Goal: Task Accomplishment & Management: Manage account settings

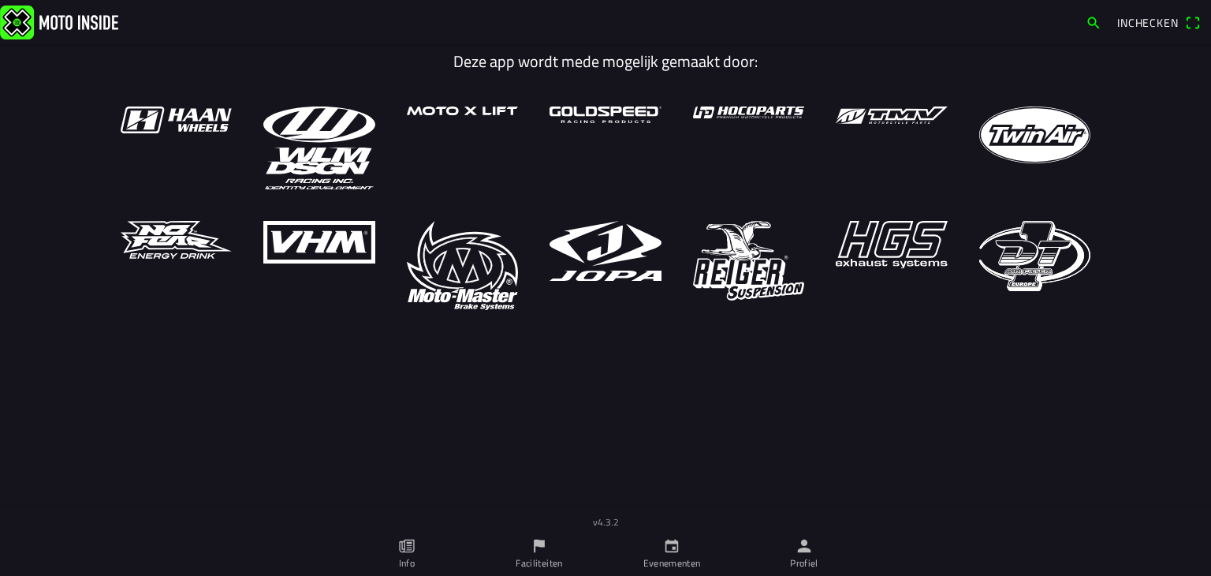
click at [798, 547] on icon "person" at bounding box center [804, 545] width 17 height 17
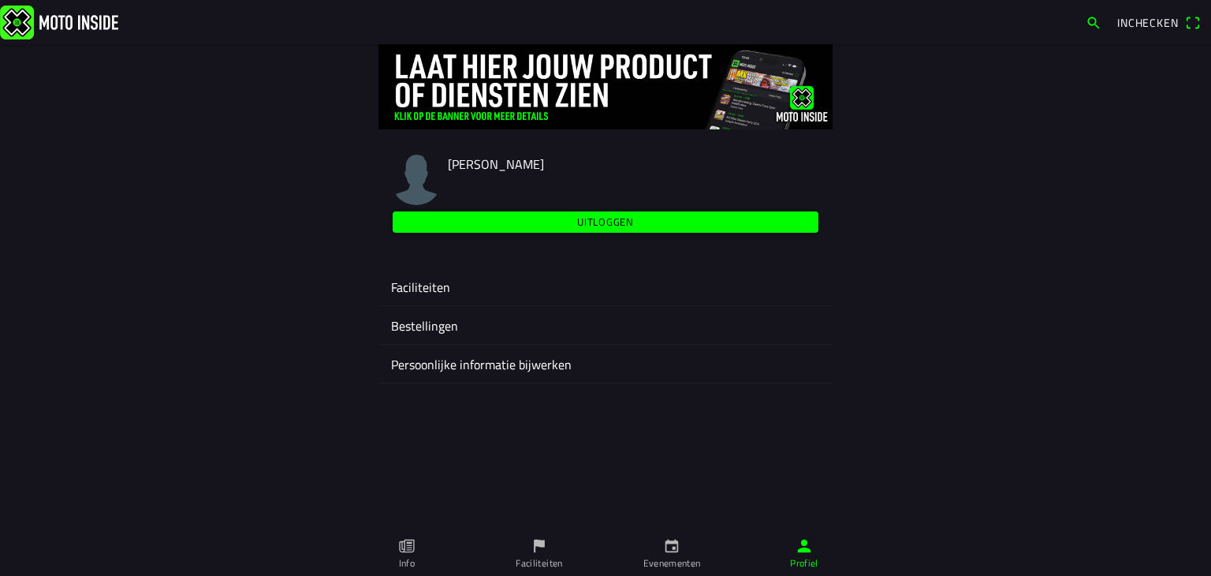
click at [424, 286] on ion-label "Faciliteiten" at bounding box center [605, 287] width 429 height 19
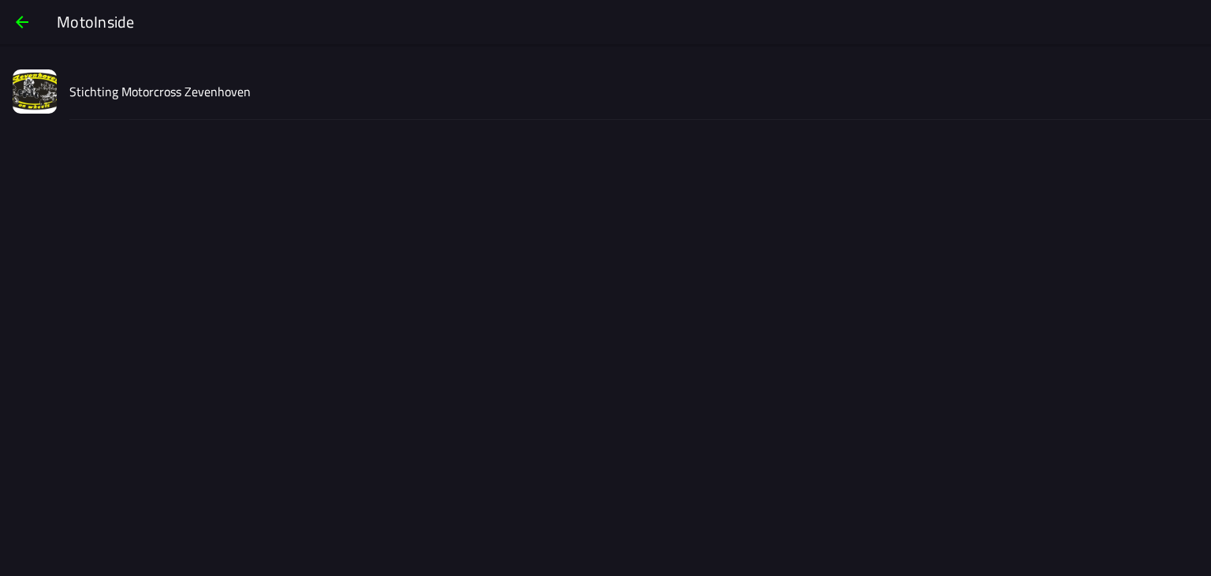
click at [0, 0] on slot "Stichting Motorcross Zevenhoven" at bounding box center [0, 0] width 0 height 0
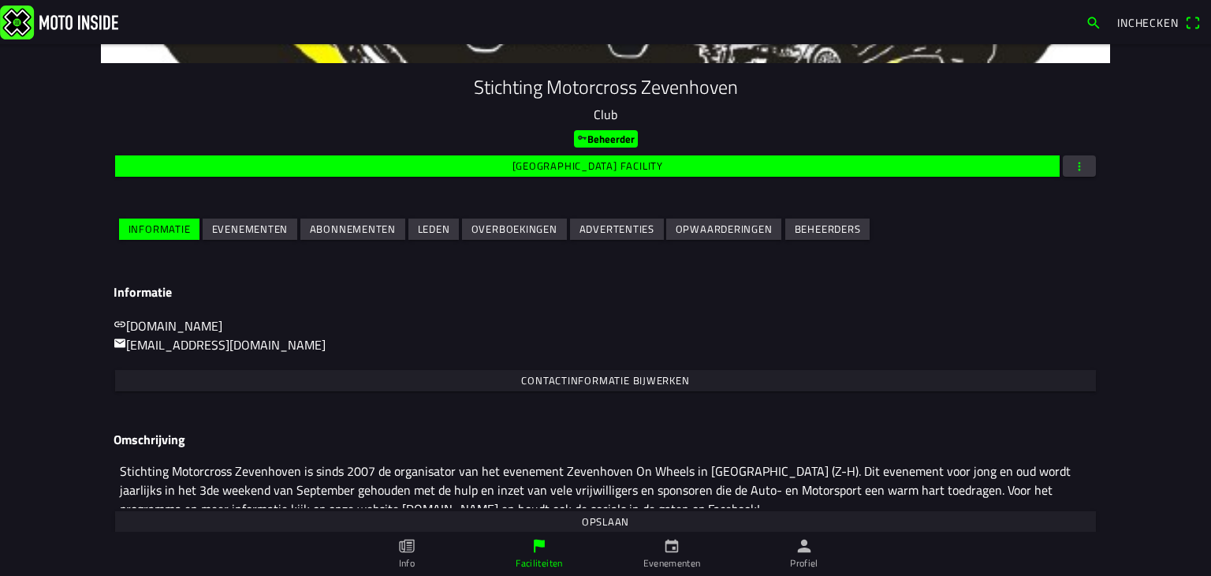
scroll to position [158, 0]
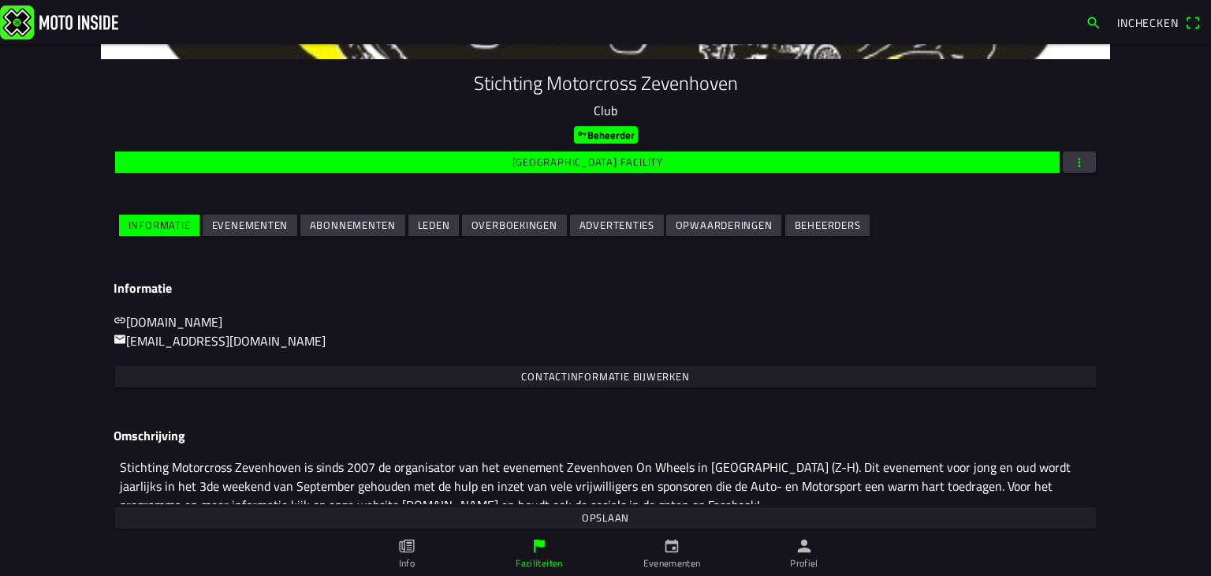
click at [0, 0] on slot "Evenementen" at bounding box center [0, 0] width 0 height 0
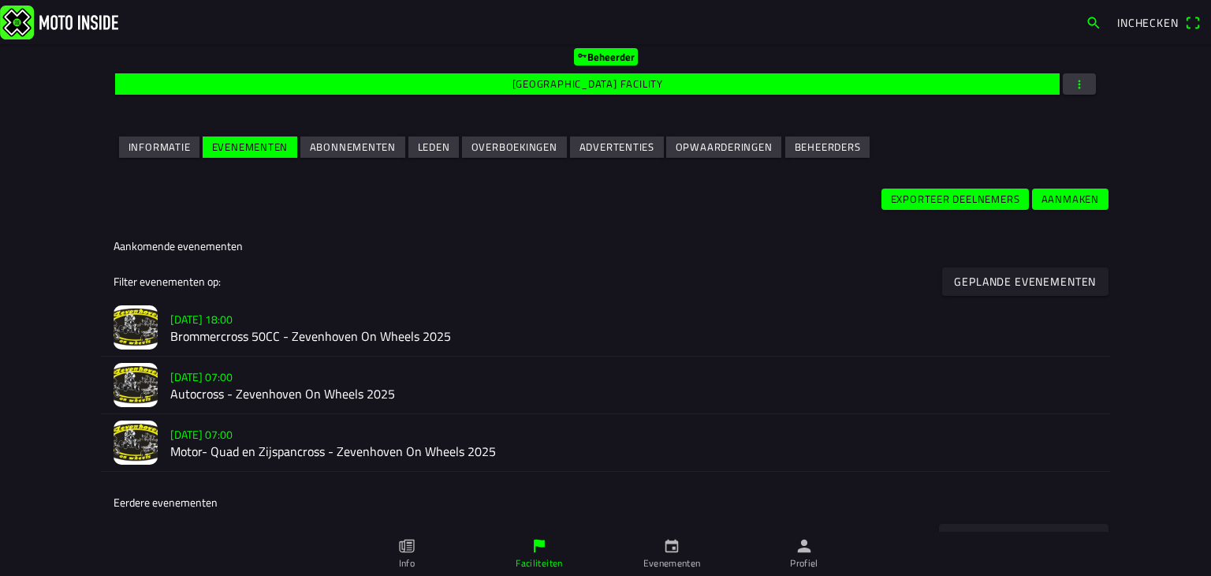
scroll to position [237, 0]
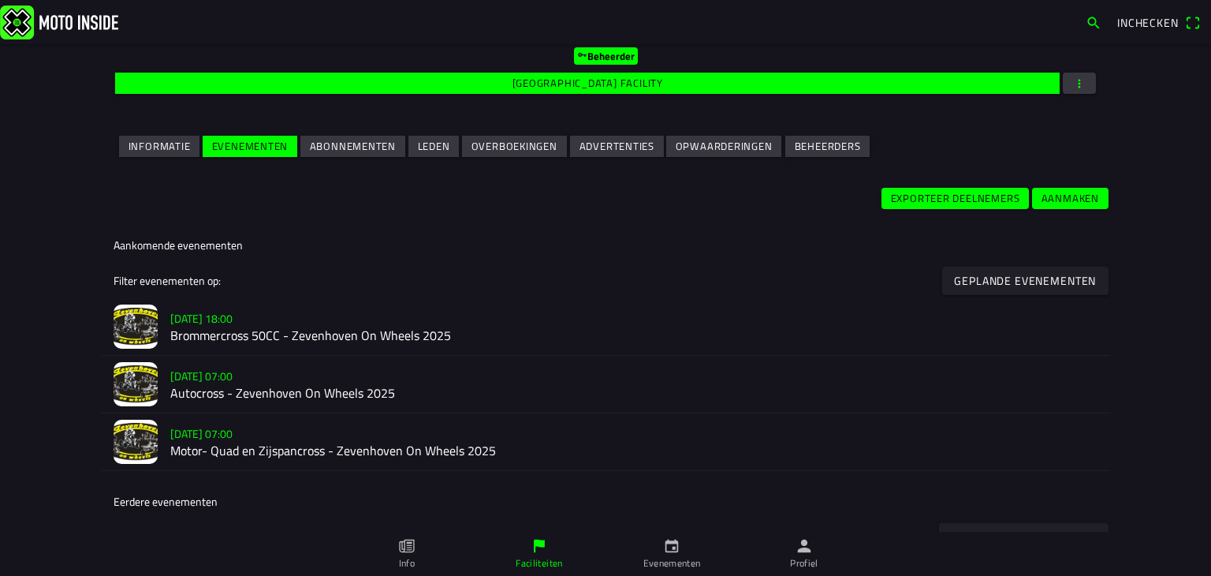
click at [0, 0] on slot "[DATE] 18:00" at bounding box center [0, 0] width 0 height 0
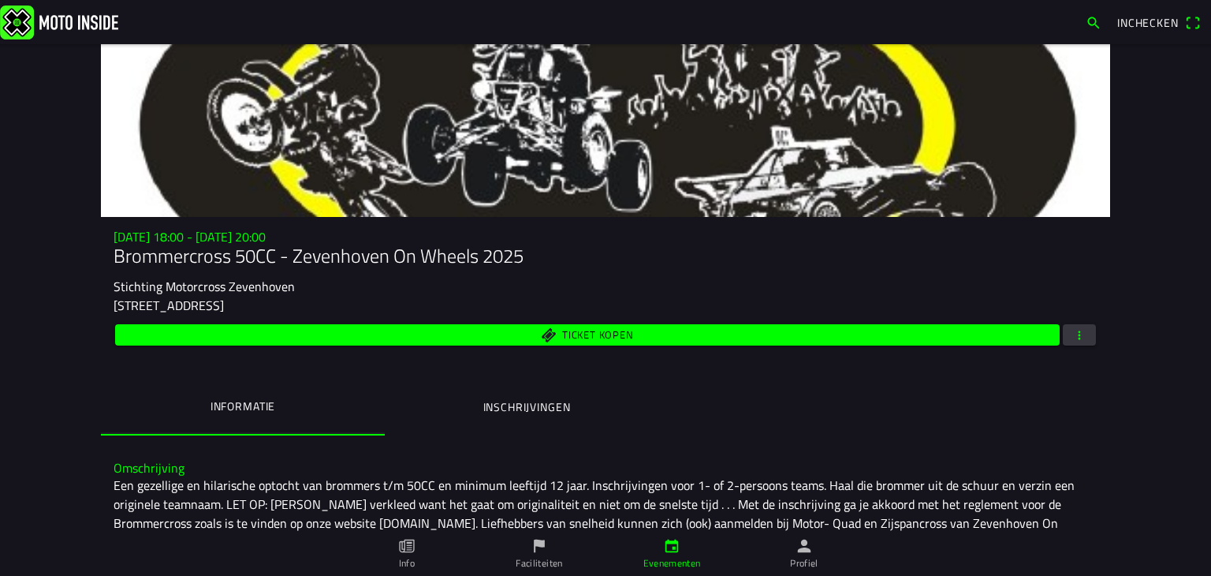
click at [1073, 339] on span "button" at bounding box center [1080, 334] width 14 height 21
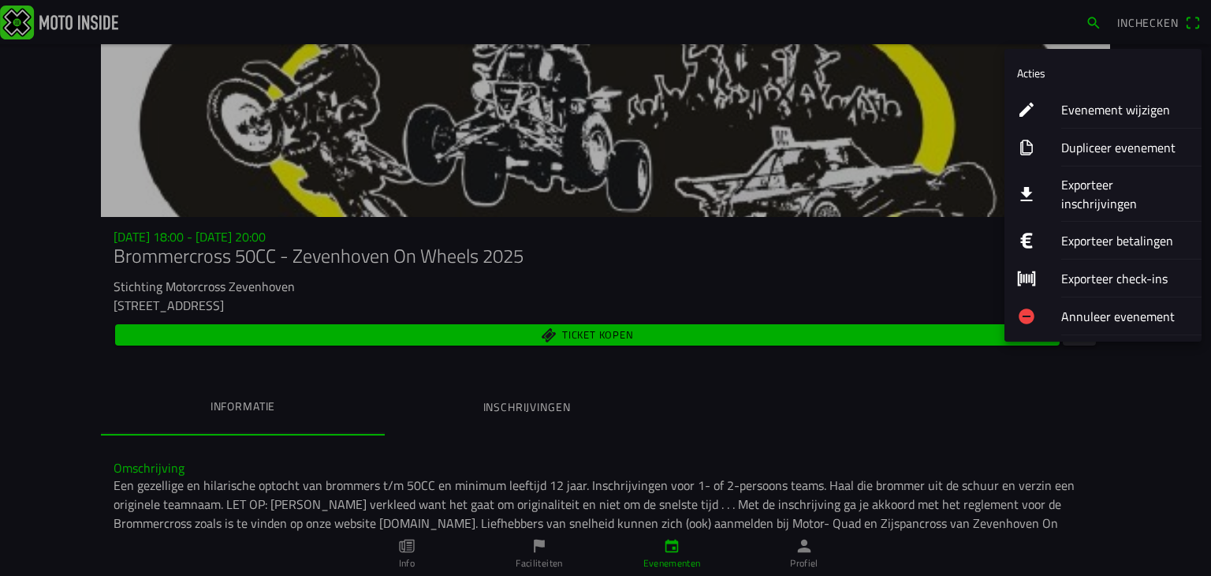
click at [1083, 185] on ion-label "Exporteer inschrijvingen" at bounding box center [1126, 194] width 128 height 38
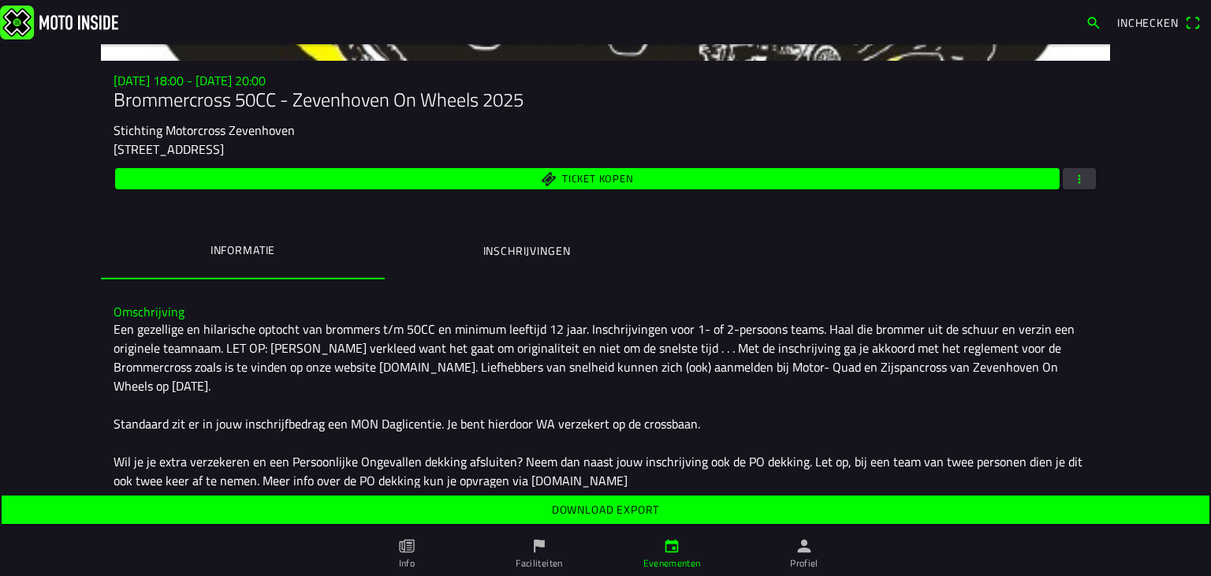
scroll to position [158, 0]
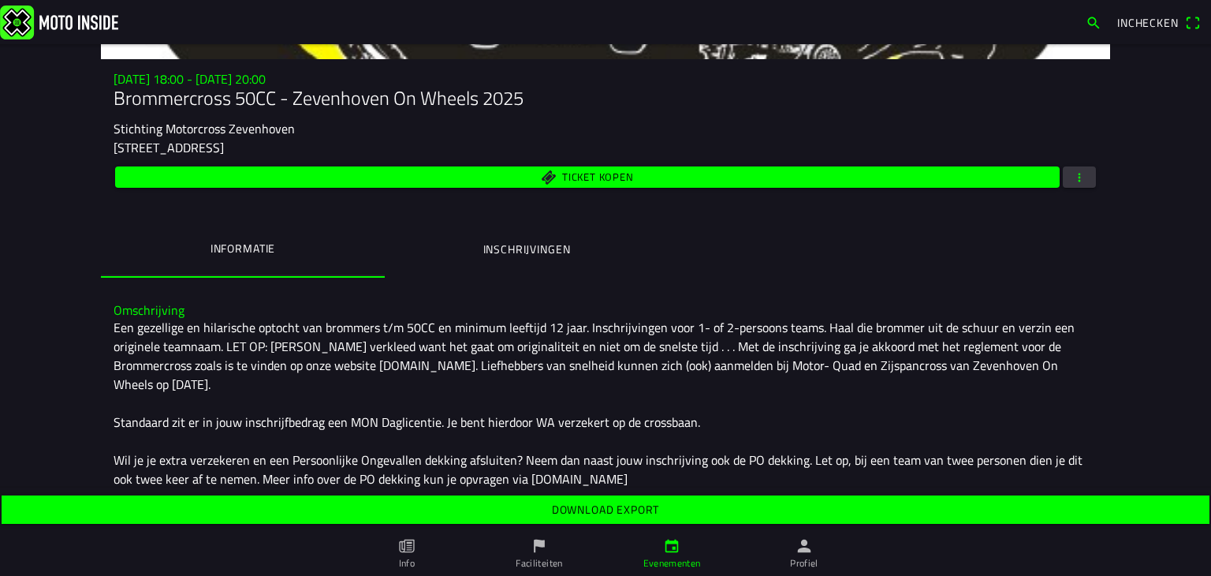
click at [0, 0] on slot "Download export" at bounding box center [0, 0] width 0 height 0
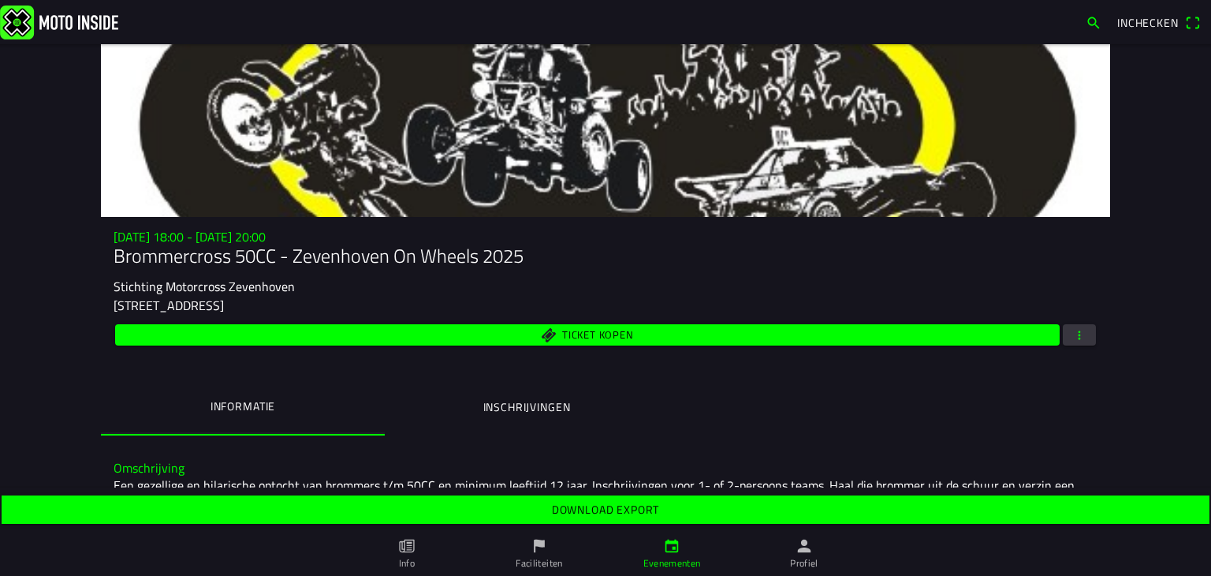
scroll to position [0, 0]
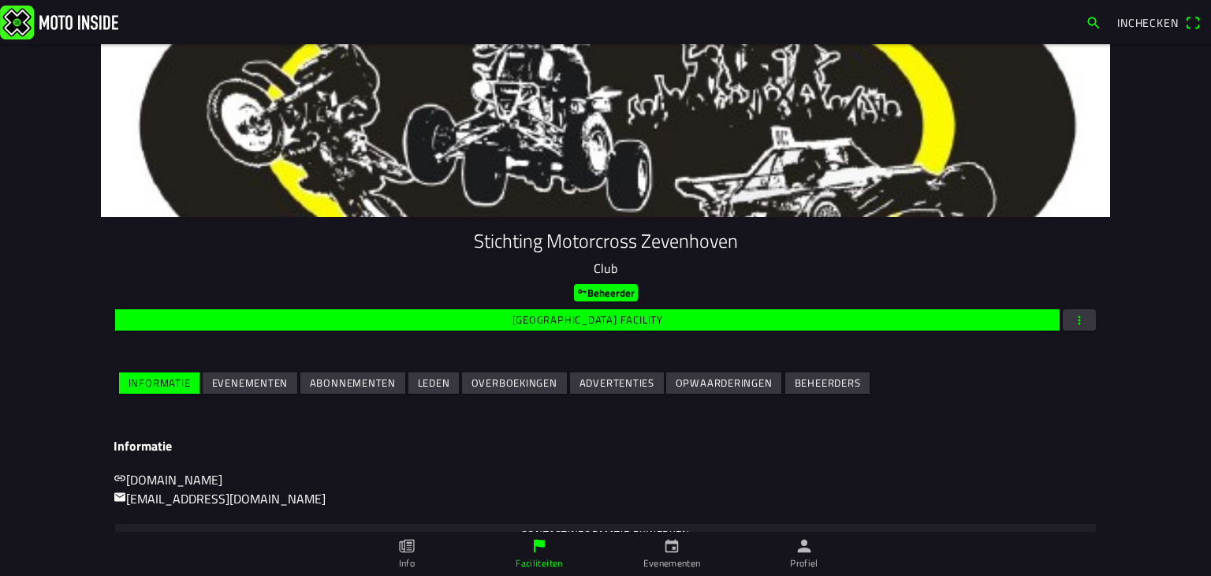
click at [0, 0] on slot "Evenementen" at bounding box center [0, 0] width 0 height 0
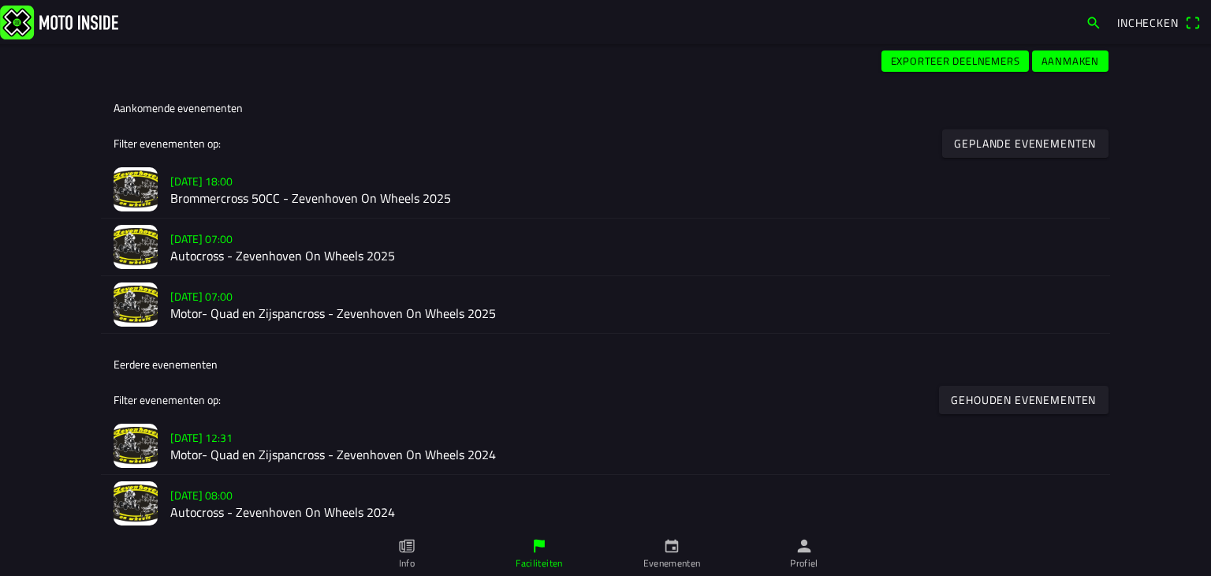
scroll to position [394, 0]
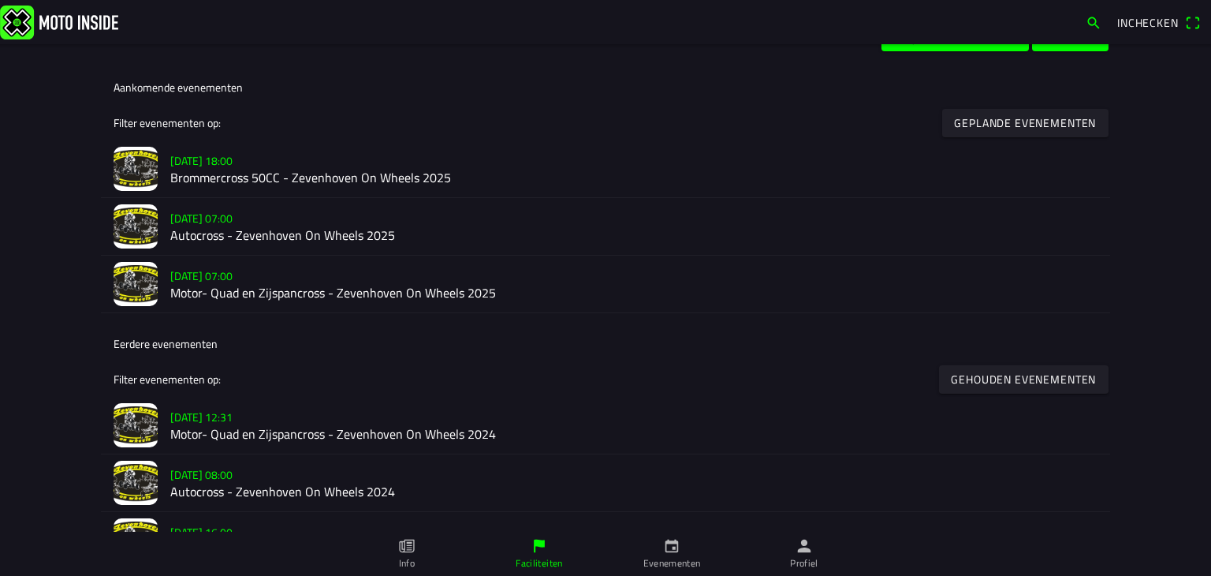
click at [0, 0] on slot "[DATE] 07:00" at bounding box center [0, 0] width 0 height 0
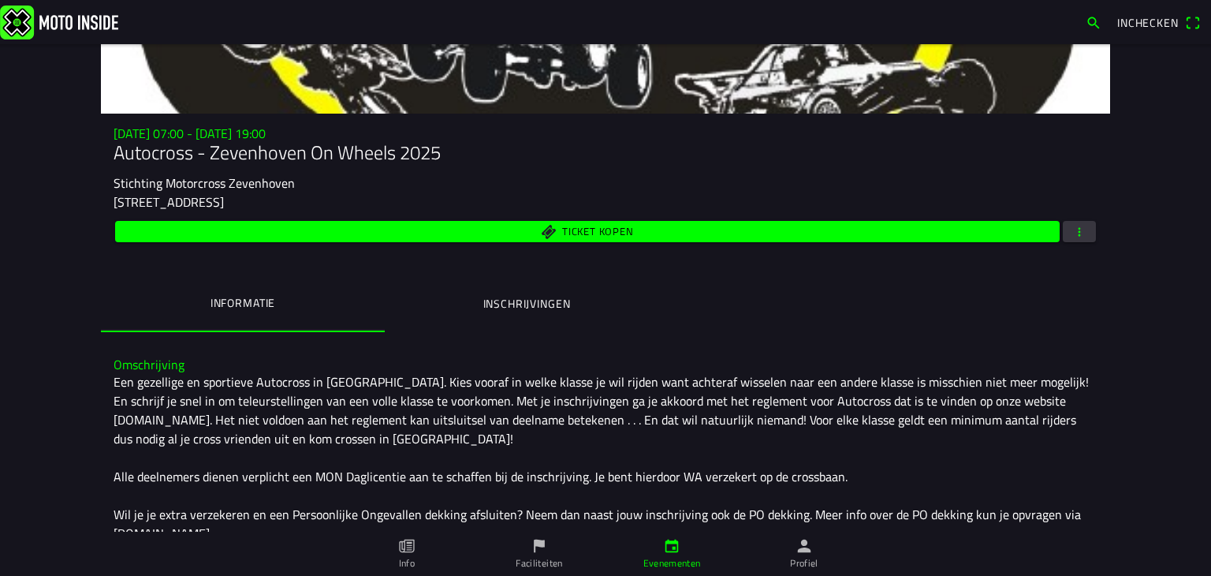
scroll to position [158, 0]
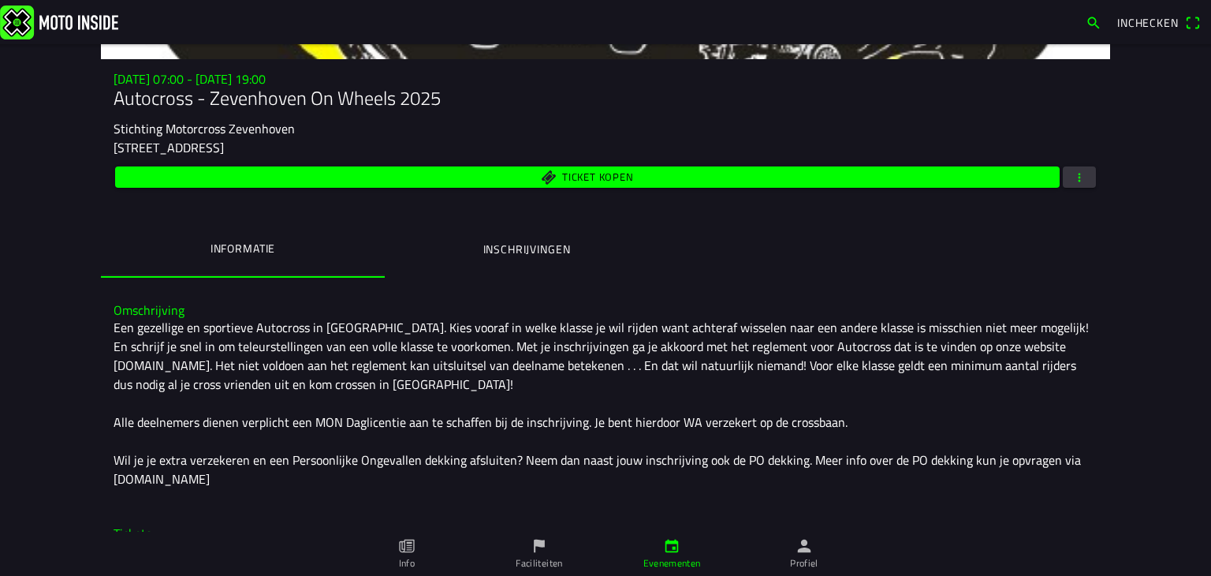
click at [505, 244] on ion-label "Inschrijvingen" at bounding box center [527, 249] width 88 height 17
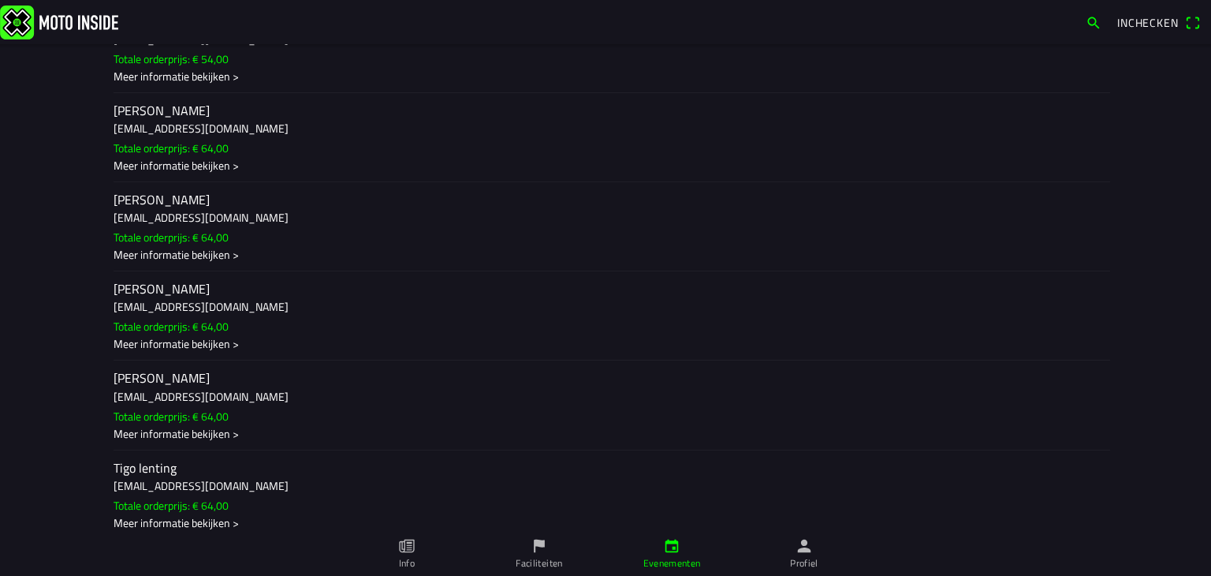
scroll to position [14118, 0]
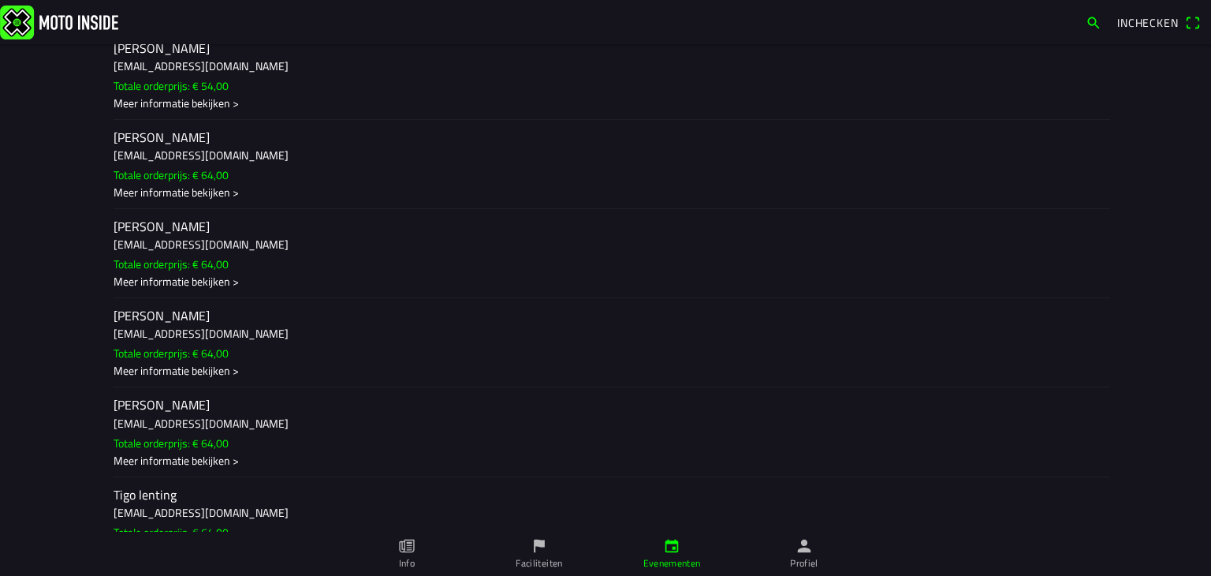
drag, startPoint x: 136, startPoint y: 291, endPoint x: 526, endPoint y: 290, distance: 390.4
click at [526, 120] on ion-item-sliding "[PERSON_NAME] [EMAIL_ADDRESS][DOMAIN_NAME] Totale orderprijs: € 54,00 Meer info…" at bounding box center [606, 75] width 1010 height 89
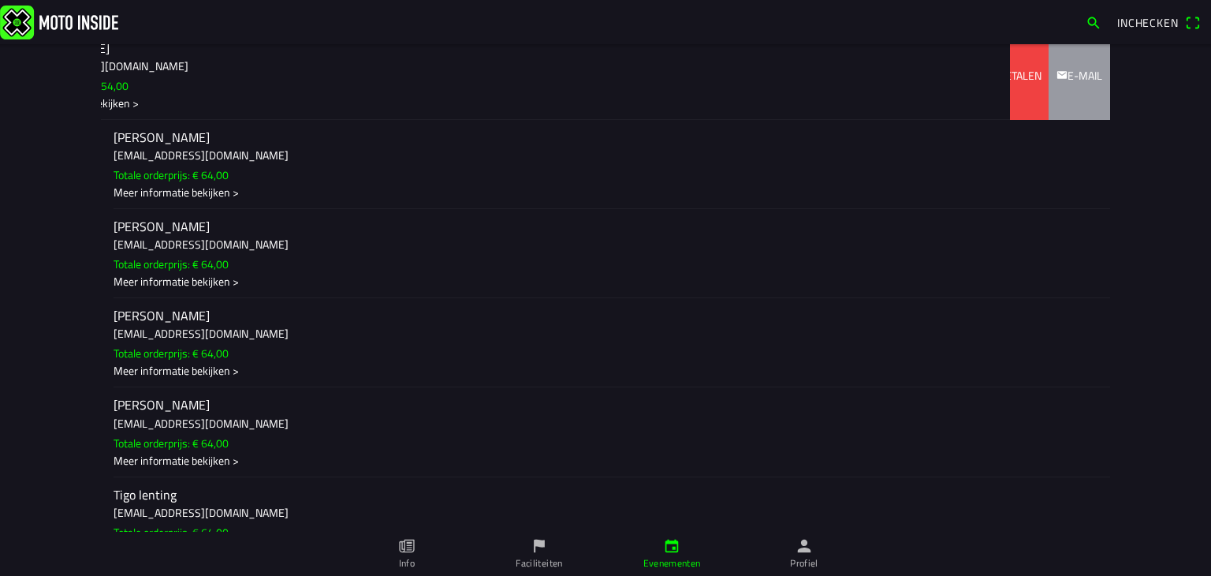
drag, startPoint x: 163, startPoint y: 301, endPoint x: 35, endPoint y: 304, distance: 128.6
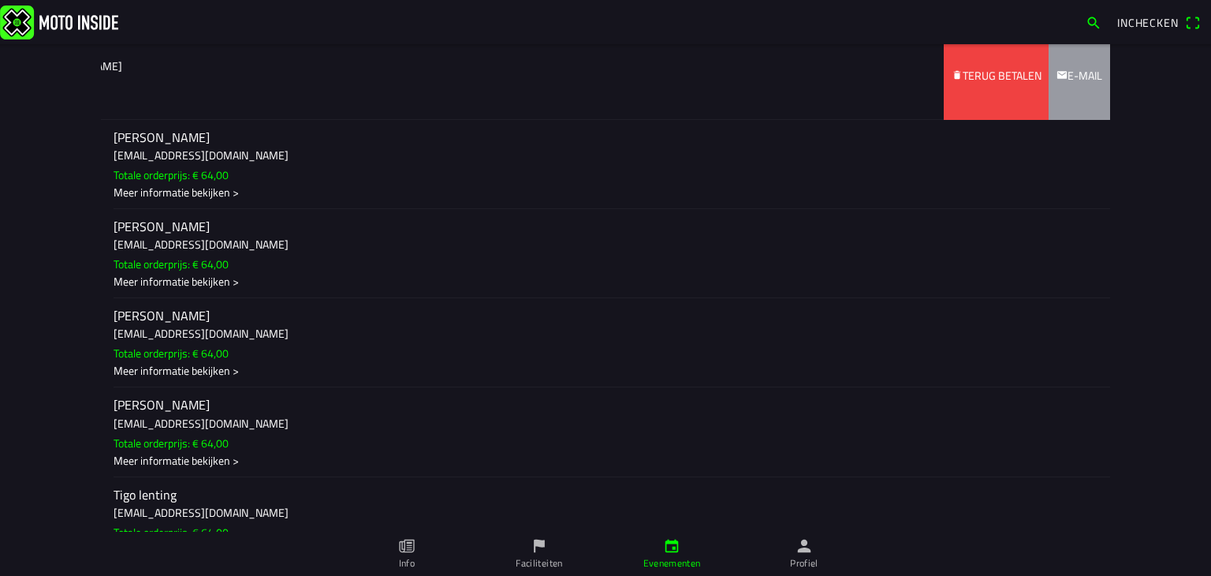
click at [0, 0] on slot "Terug betalen" at bounding box center [0, 0] width 0 height 0
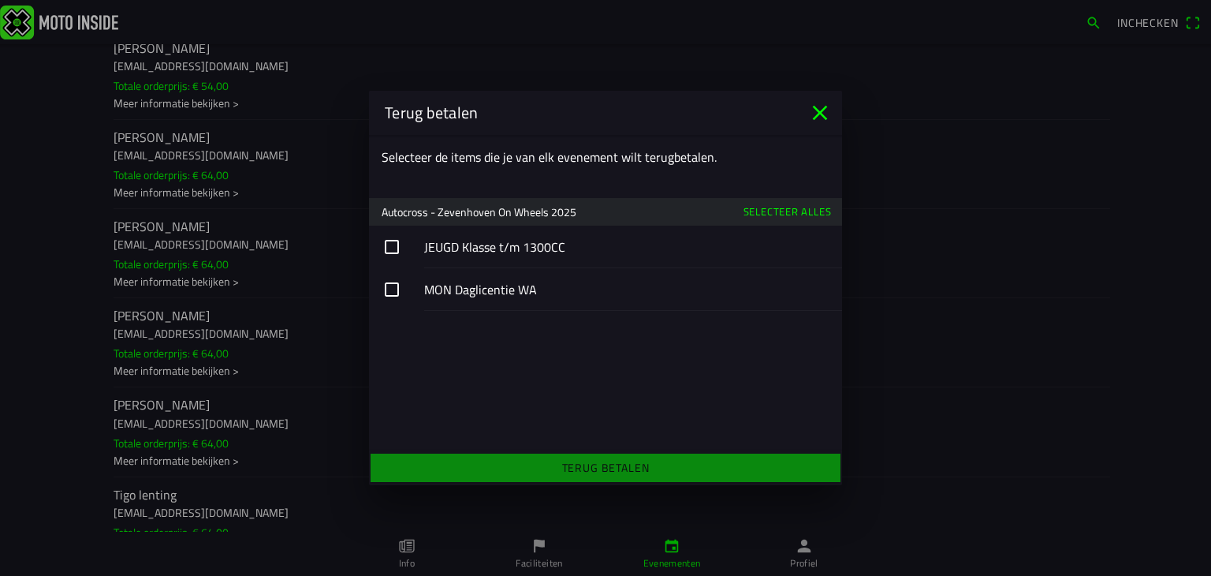
click at [0, 0] on slot "Selecteer alles" at bounding box center [0, 0] width 0 height 0
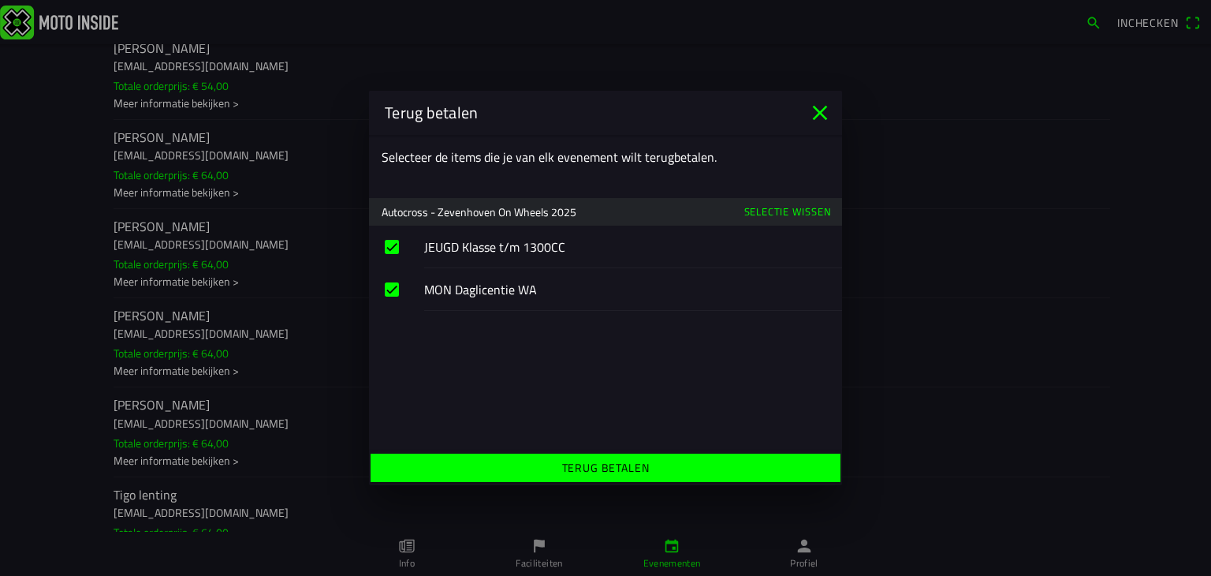
click at [0, 0] on slot "Terug betalen" at bounding box center [0, 0] width 0 height 0
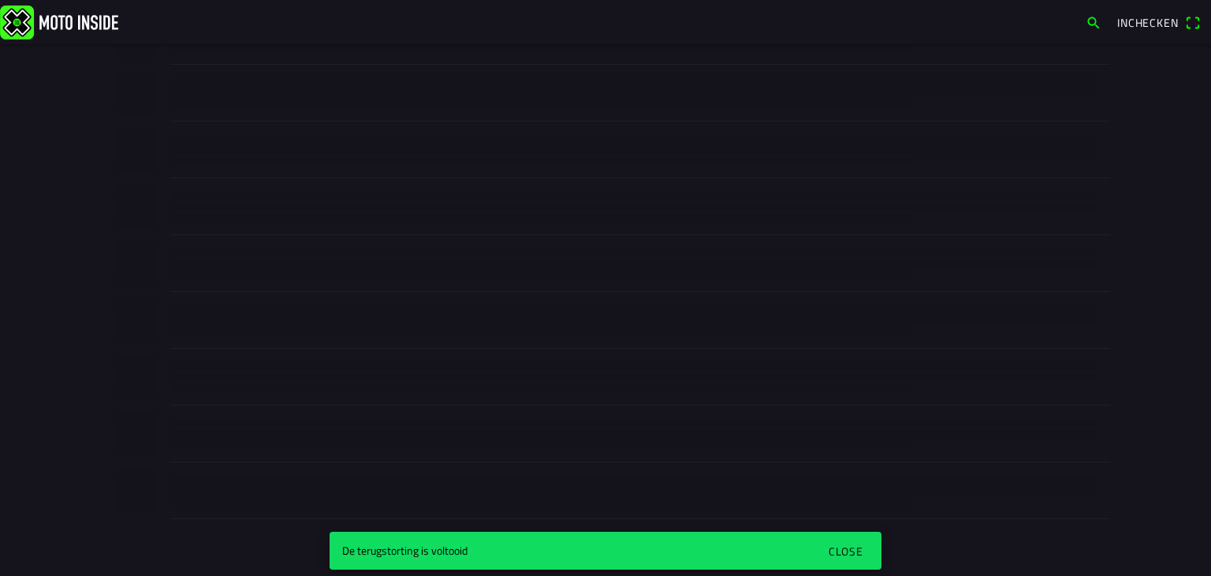
scroll to position [545, 0]
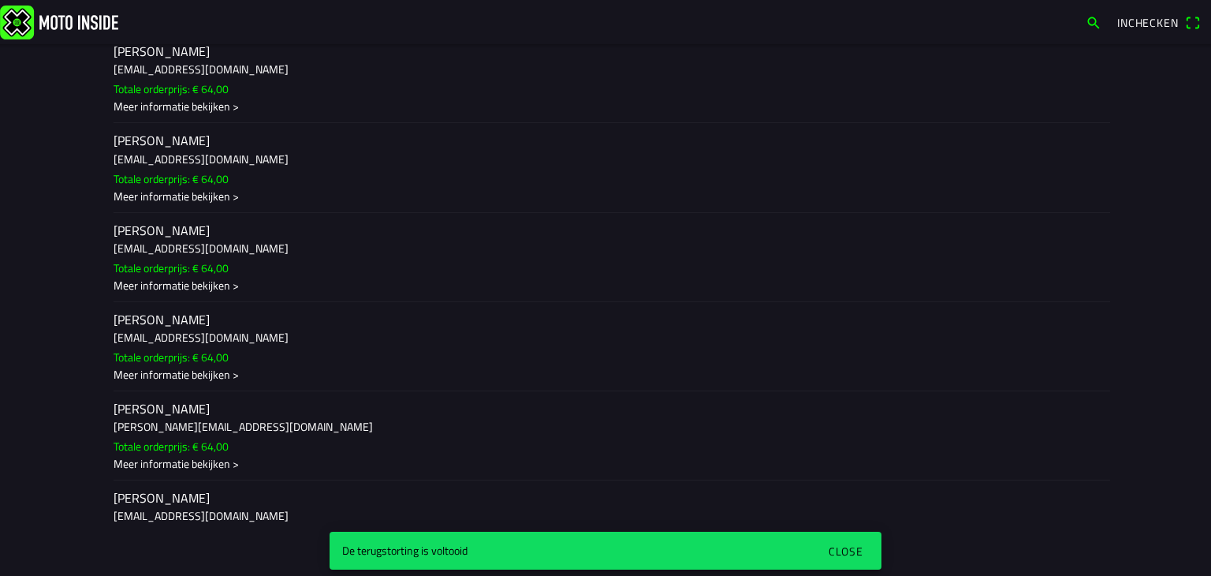
click at [836, 547] on div "Close" at bounding box center [846, 551] width 35 height 17
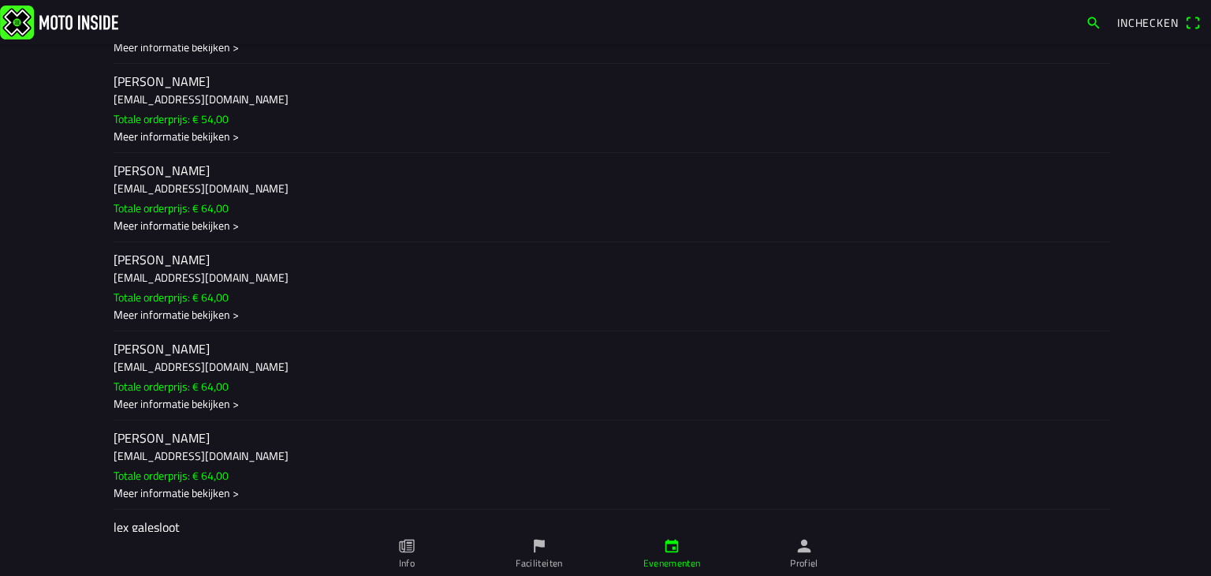
scroll to position [8282, 0]
drag, startPoint x: 177, startPoint y: 315, endPoint x: 211, endPoint y: 318, distance: 34.1
click at [211, 243] on ion-item-sliding "[PERSON_NAME] [EMAIL_ADDRESS][DOMAIN_NAME] Totale orderprijs: € 64,00 Meer info…" at bounding box center [606, 198] width 1010 height 89
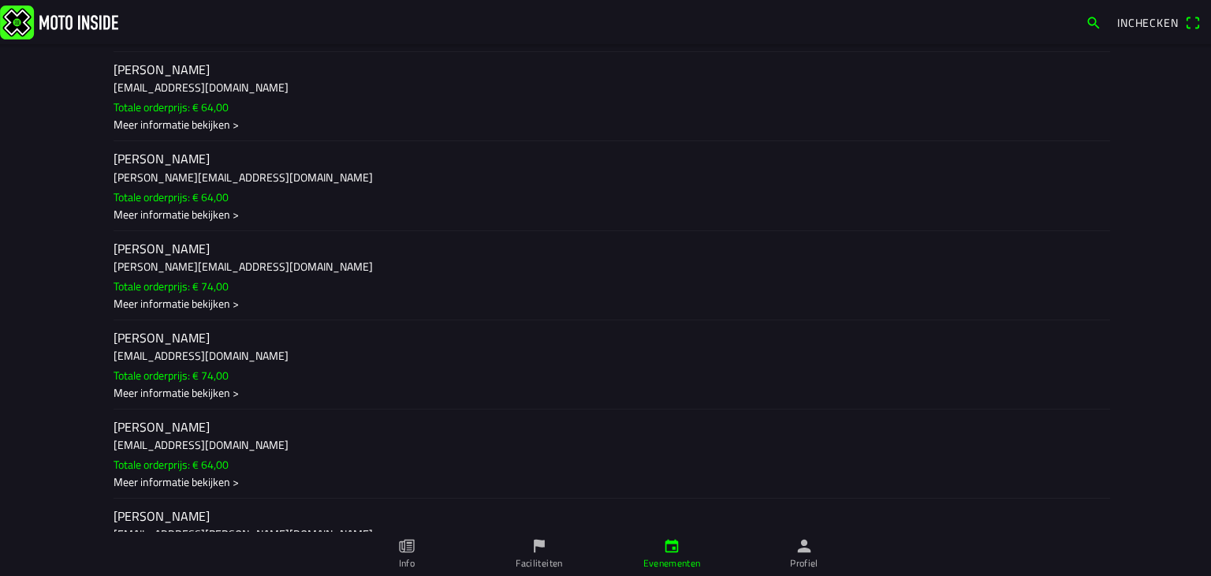
scroll to position [4180, 0]
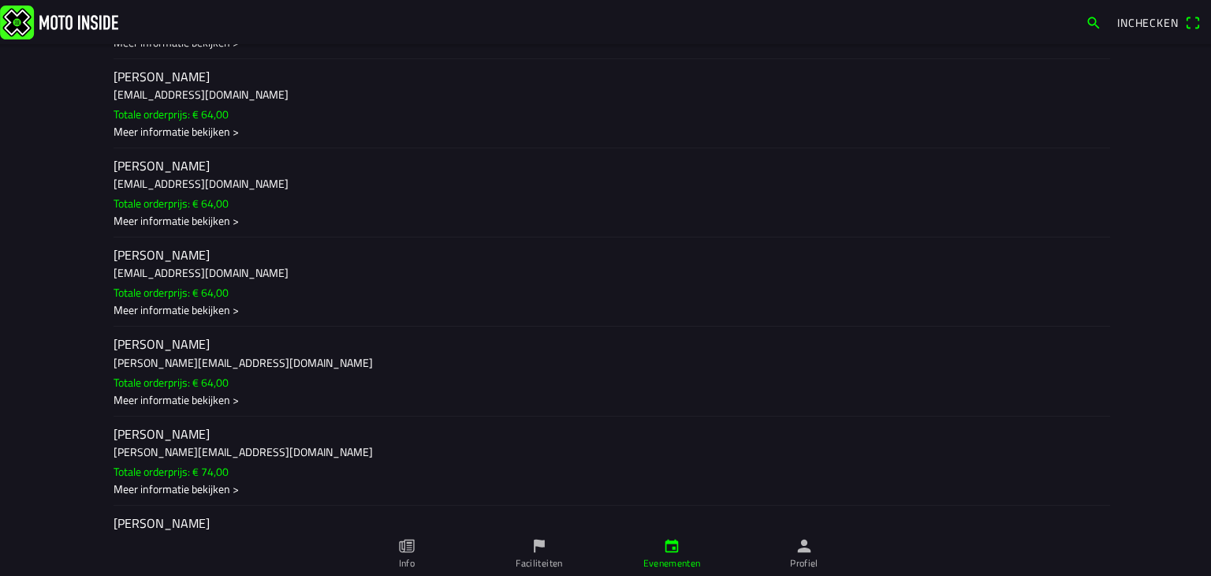
click at [181, 140] on div "Meer informatie bekijken >" at bounding box center [606, 131] width 984 height 17
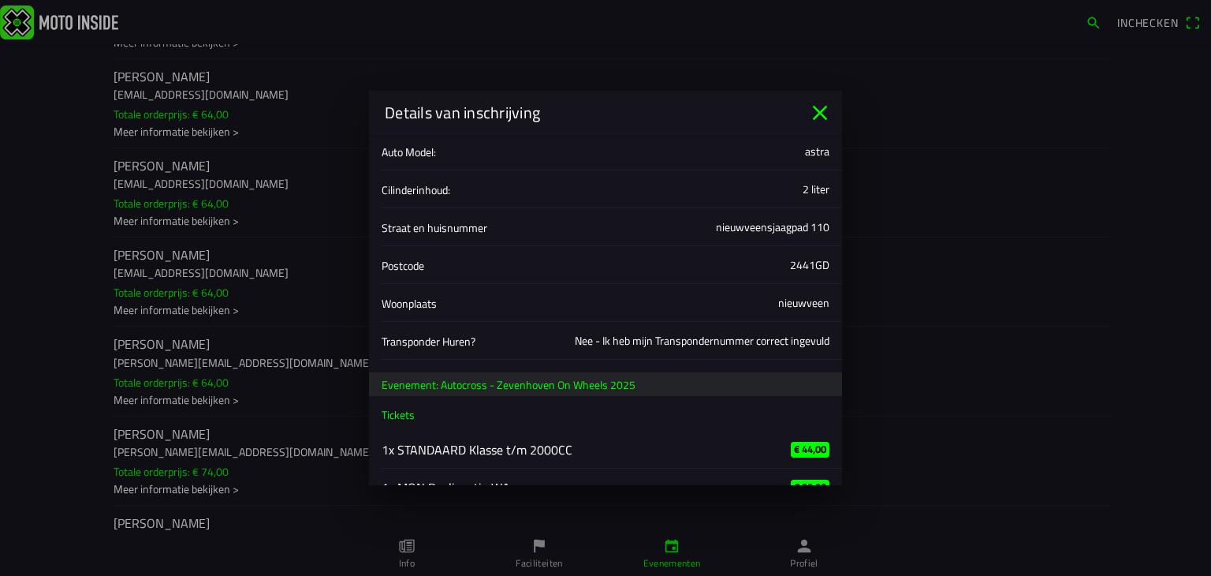
scroll to position [501, 0]
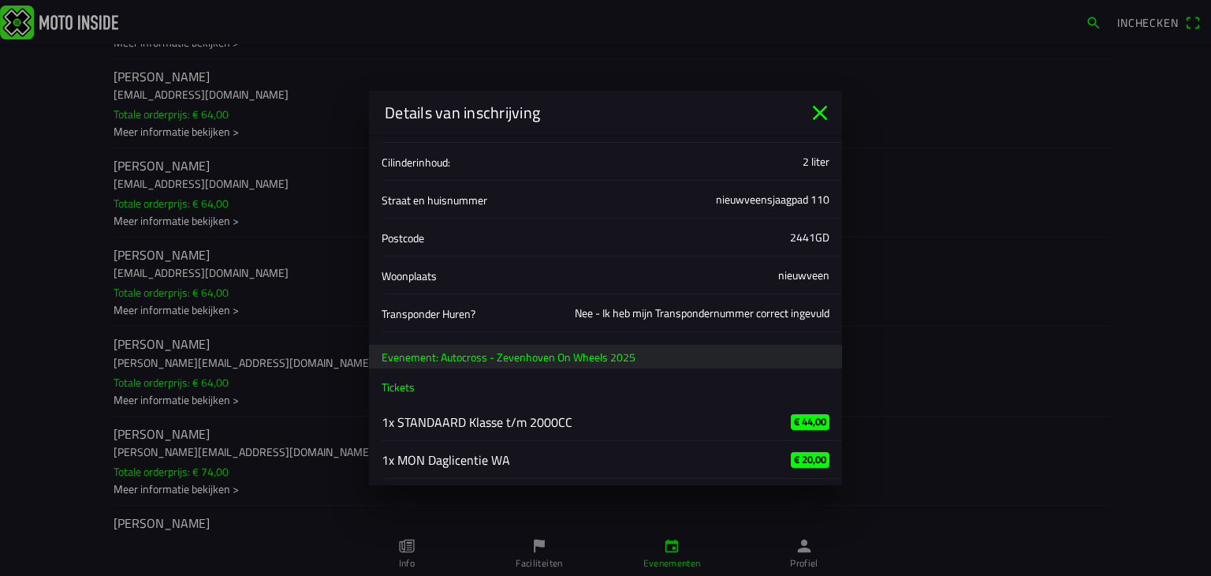
click at [823, 114] on icon "close" at bounding box center [820, 113] width 15 height 15
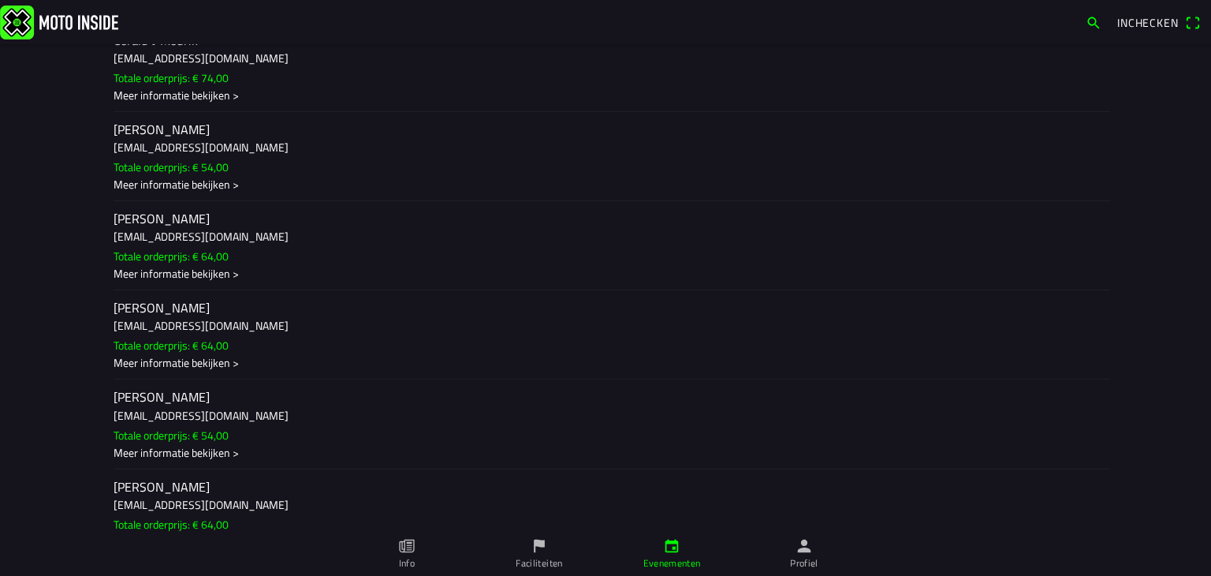
scroll to position [2682, 0]
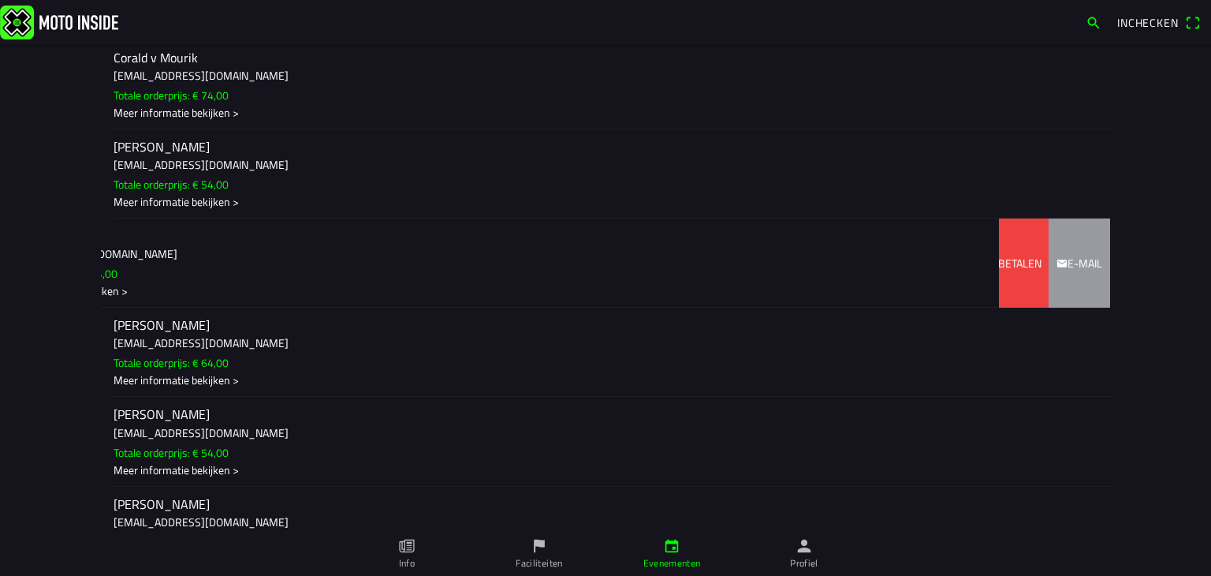
drag, startPoint x: 151, startPoint y: 304, endPoint x: 28, endPoint y: 305, distance: 123.1
click at [0, 0] on slot "Terug betalen" at bounding box center [0, 0] width 0 height 0
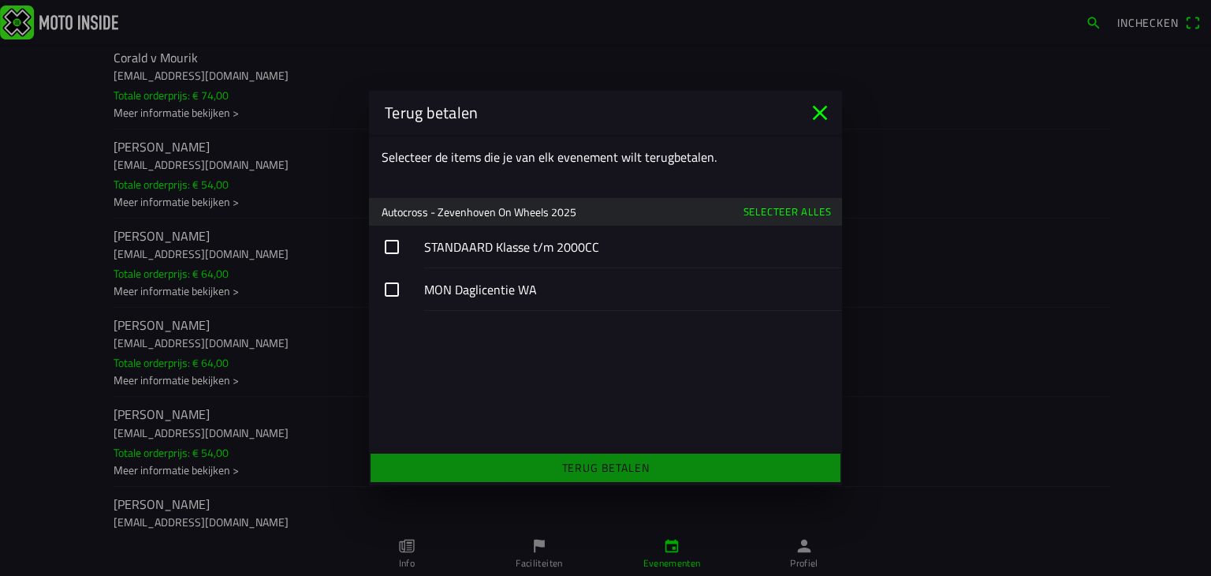
click at [0, 0] on slot "Selecteer alles" at bounding box center [0, 0] width 0 height 0
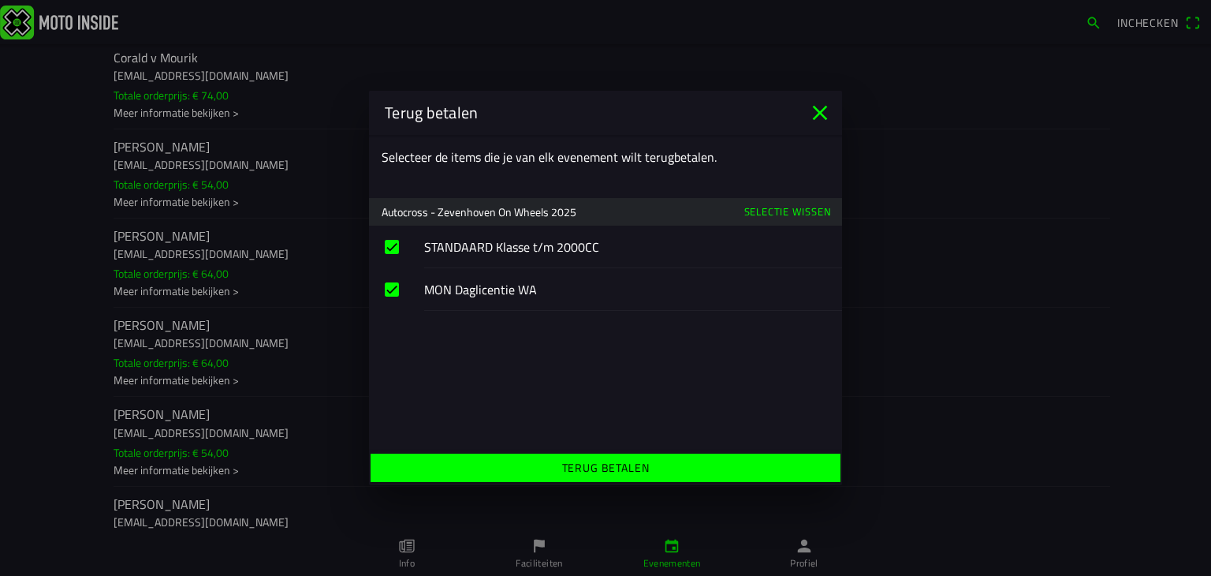
click at [0, 0] on slot "Terug betalen" at bounding box center [0, 0] width 0 height 0
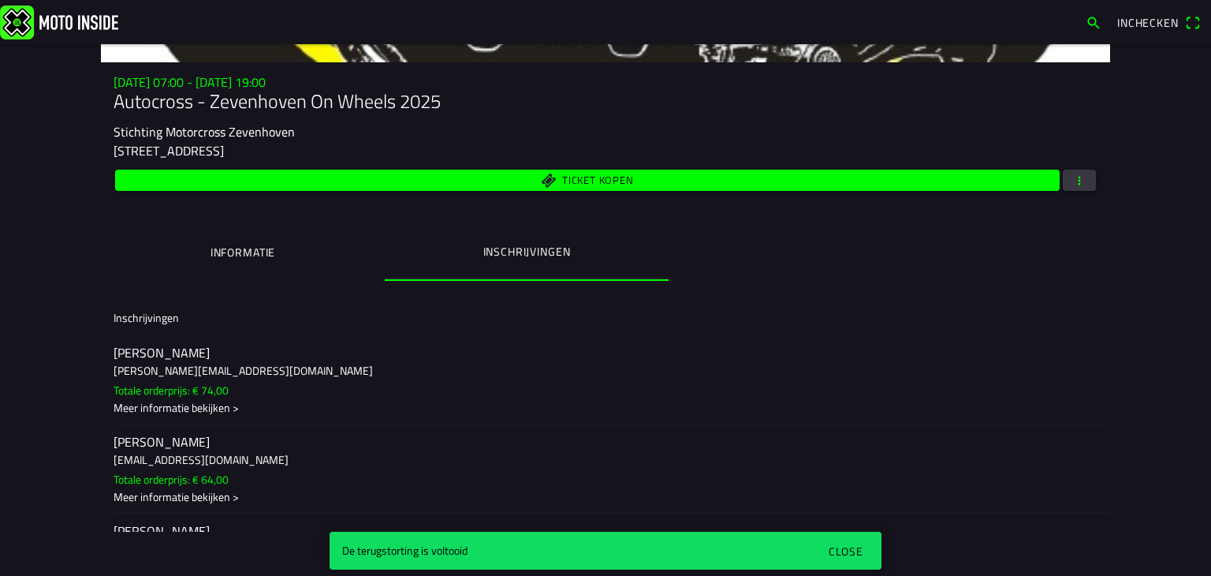
scroll to position [158, 0]
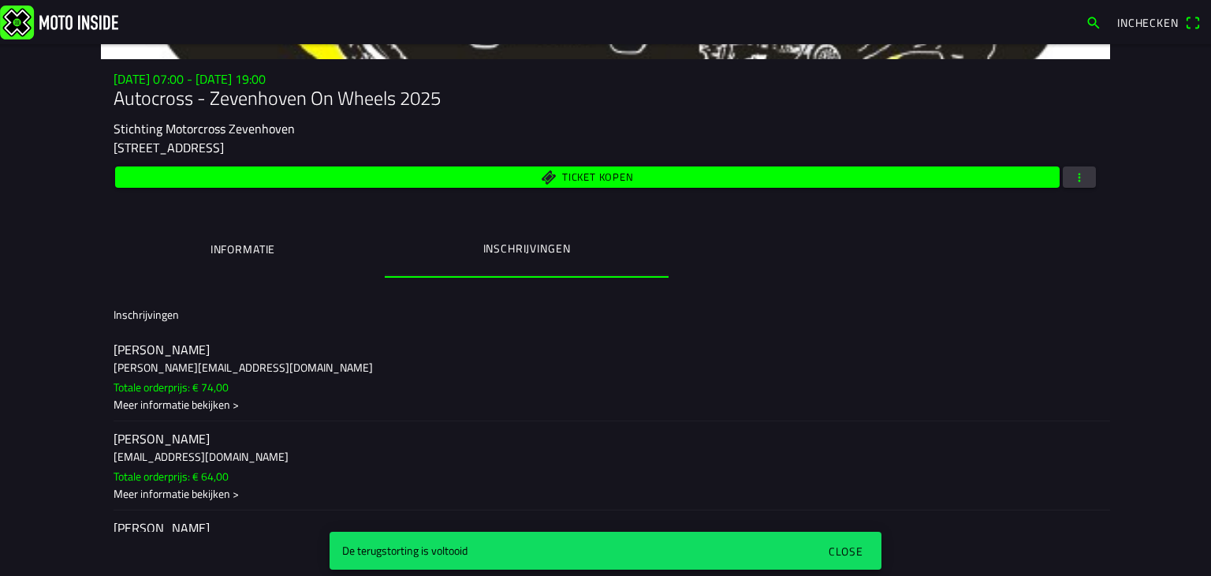
click at [567, 175] on span "Ticket kopen" at bounding box center [597, 177] width 71 height 10
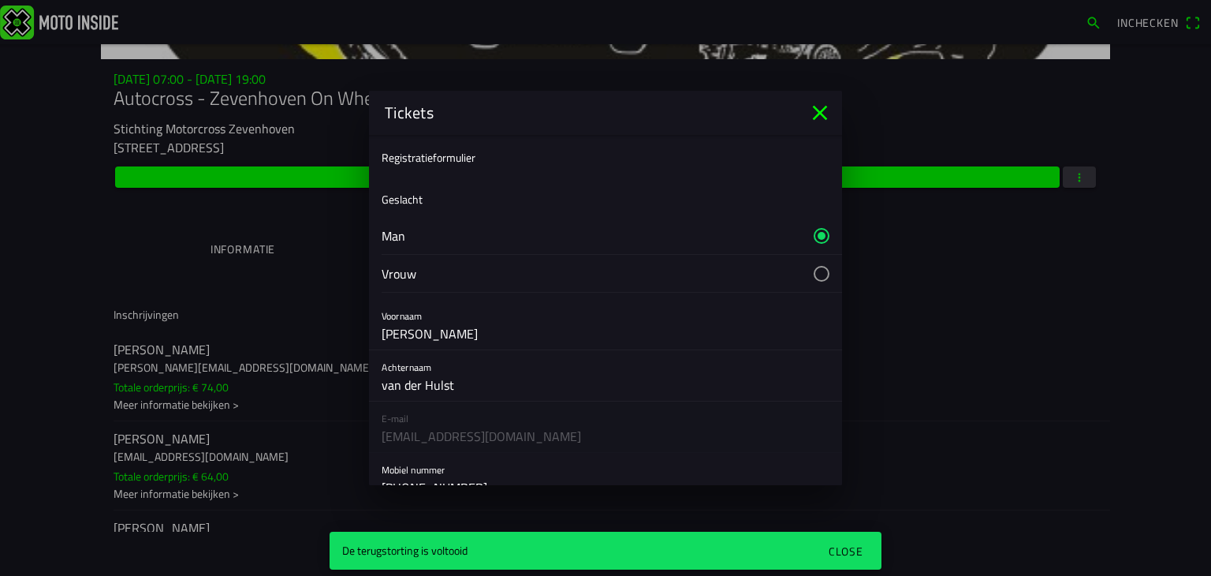
scroll to position [0, 0]
click at [823, 110] on icon "close" at bounding box center [820, 113] width 15 height 15
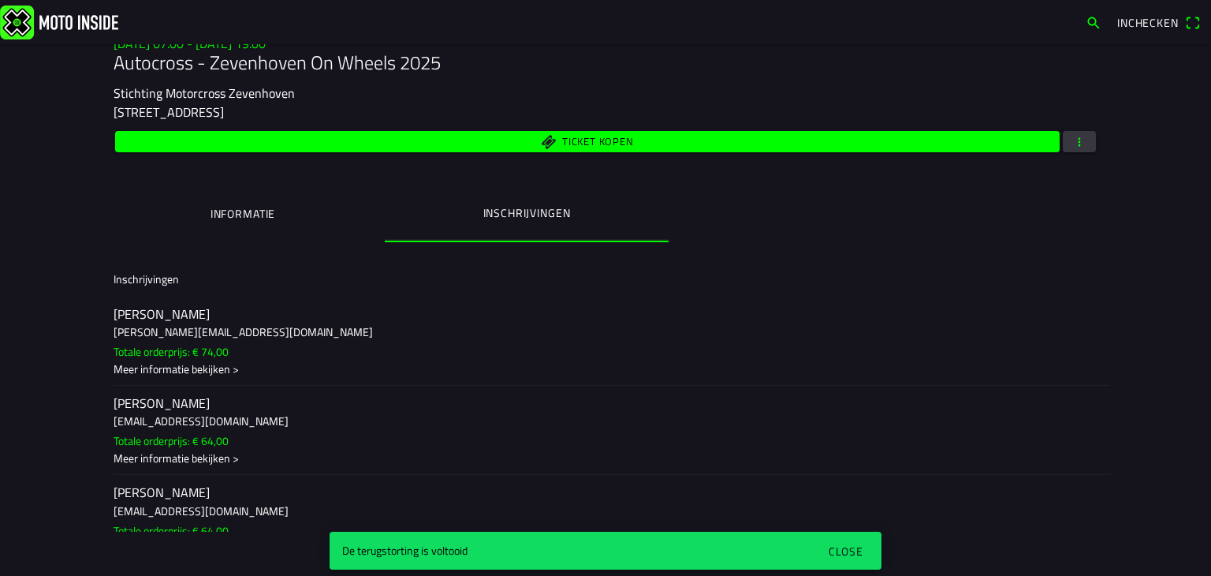
scroll to position [79, 0]
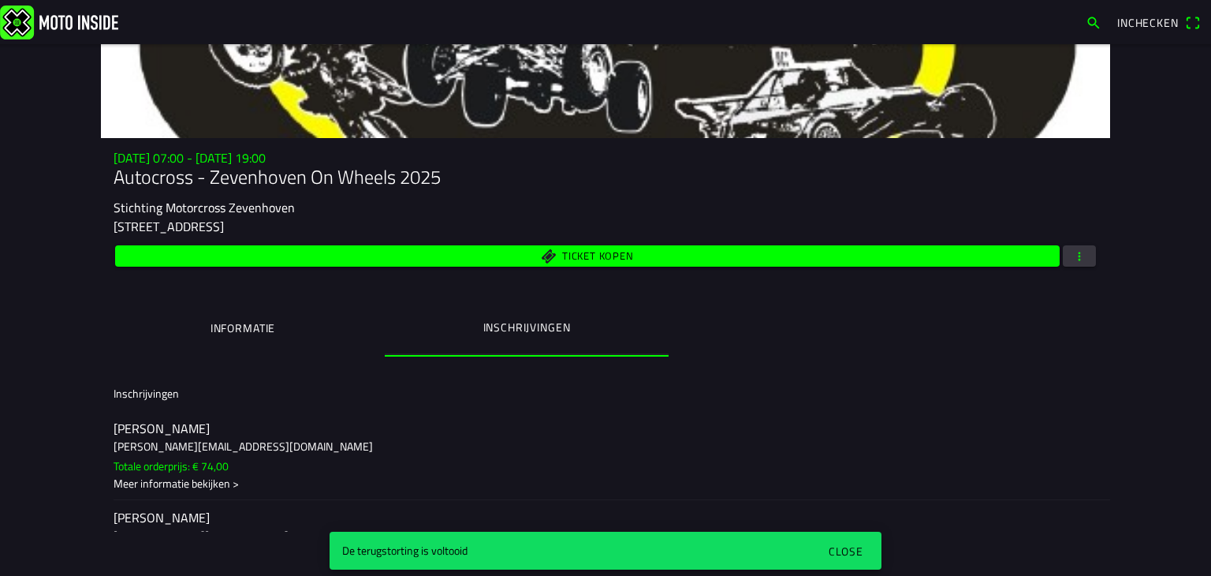
click at [240, 323] on ion-label "Informatie" at bounding box center [243, 327] width 65 height 17
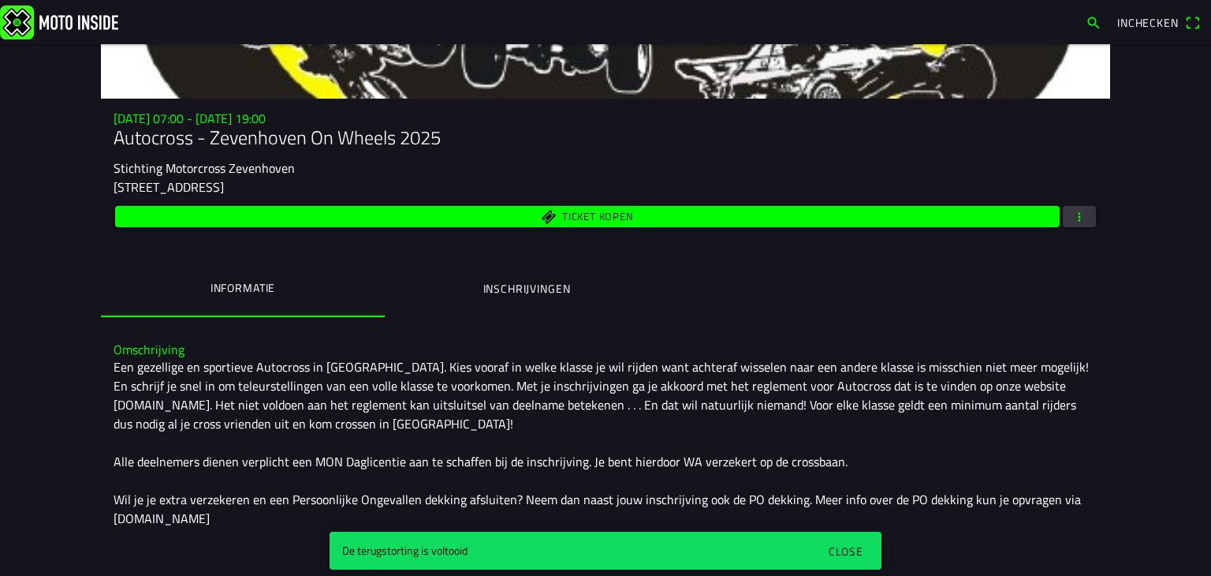
scroll to position [73, 0]
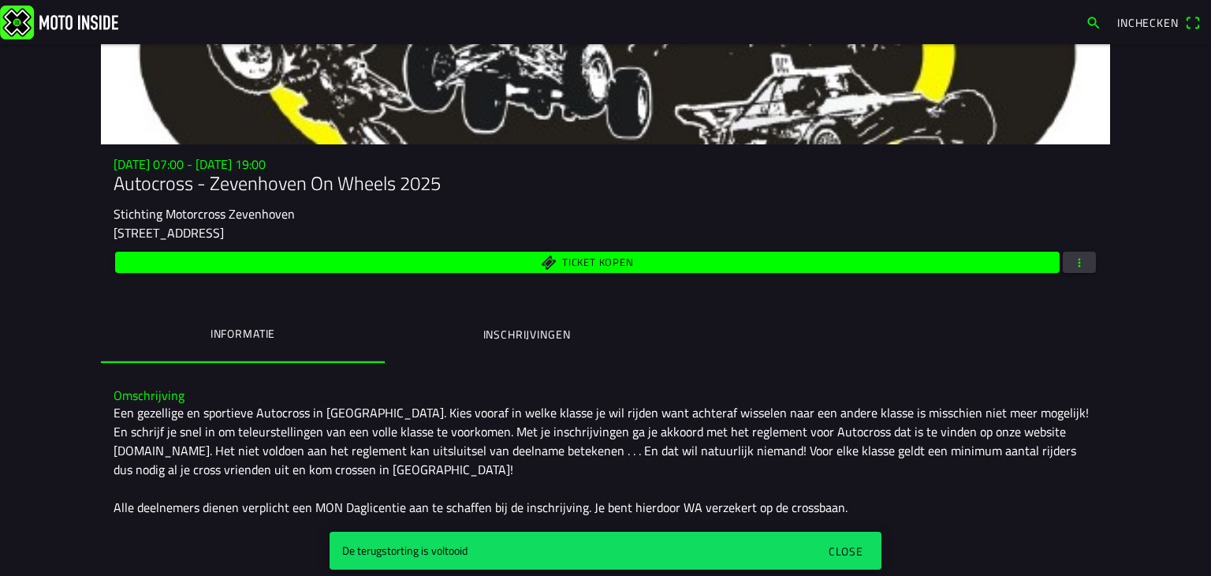
click at [1076, 258] on span "button" at bounding box center [1080, 262] width 14 height 21
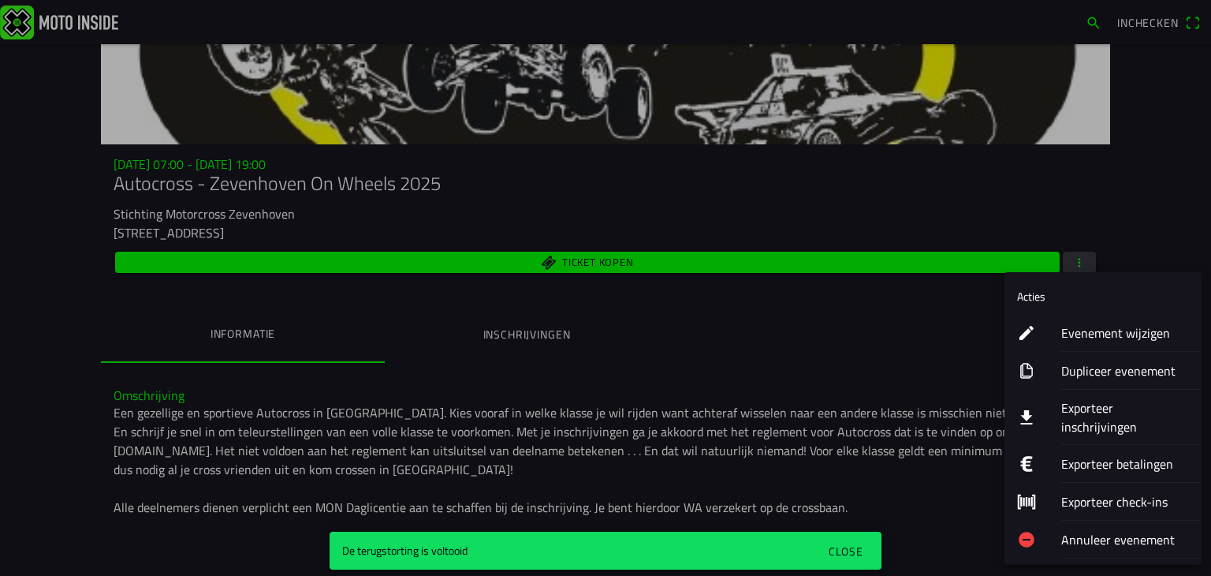
click at [1089, 330] on ion-label "Evenement wijzigen" at bounding box center [1126, 332] width 128 height 19
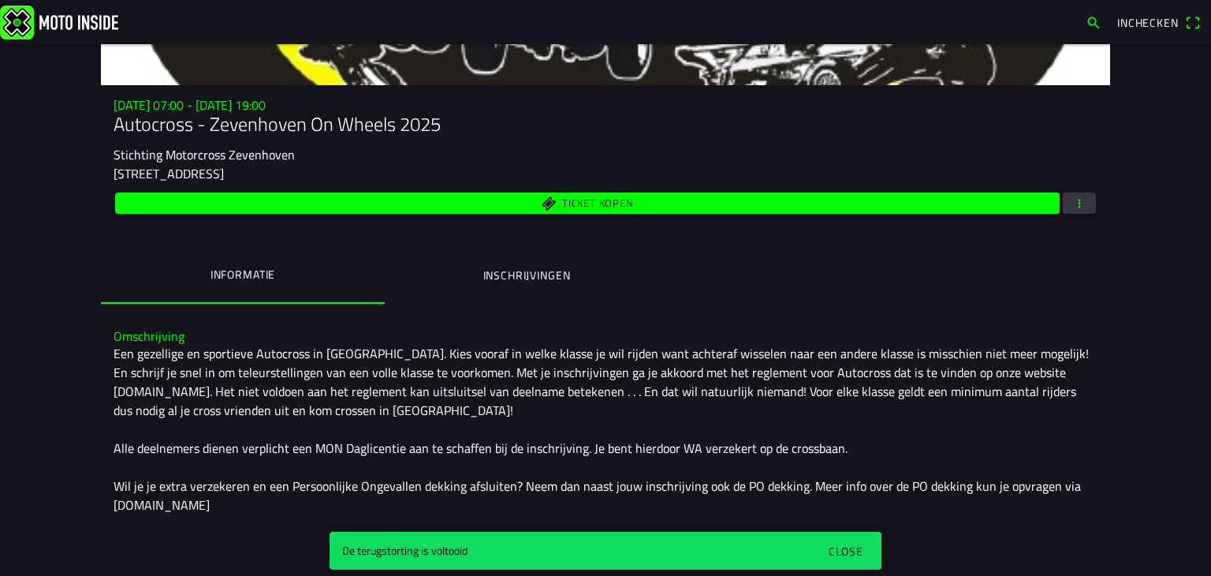
scroll to position [158, 0]
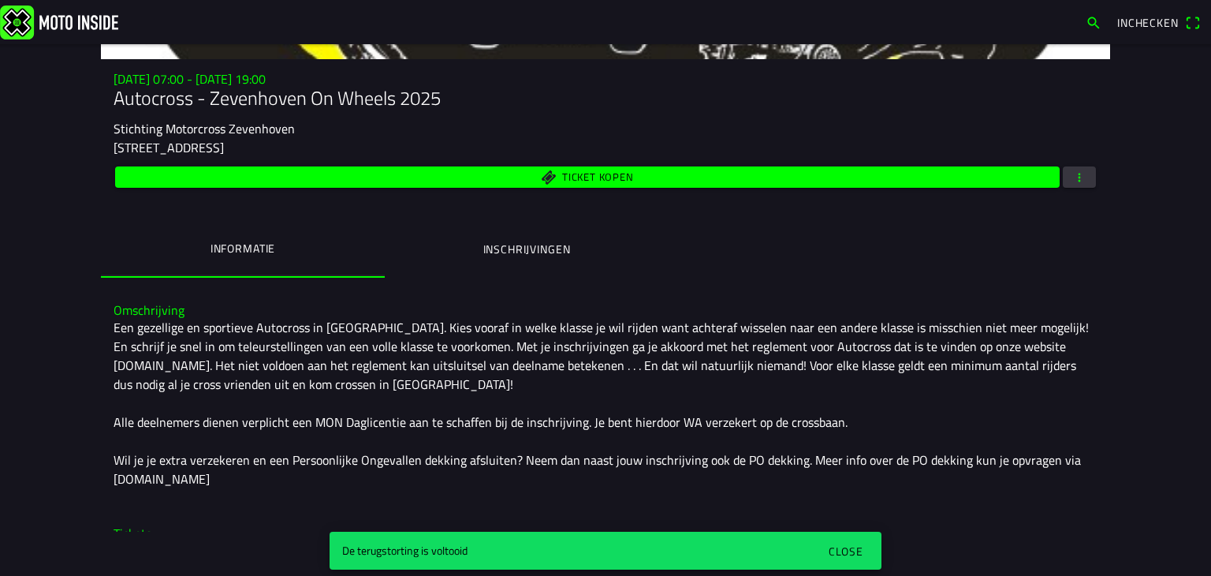
click at [508, 241] on ion-label "Inschrijvingen" at bounding box center [527, 249] width 88 height 17
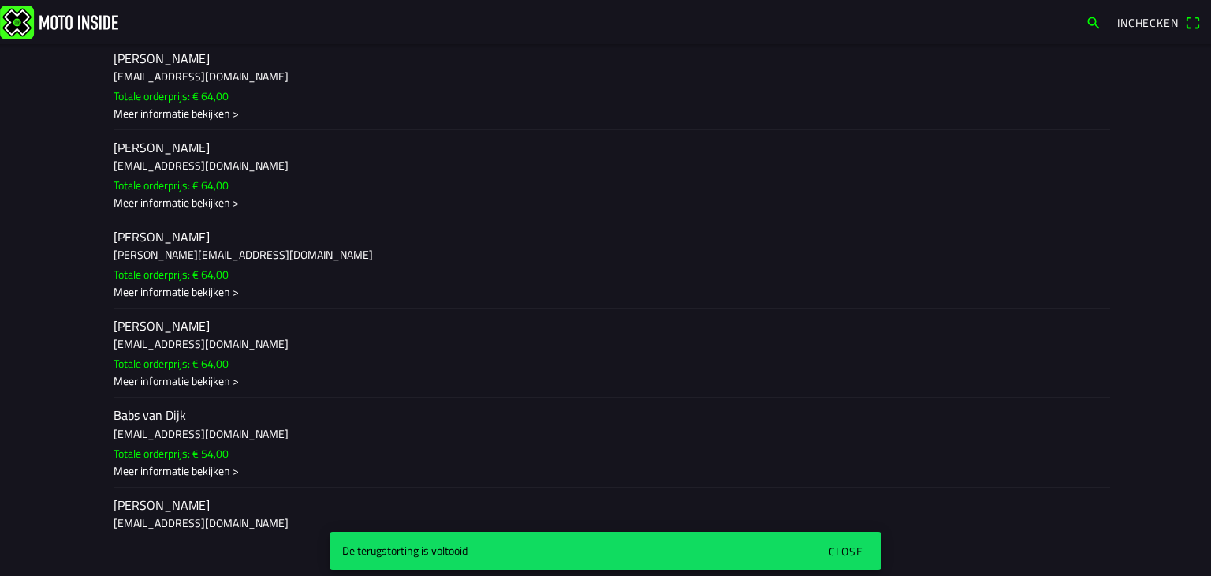
scroll to position [789, 0]
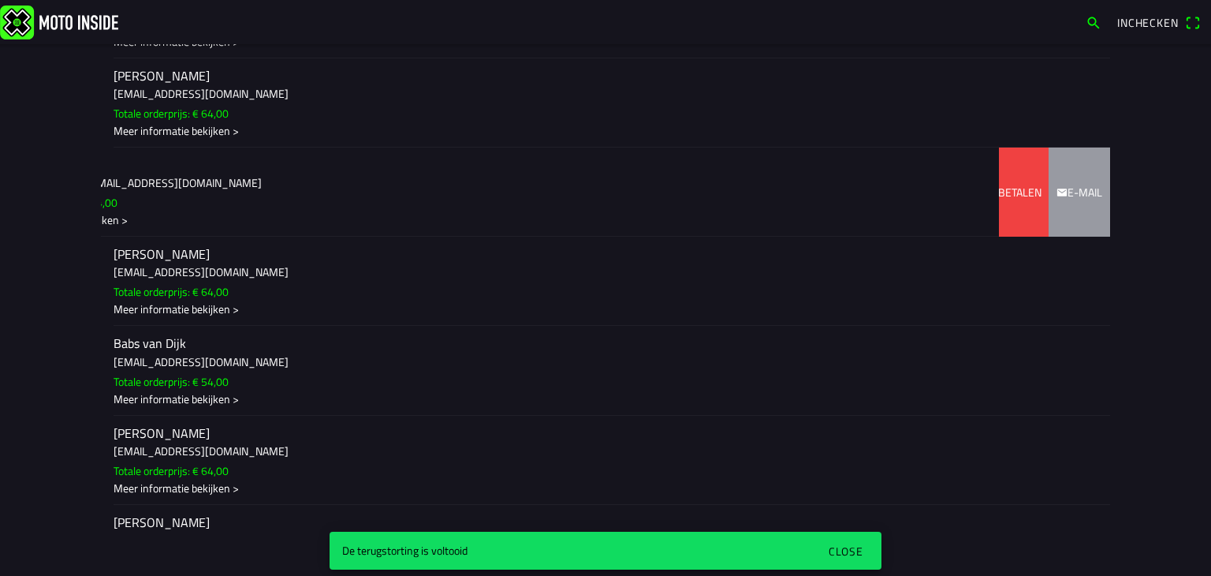
drag, startPoint x: 155, startPoint y: 184, endPoint x: 0, endPoint y: 194, distance: 154.9
click at [0, 194] on main "[DATE] 07:00 - [DATE] 19:00 Autocross - Zevenhoven On Wheels 2025 Stichting Mot…" at bounding box center [605, 310] width 1211 height 532
click at [0, 0] on slot "Terug betalen" at bounding box center [0, 0] width 0 height 0
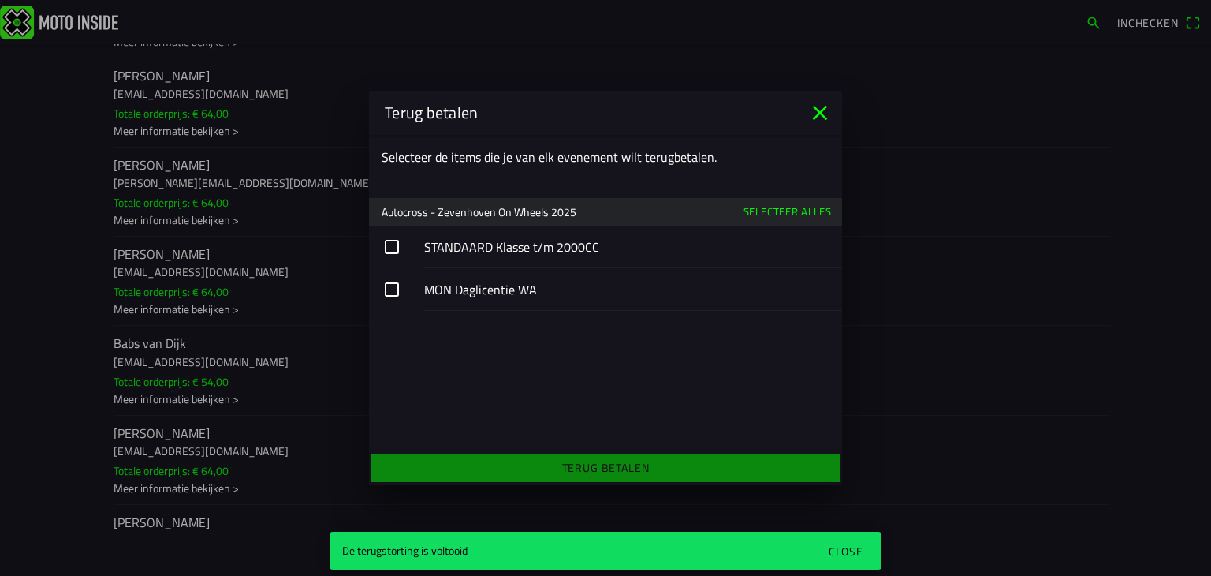
click at [0, 0] on slot "Selecteer alles" at bounding box center [0, 0] width 0 height 0
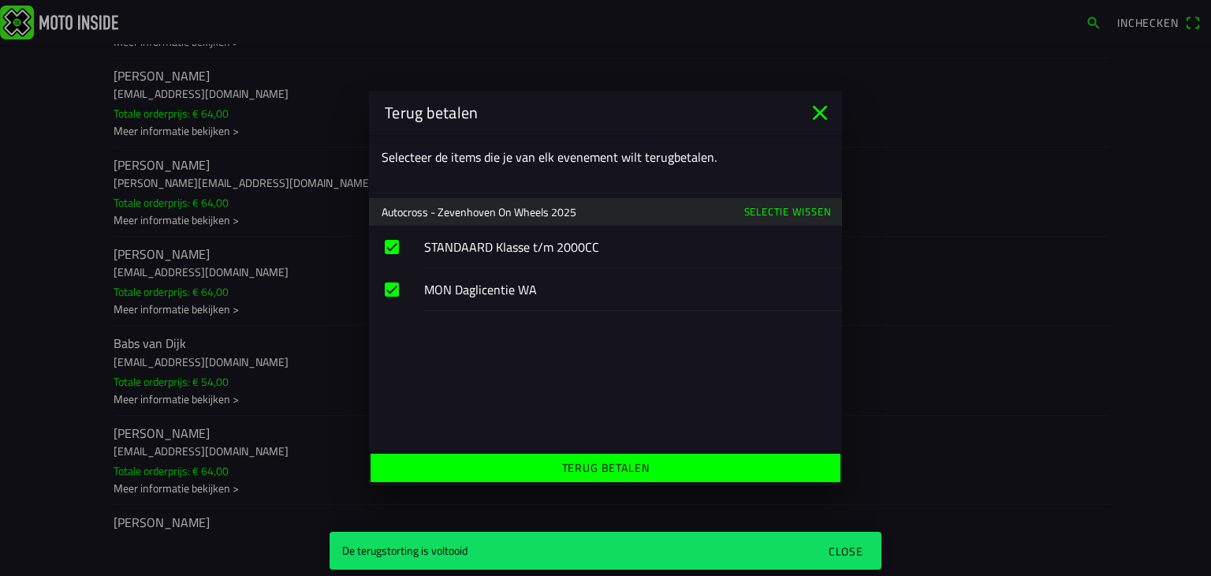
click at [0, 0] on slot "Terug betalen" at bounding box center [0, 0] width 0 height 0
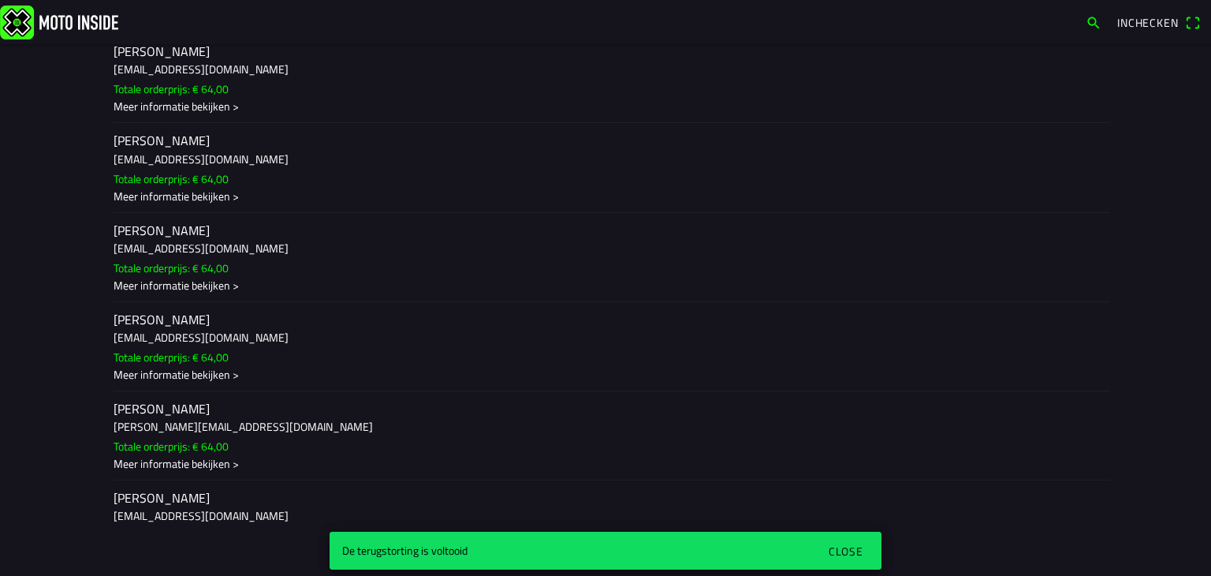
scroll to position [0, 0]
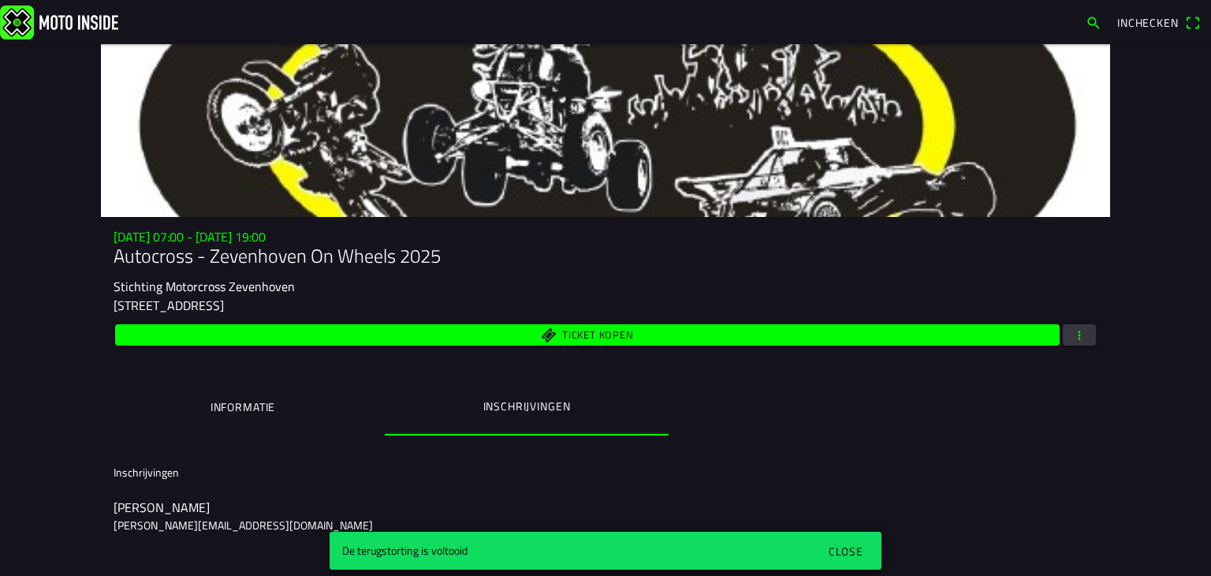
click at [846, 547] on div "Close" at bounding box center [846, 551] width 35 height 17
click at [843, 547] on div "Close" at bounding box center [846, 551] width 35 height 17
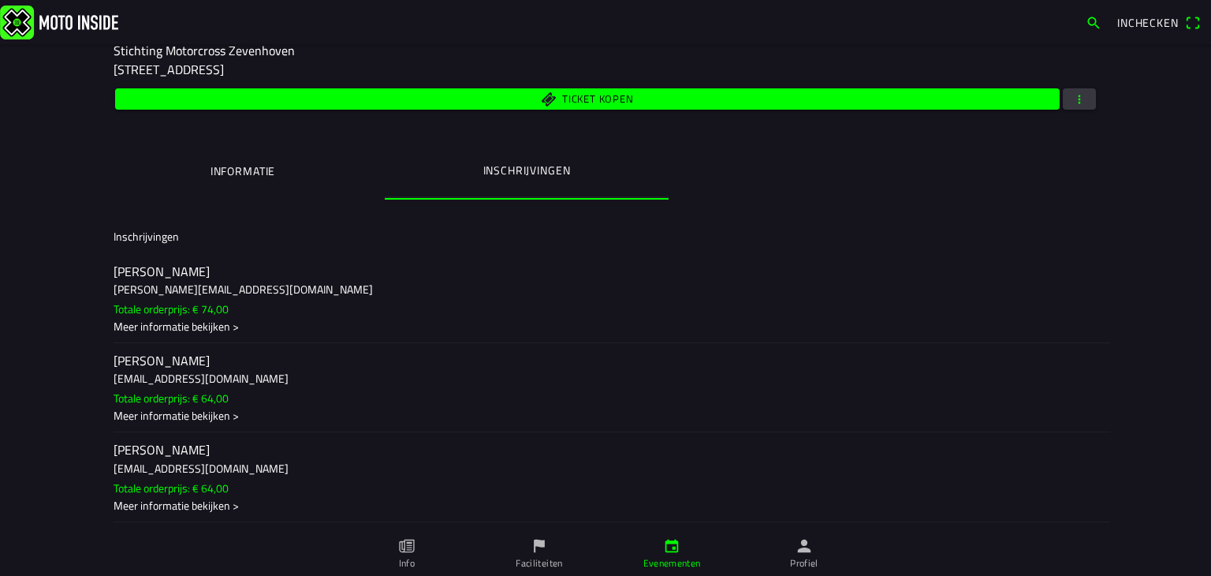
scroll to position [237, 0]
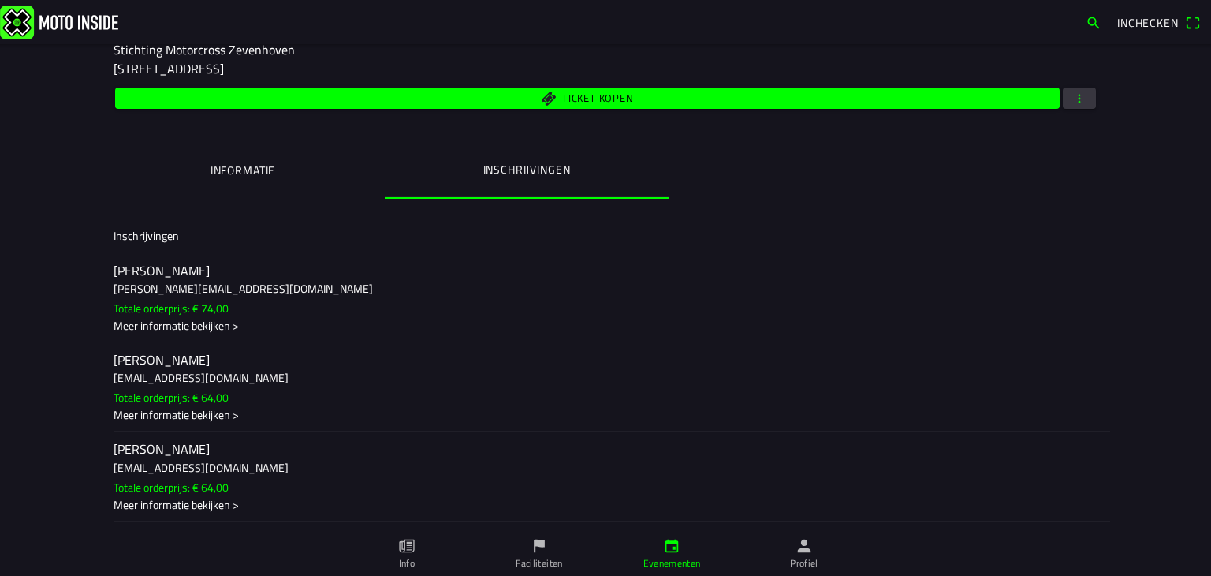
click at [211, 172] on ion-label "Informatie" at bounding box center [243, 170] width 65 height 17
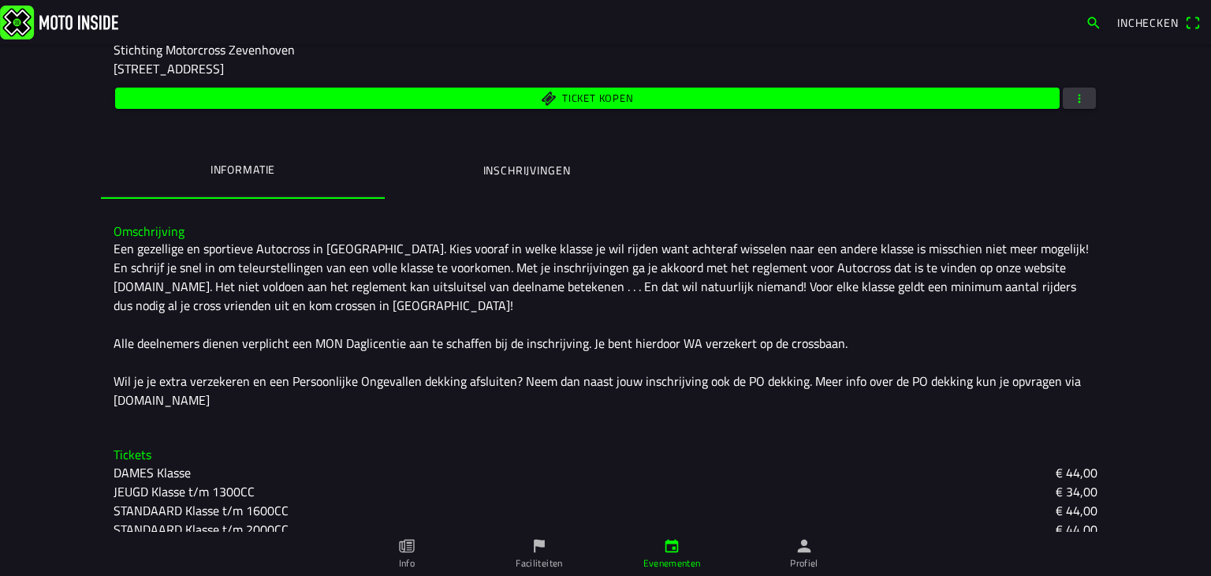
click at [592, 93] on span "Ticket kopen" at bounding box center [597, 98] width 71 height 10
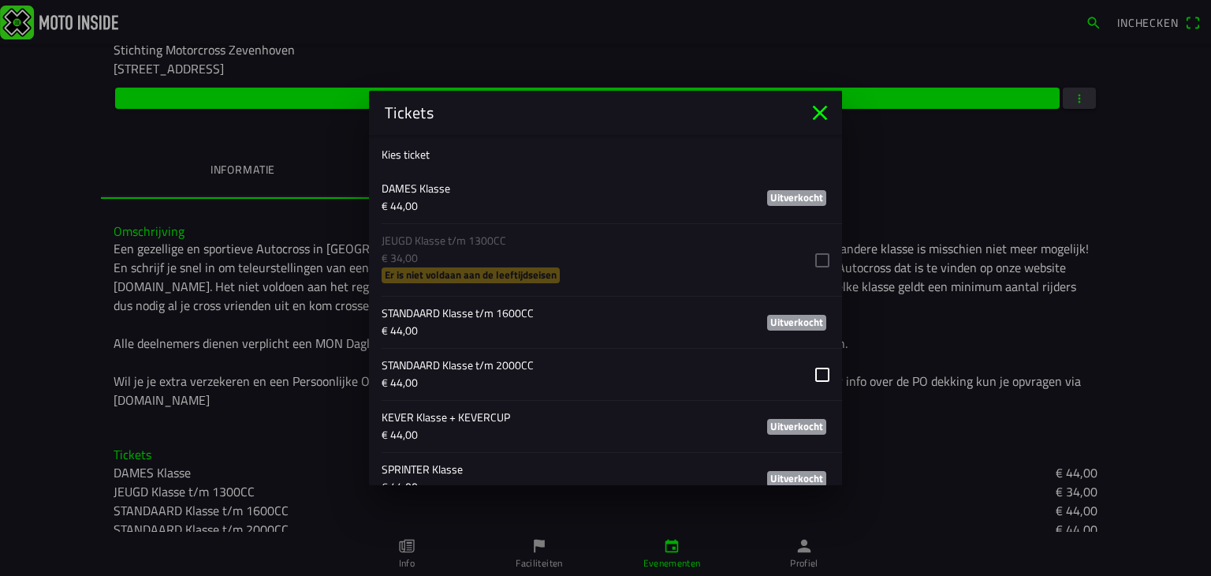
scroll to position [1025, 0]
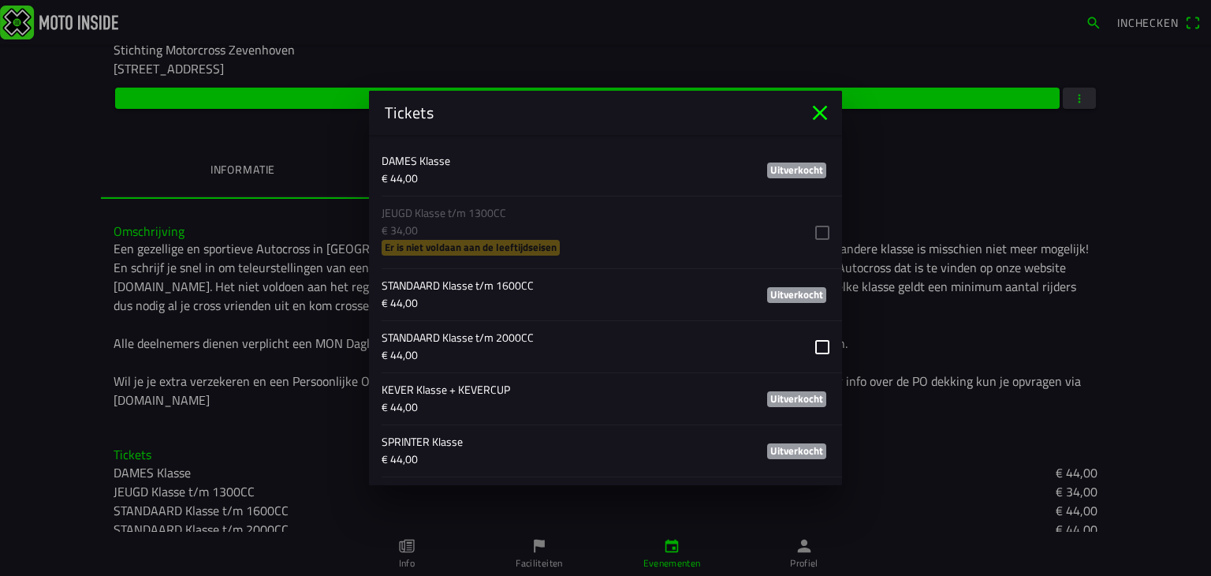
click at [816, 112] on icon "close" at bounding box center [820, 112] width 25 height 25
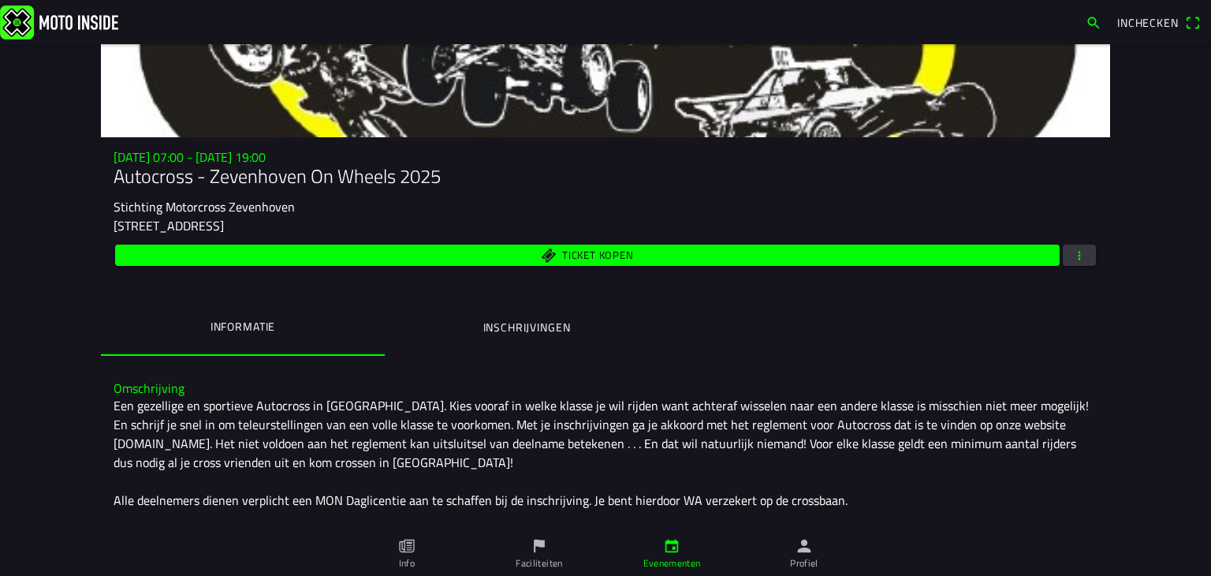
scroll to position [79, 0]
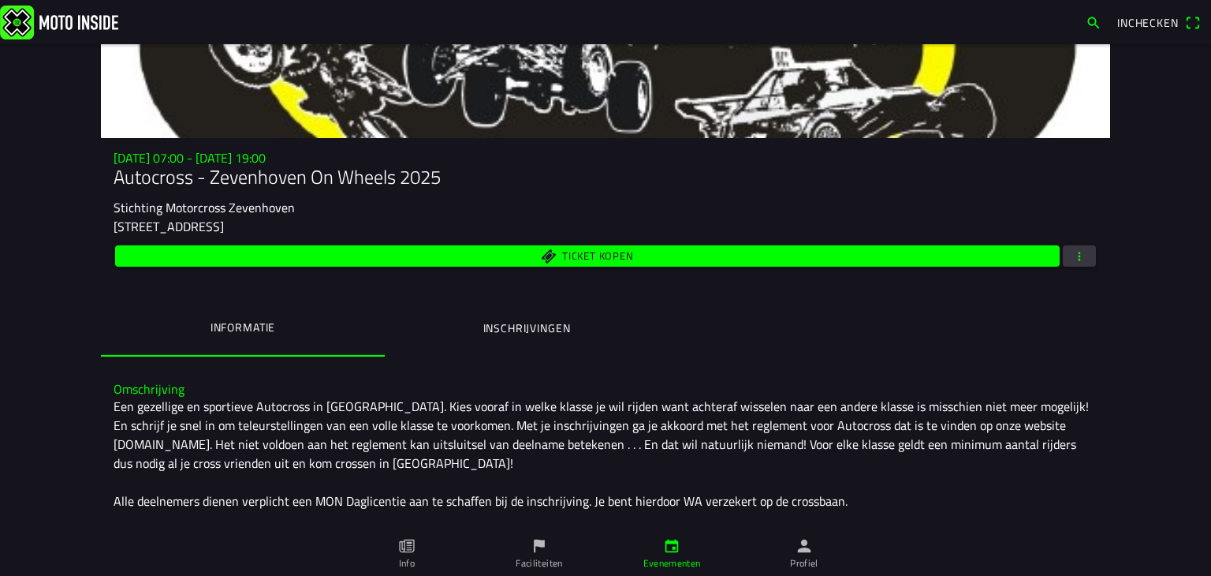
click at [1081, 253] on span "button" at bounding box center [1080, 255] width 14 height 21
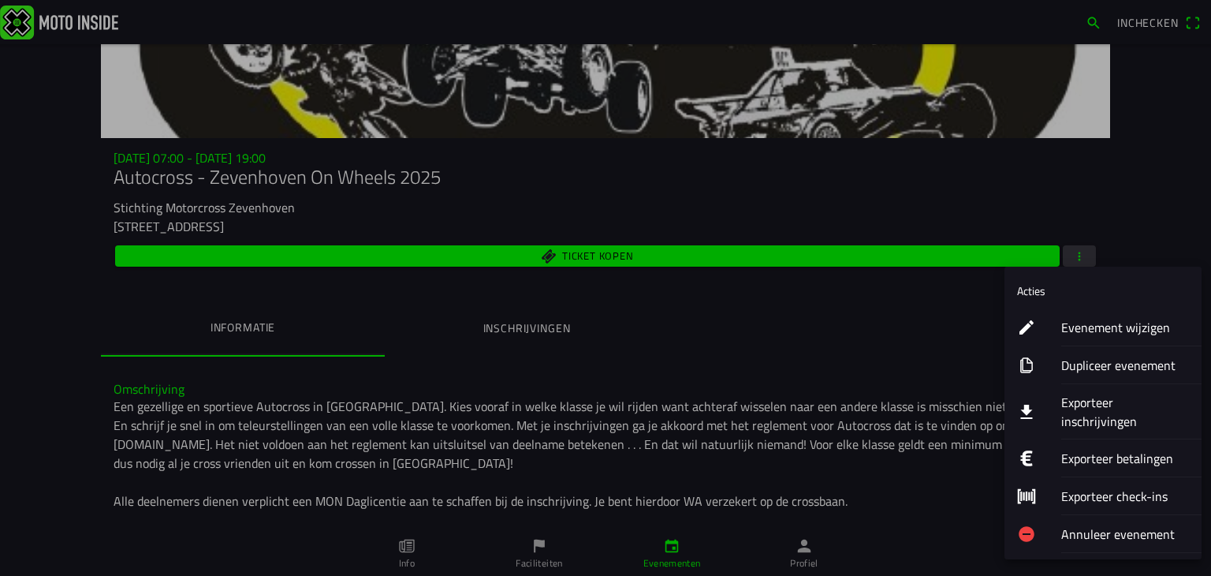
click at [1093, 326] on ion-label "Evenement wijzigen" at bounding box center [1126, 327] width 128 height 19
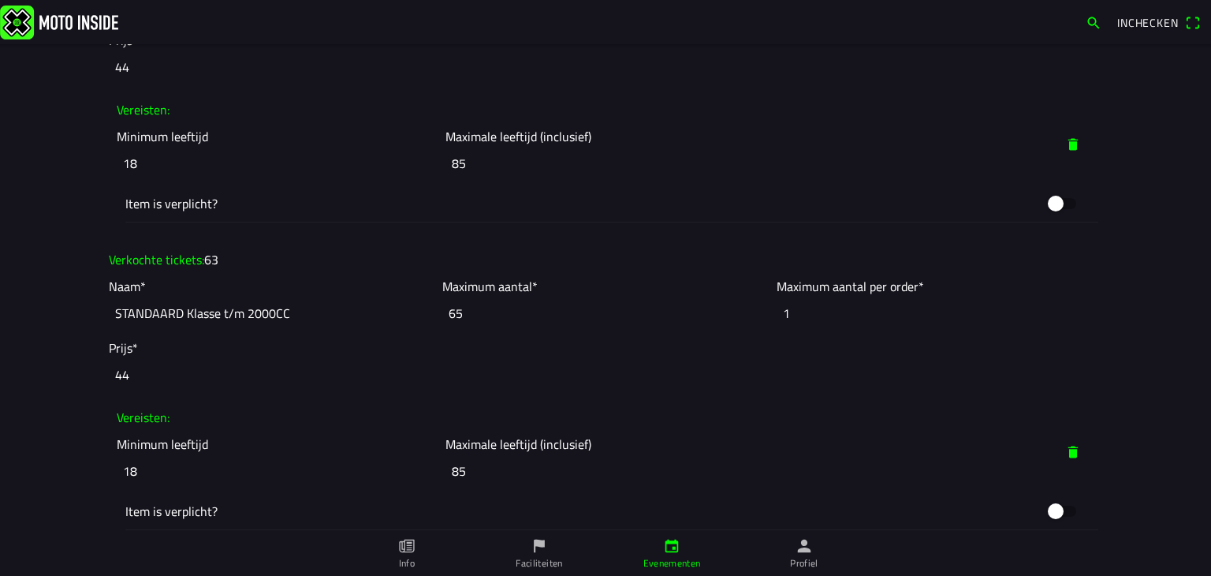
scroll to position [1893, 0]
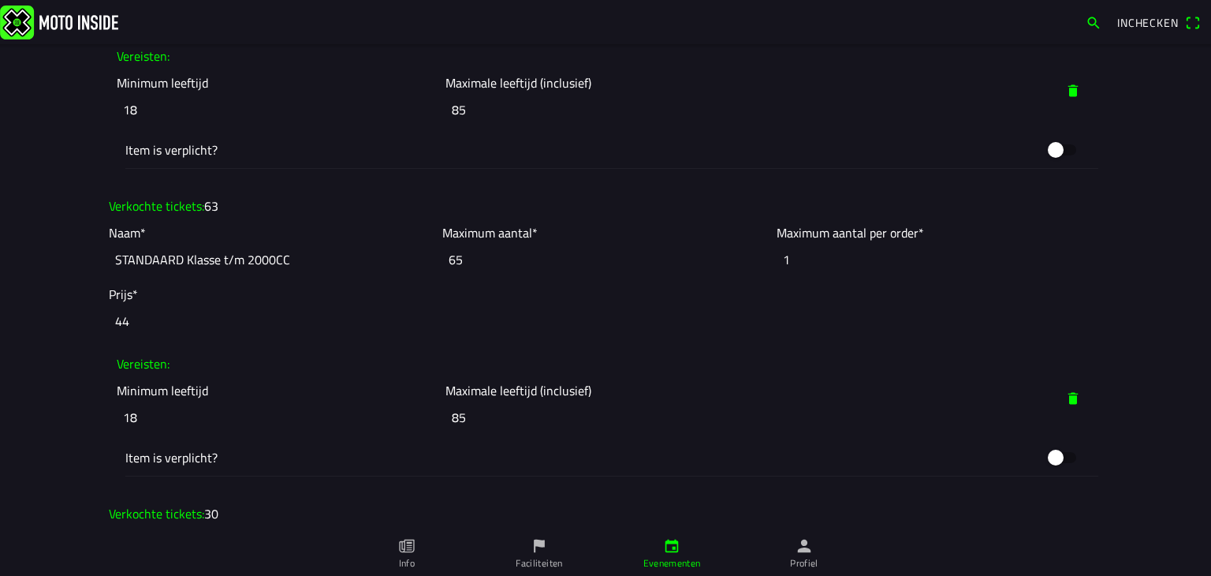
click at [457, 256] on input "65" at bounding box center [605, 259] width 326 height 35
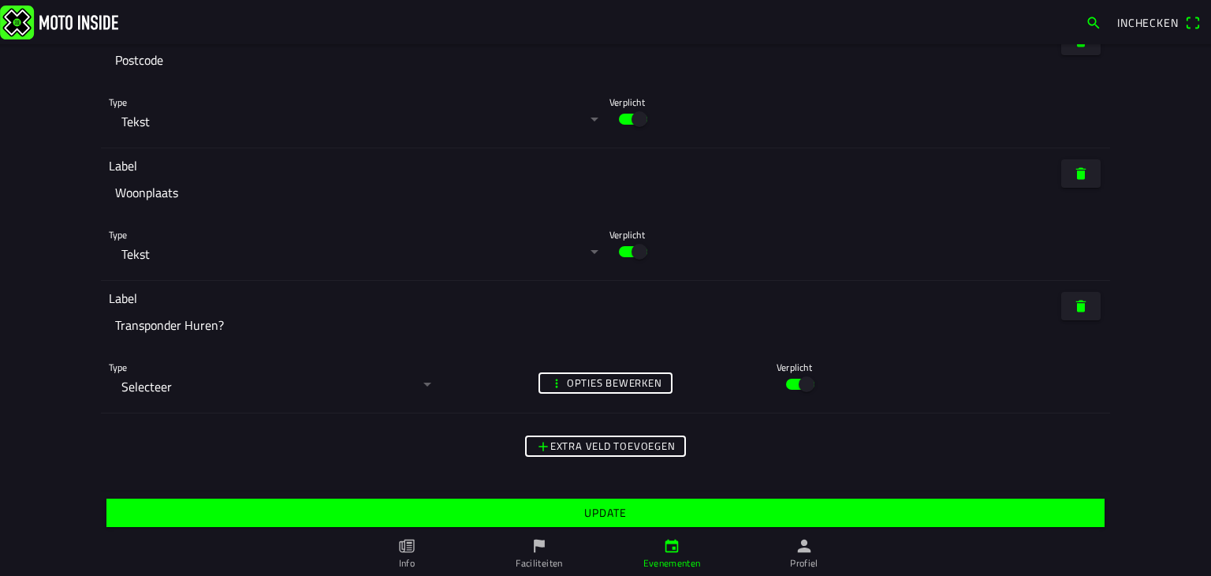
scroll to position [7307, 0]
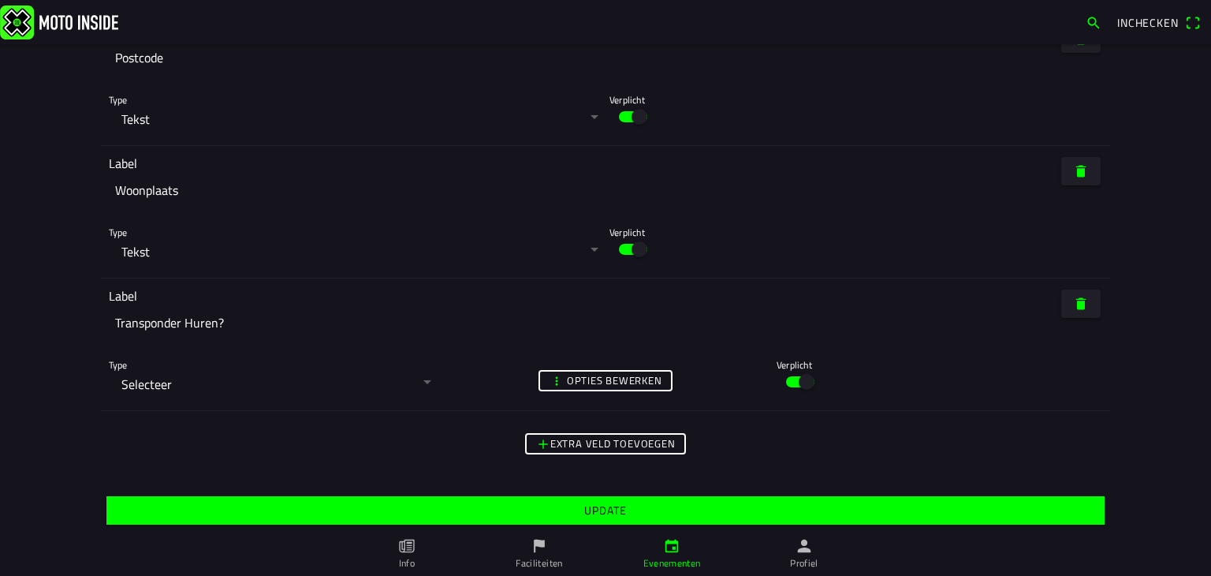
type input "64"
click at [0, 0] on slot "Update" at bounding box center [0, 0] width 0 height 0
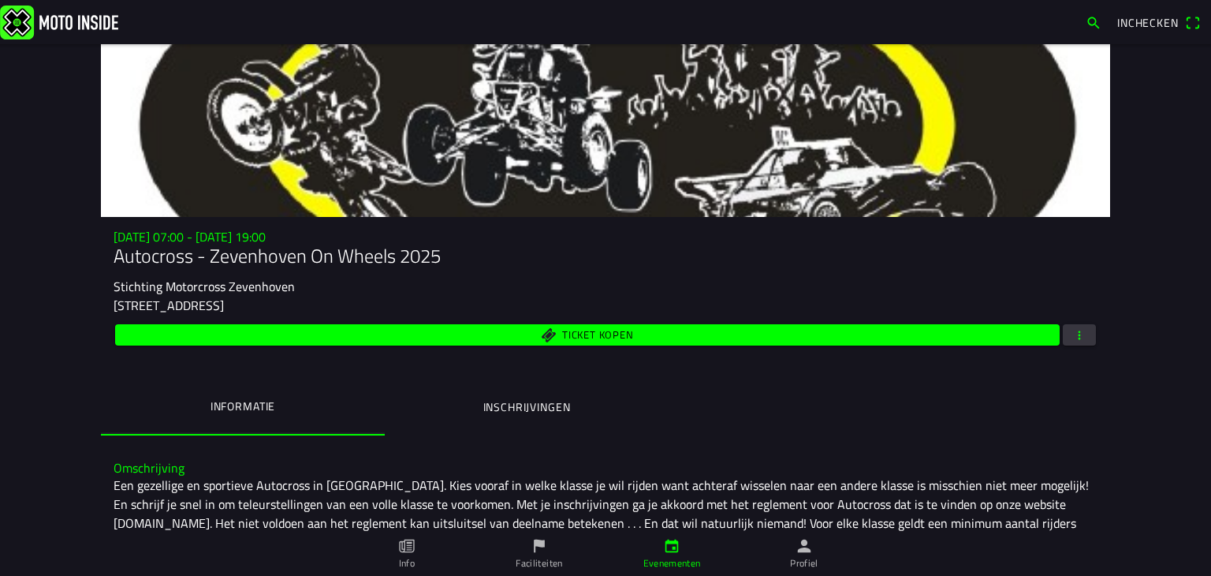
click at [508, 405] on ion-label "Inschrijvingen" at bounding box center [527, 406] width 88 height 17
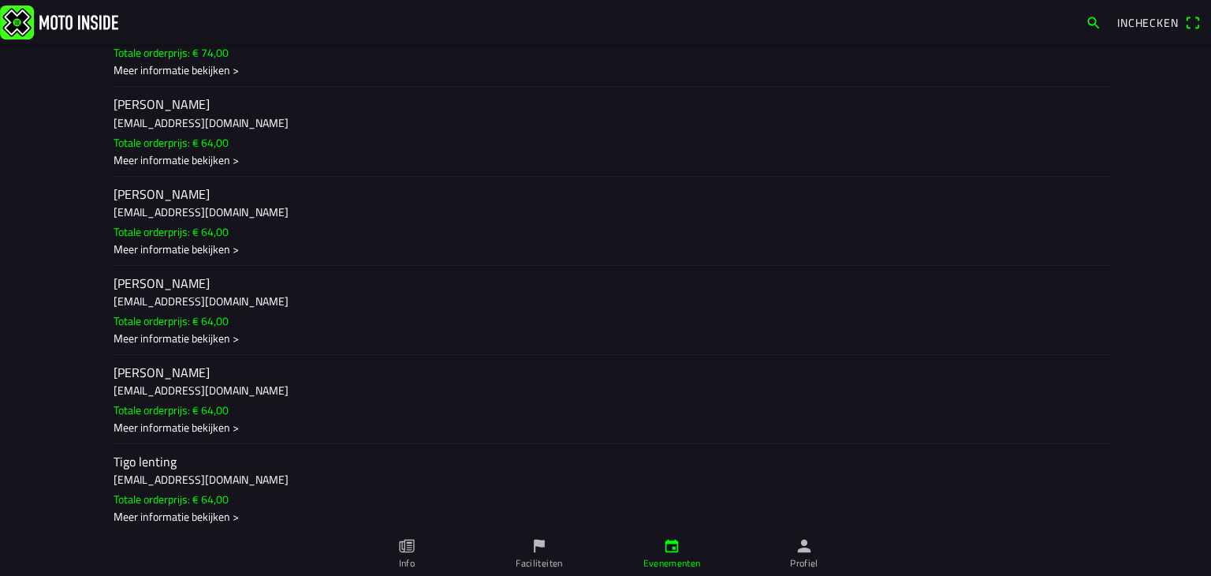
scroll to position [13881, 0]
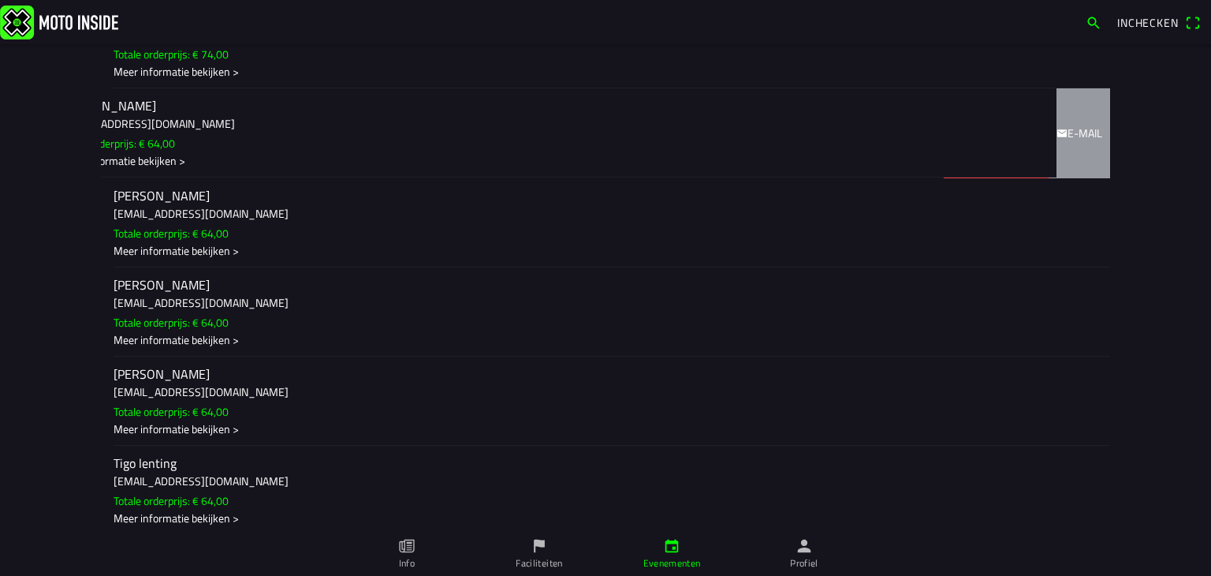
drag, startPoint x: 157, startPoint y: 353, endPoint x: 0, endPoint y: 352, distance: 157.0
click at [0, 352] on main "[DATE] 07:00 - [DATE] 19:00 Autocross - Zevenhoven On Wheels 2025 Stichting Mot…" at bounding box center [605, 310] width 1211 height 532
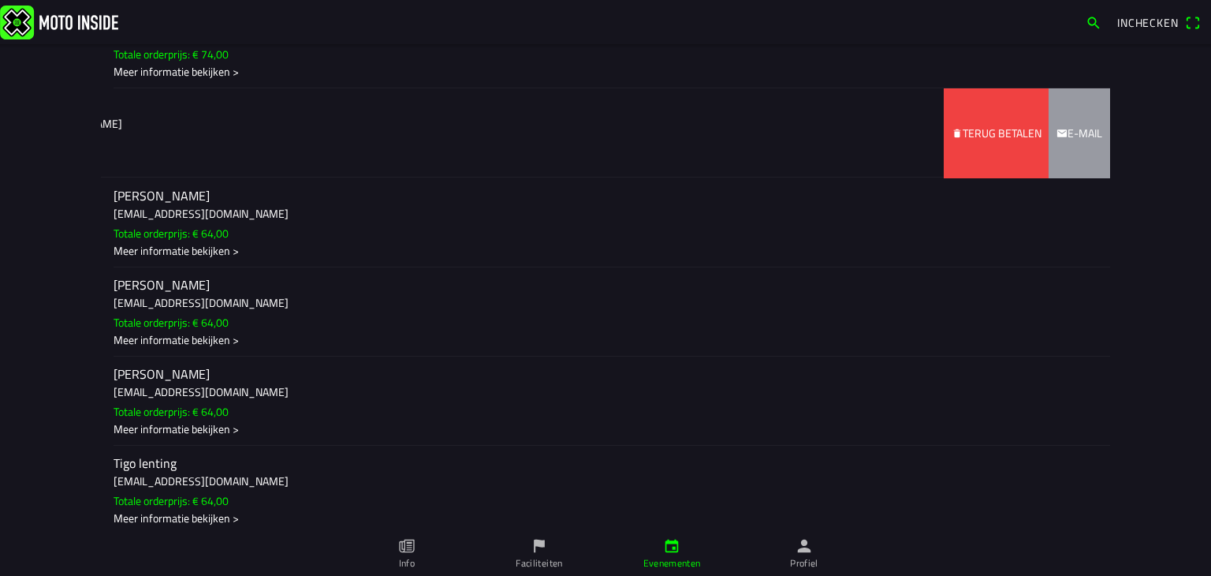
click at [0, 0] on slot "Terug betalen" at bounding box center [0, 0] width 0 height 0
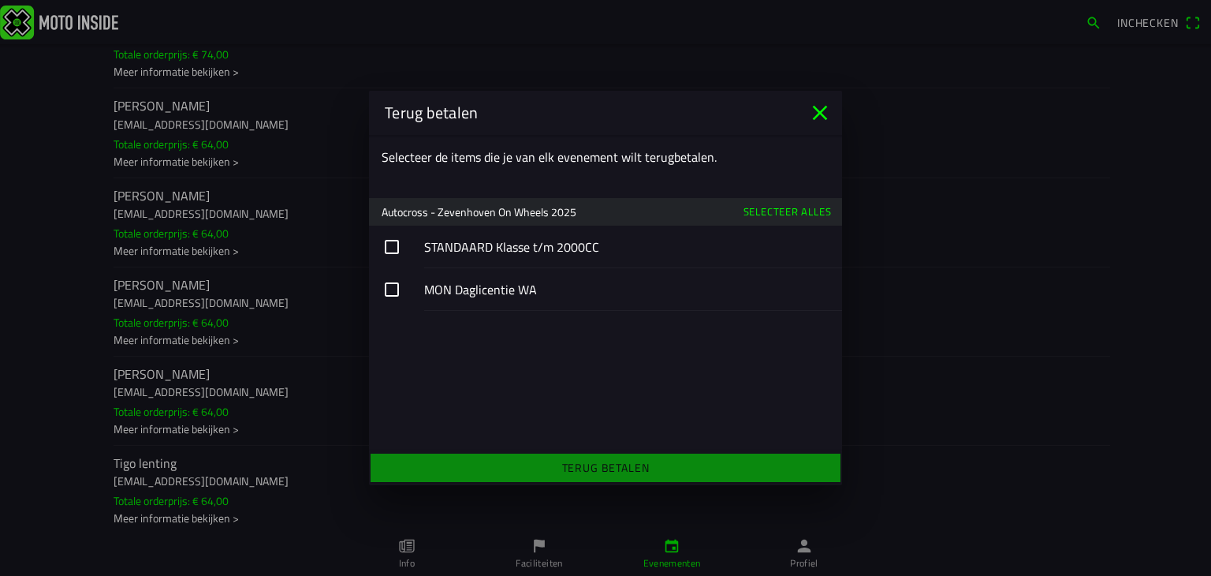
click at [0, 0] on slot "Selecteer alles" at bounding box center [0, 0] width 0 height 0
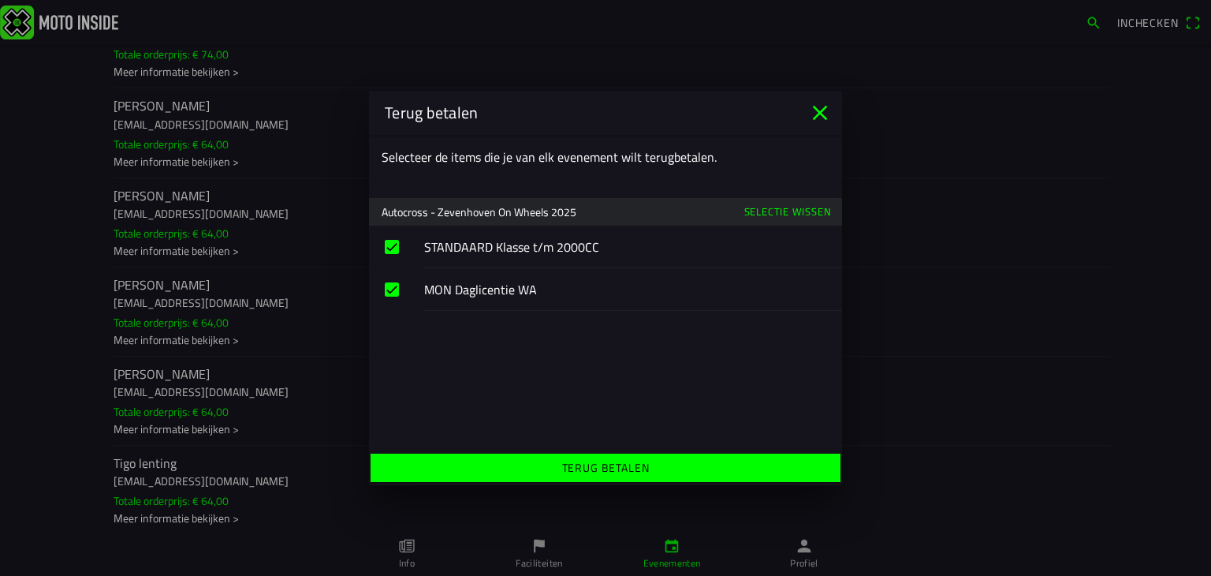
click at [0, 0] on slot "Terug betalen" at bounding box center [0, 0] width 0 height 0
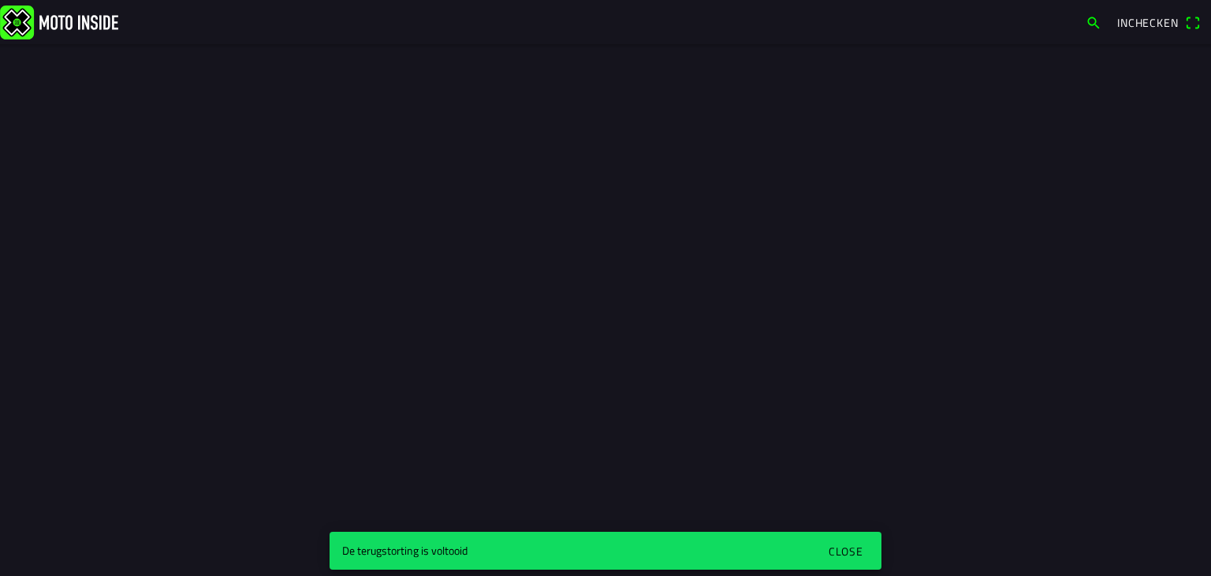
scroll to position [0, 0]
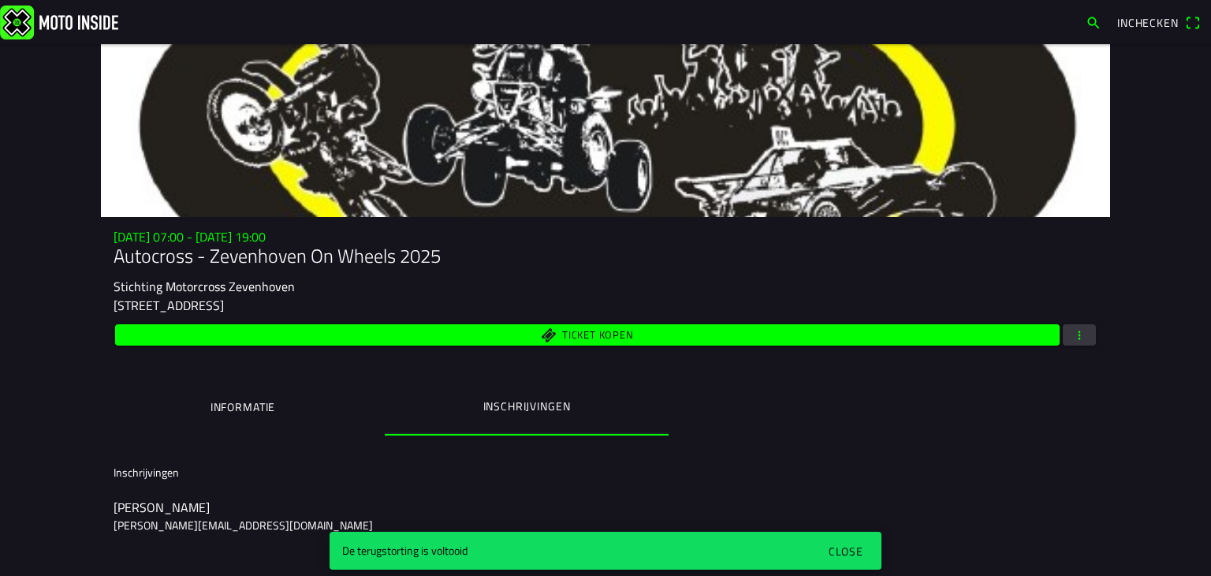
click at [850, 547] on div "Close" at bounding box center [846, 551] width 35 height 17
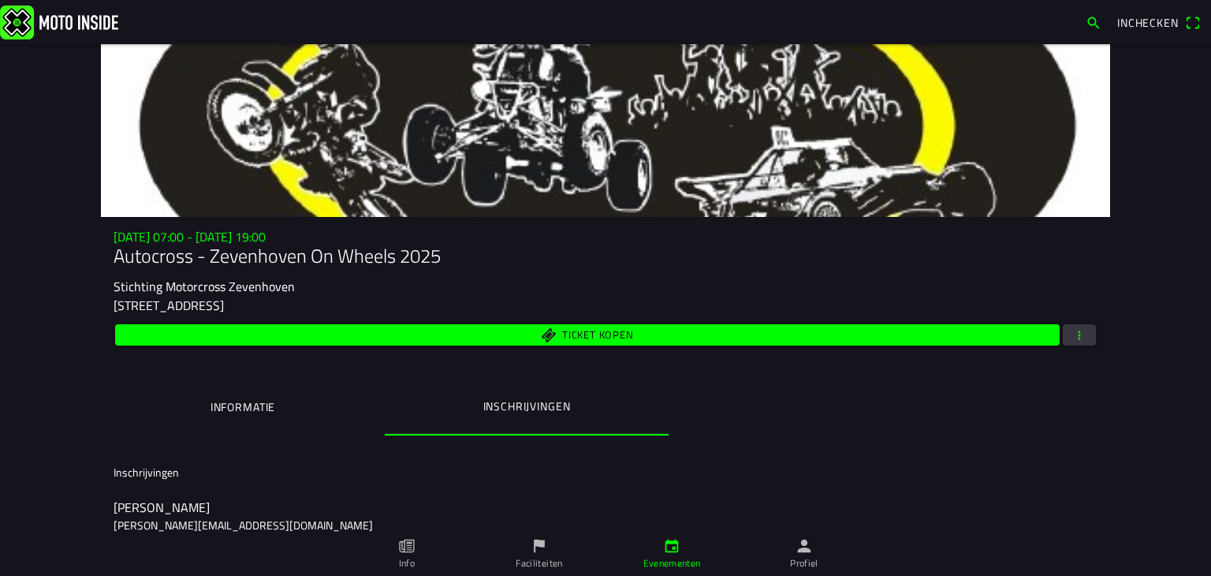
click at [1073, 330] on span "button" at bounding box center [1080, 334] width 14 height 21
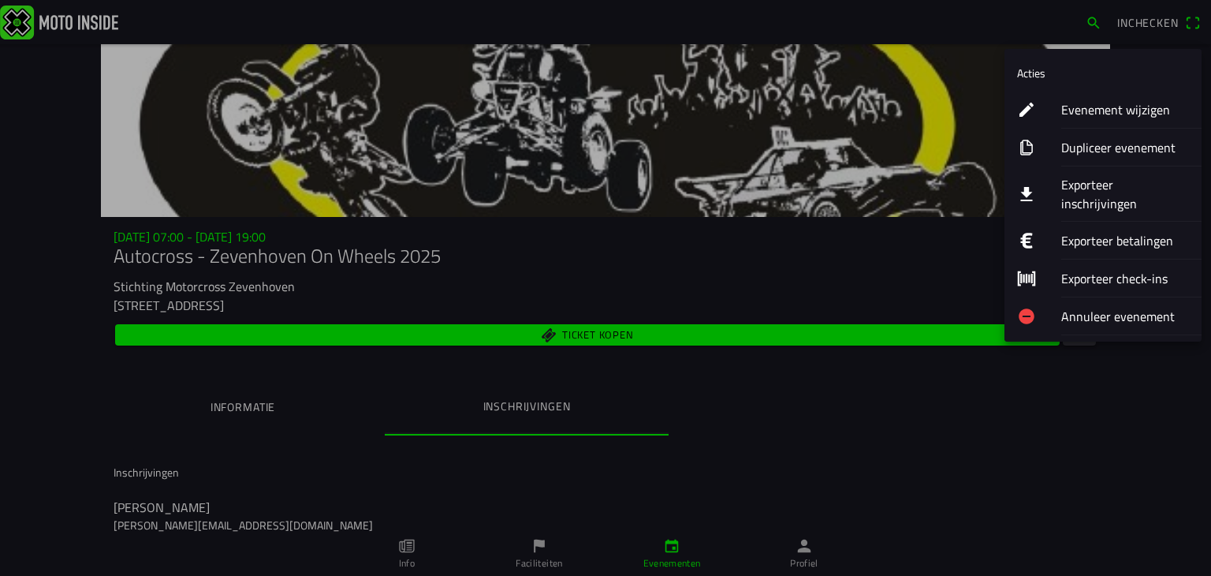
click at [1107, 106] on ion-label "Evenement wijzigen" at bounding box center [1126, 109] width 128 height 19
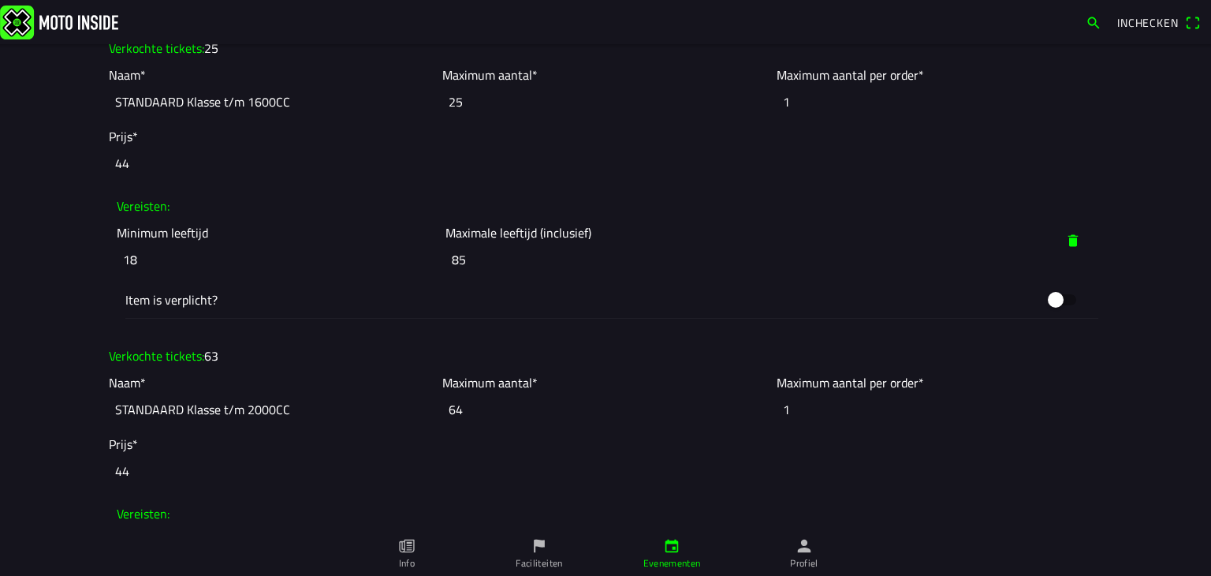
scroll to position [1893, 0]
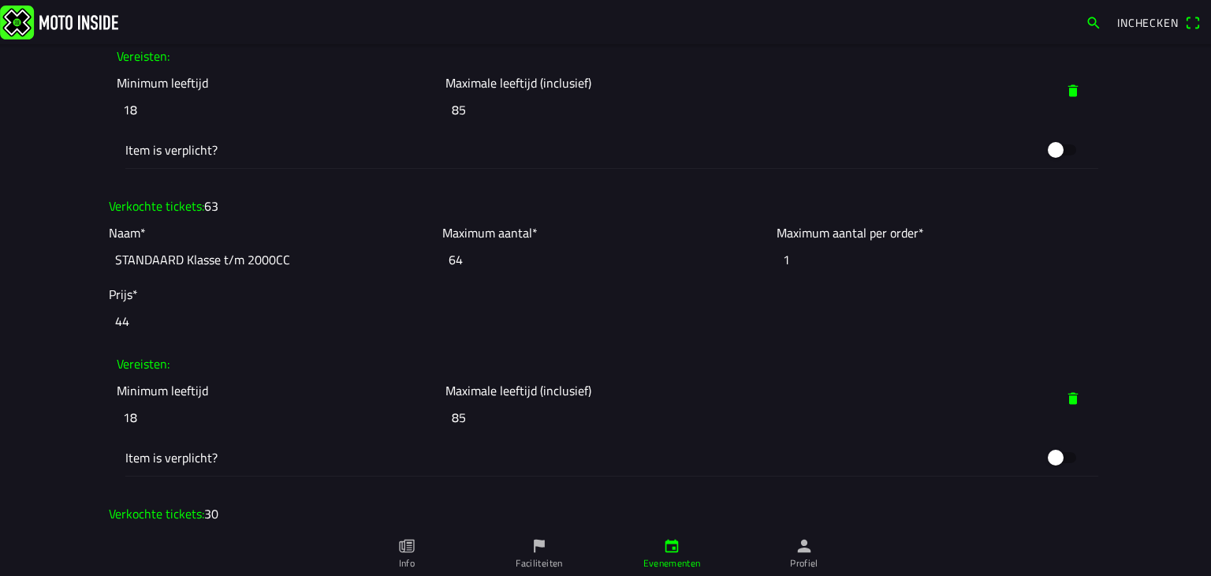
click at [467, 259] on input "64" at bounding box center [605, 259] width 326 height 35
type input "63"
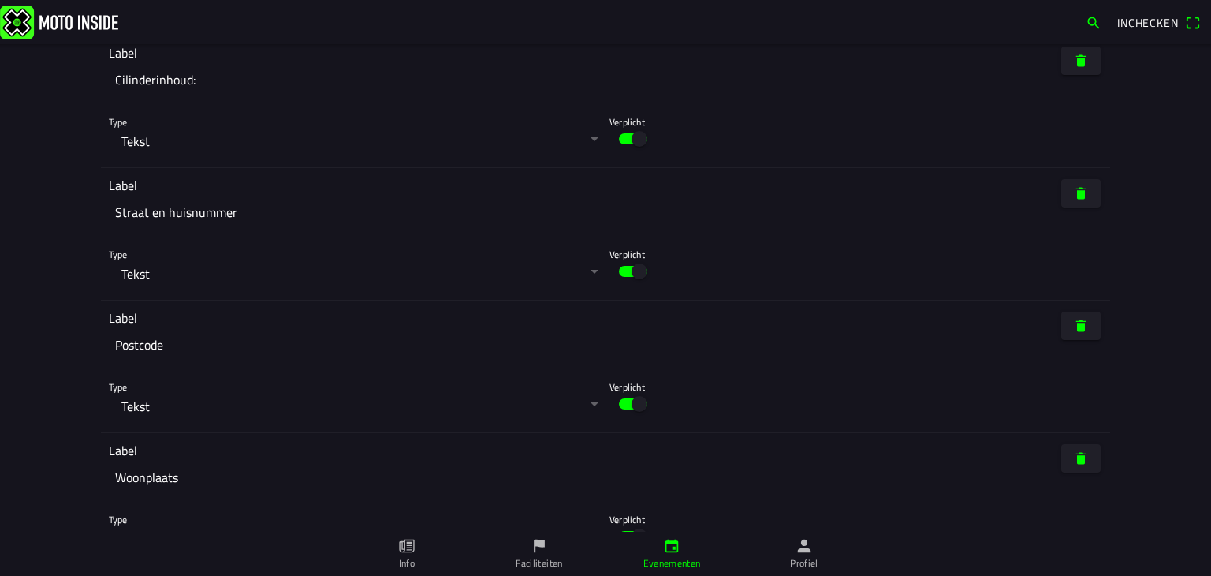
scroll to position [7307, 0]
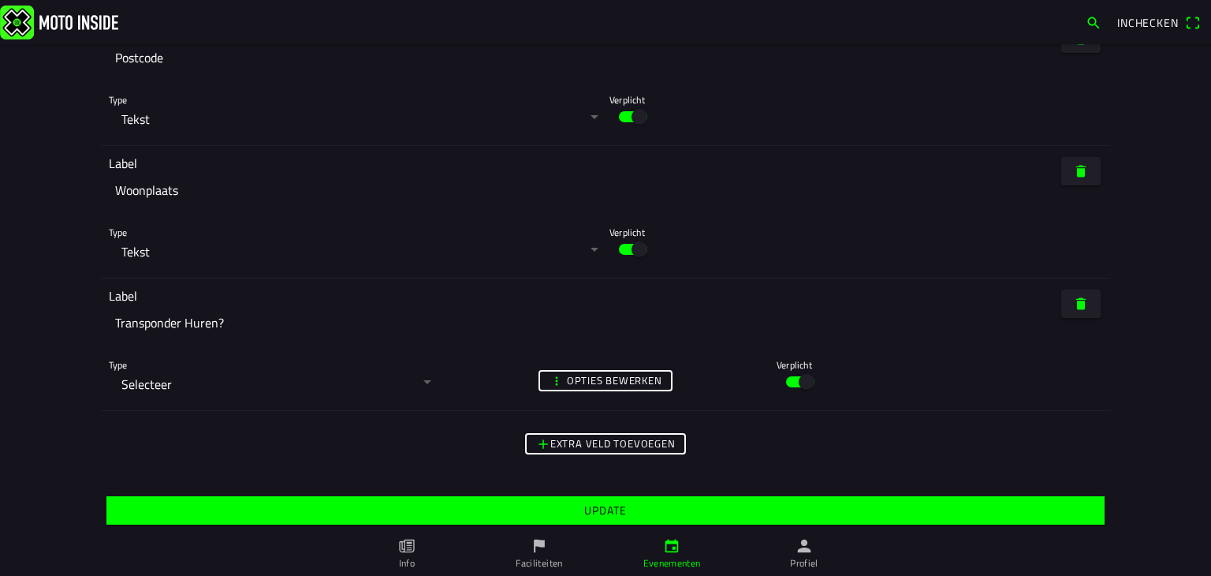
click at [0, 0] on slot "Update" at bounding box center [0, 0] width 0 height 0
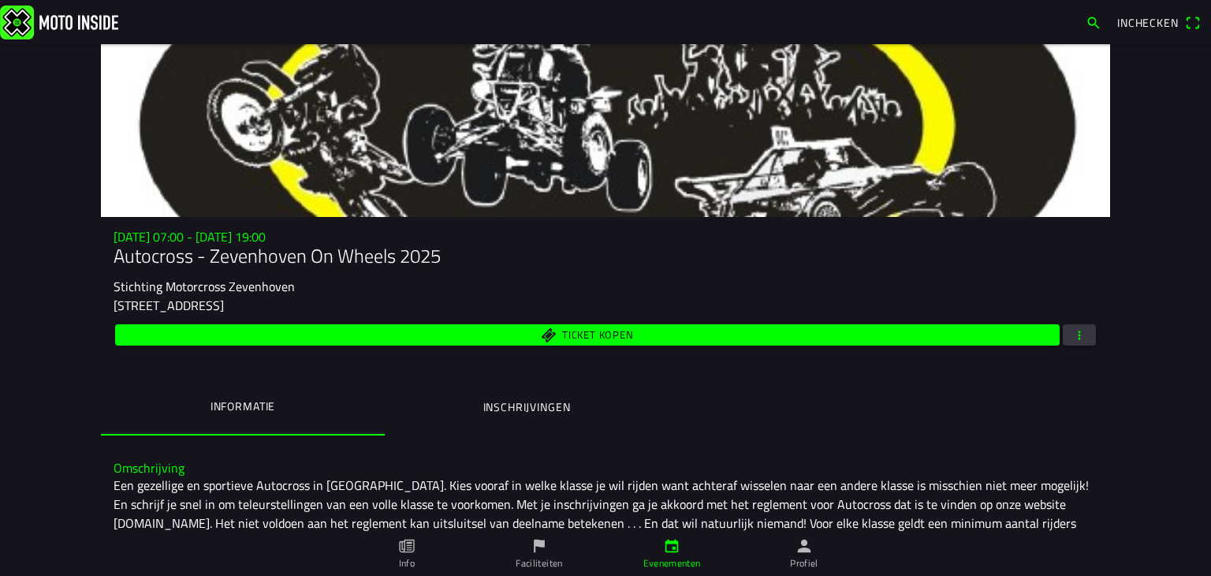
click at [517, 408] on ion-label "Inschrijvingen" at bounding box center [527, 406] width 88 height 17
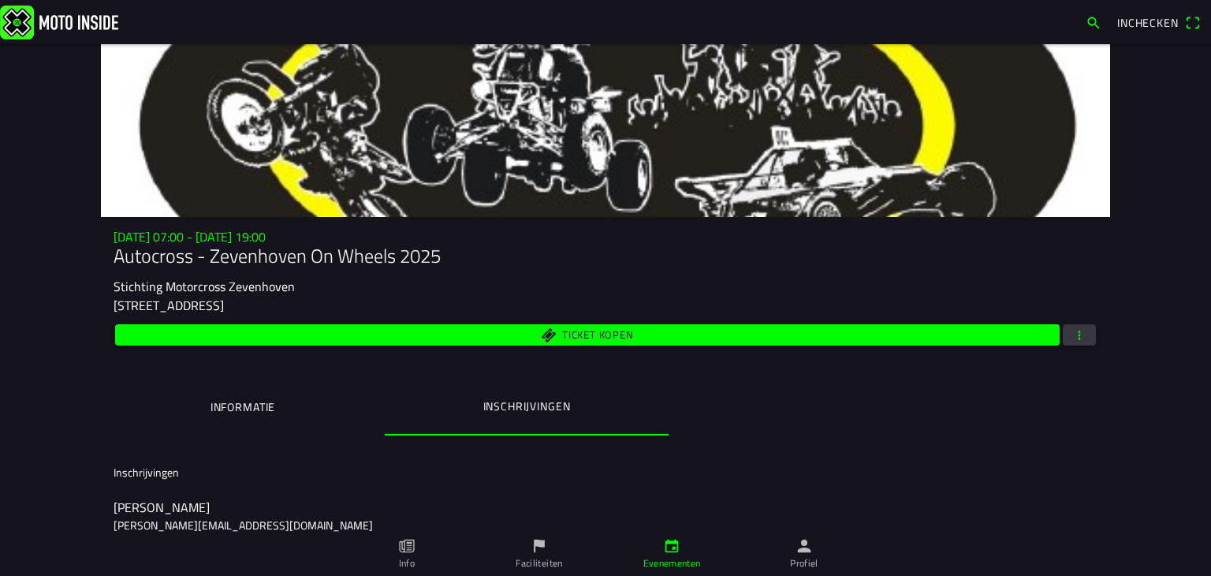
click at [1079, 335] on span "button" at bounding box center [1080, 334] width 14 height 21
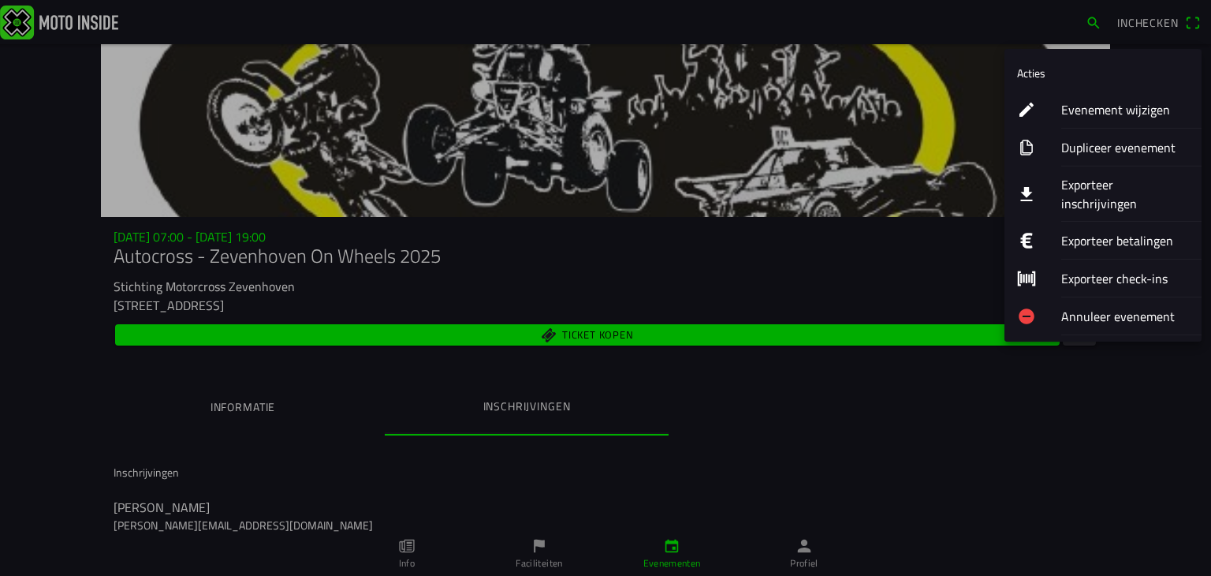
click at [1098, 185] on ion-label "Exporteer inschrijvingen" at bounding box center [1126, 194] width 128 height 38
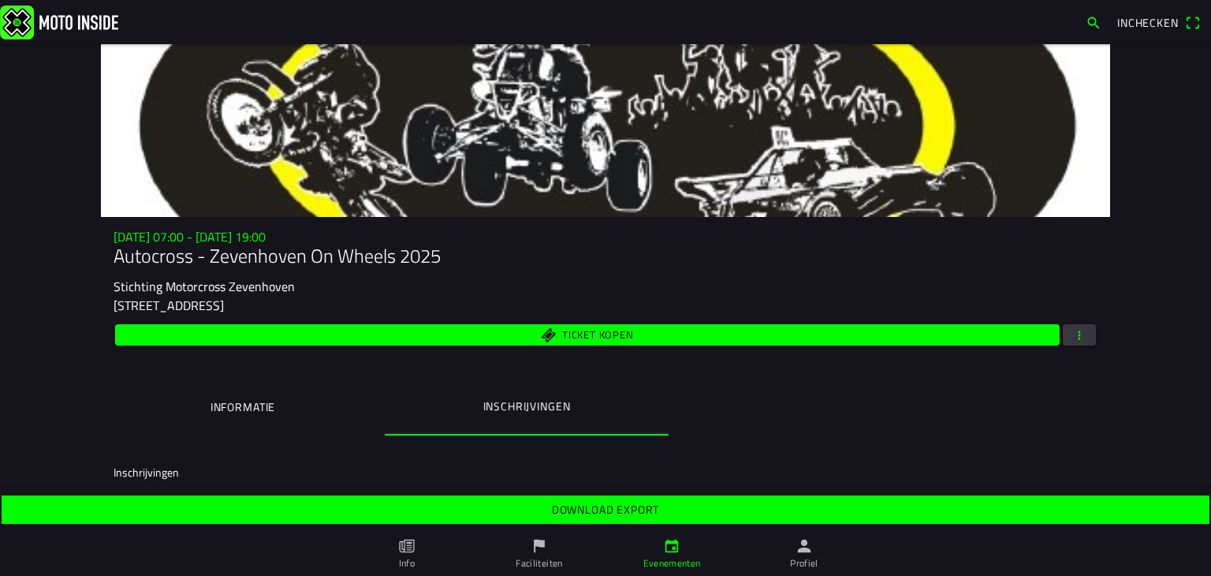
click at [0, 0] on slot "Download export" at bounding box center [0, 0] width 0 height 0
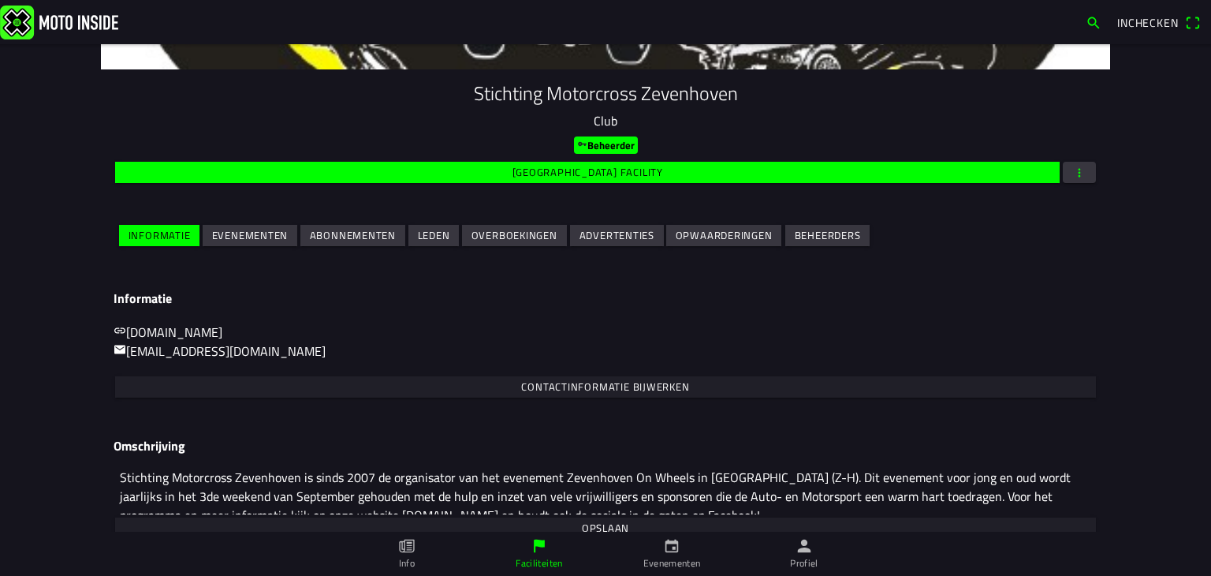
scroll to position [158, 0]
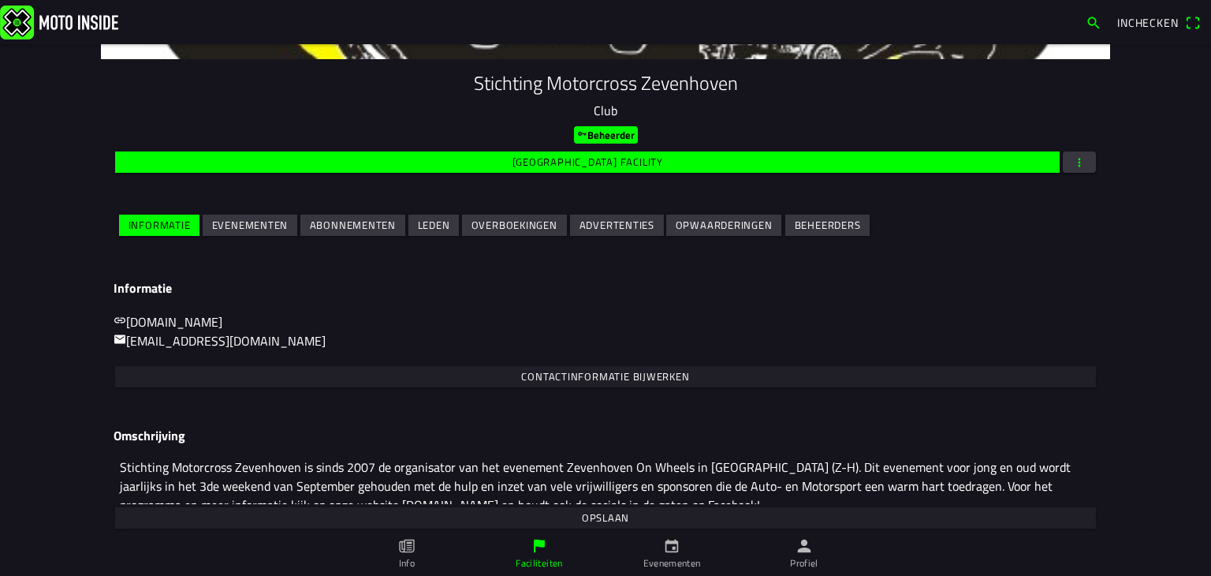
click at [0, 0] on slot "Evenementen" at bounding box center [0, 0] width 0 height 0
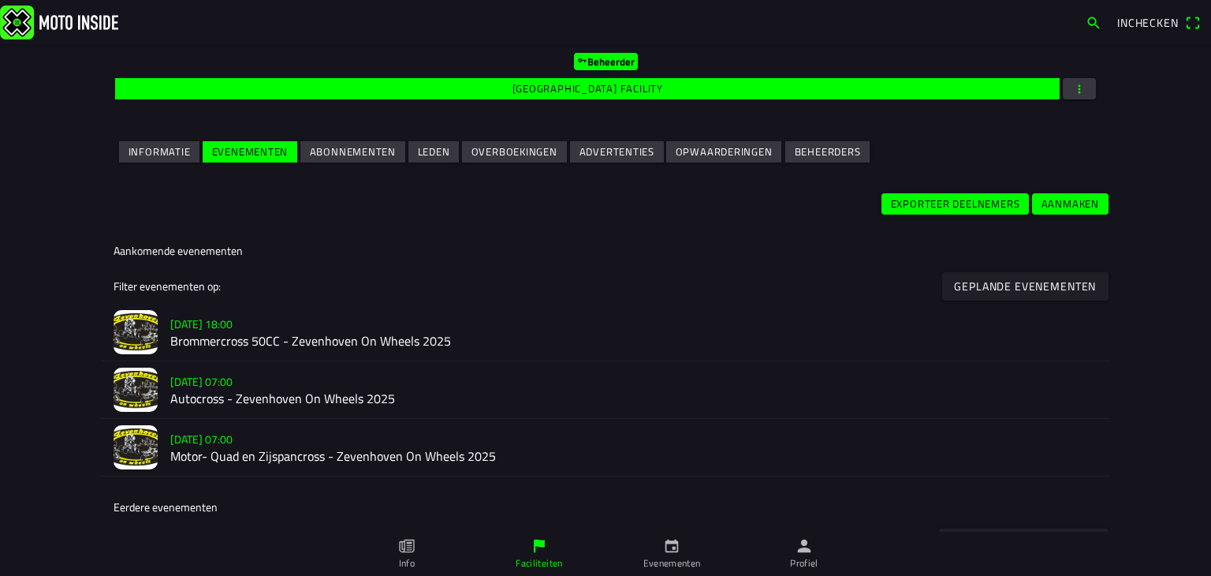
scroll to position [237, 0]
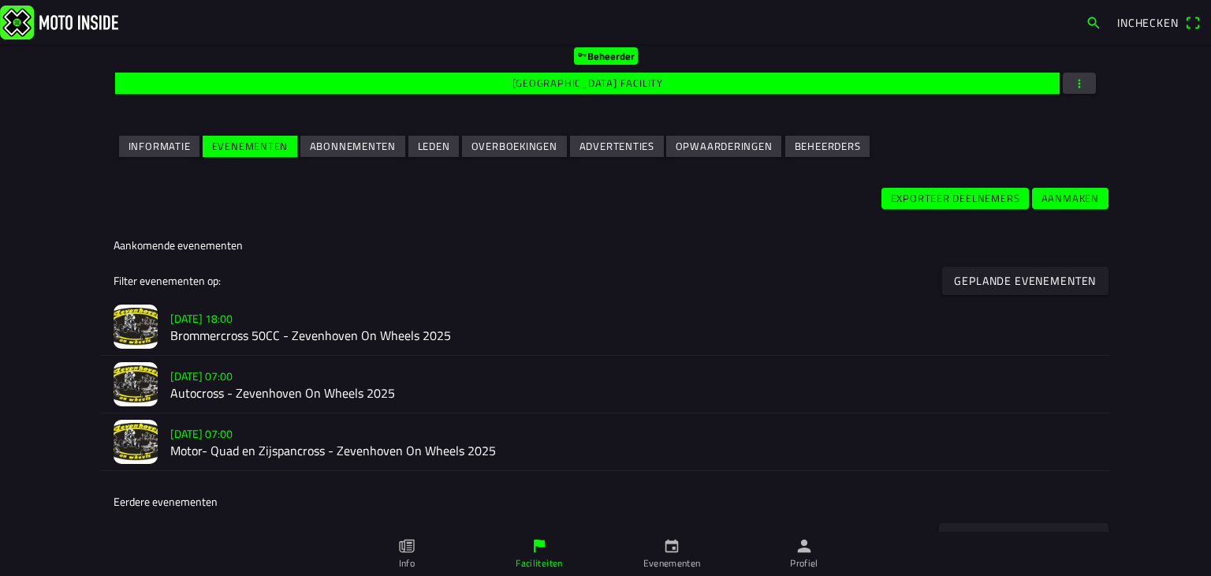
click at [0, 0] on slot "[DATE] 07:00" at bounding box center [0, 0] width 0 height 0
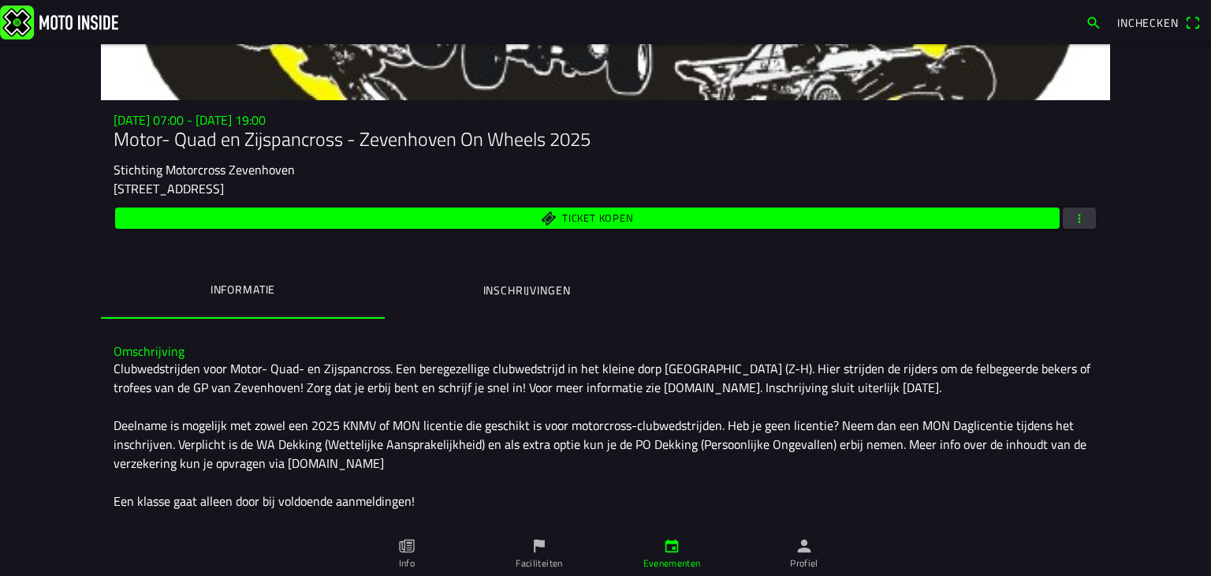
scroll to position [158, 0]
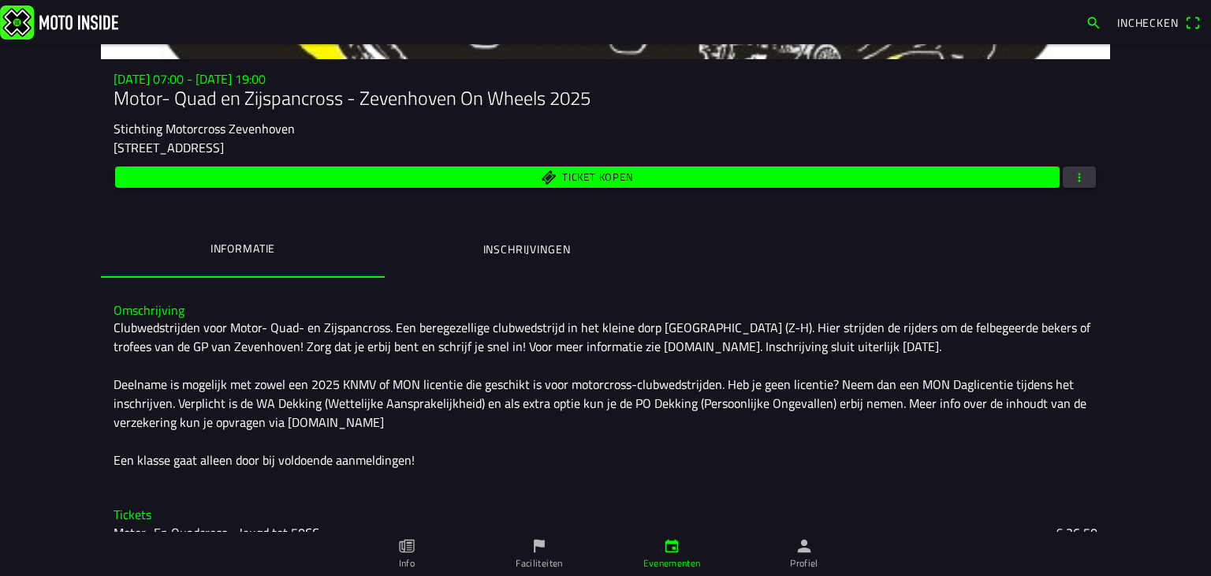
click at [532, 258] on button "Inschrijvingen" at bounding box center [527, 249] width 284 height 54
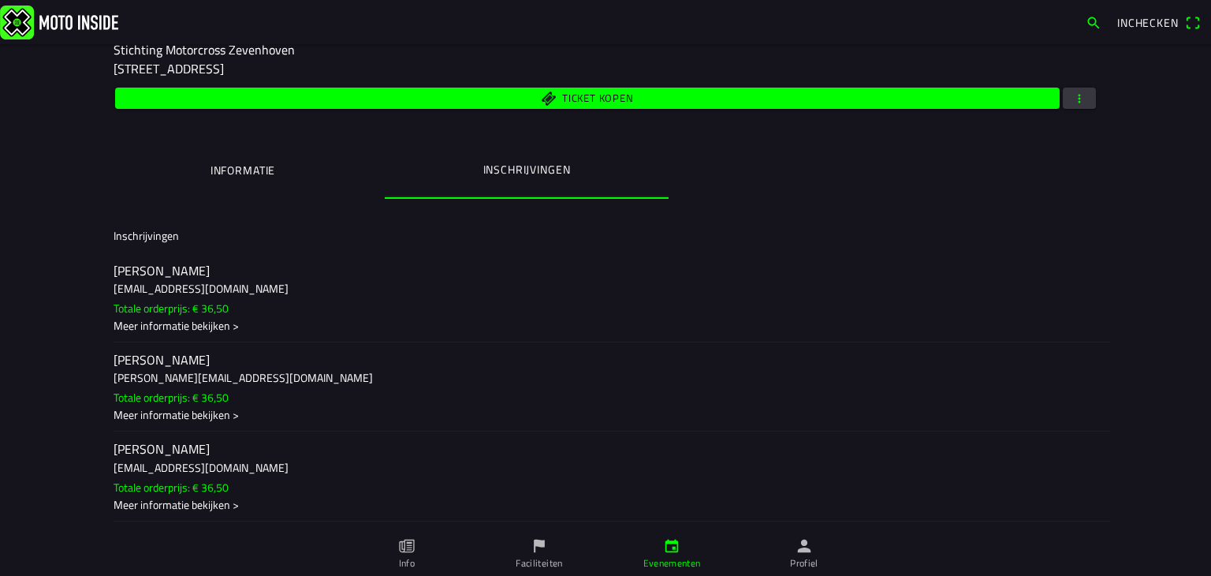
scroll to position [0, 0]
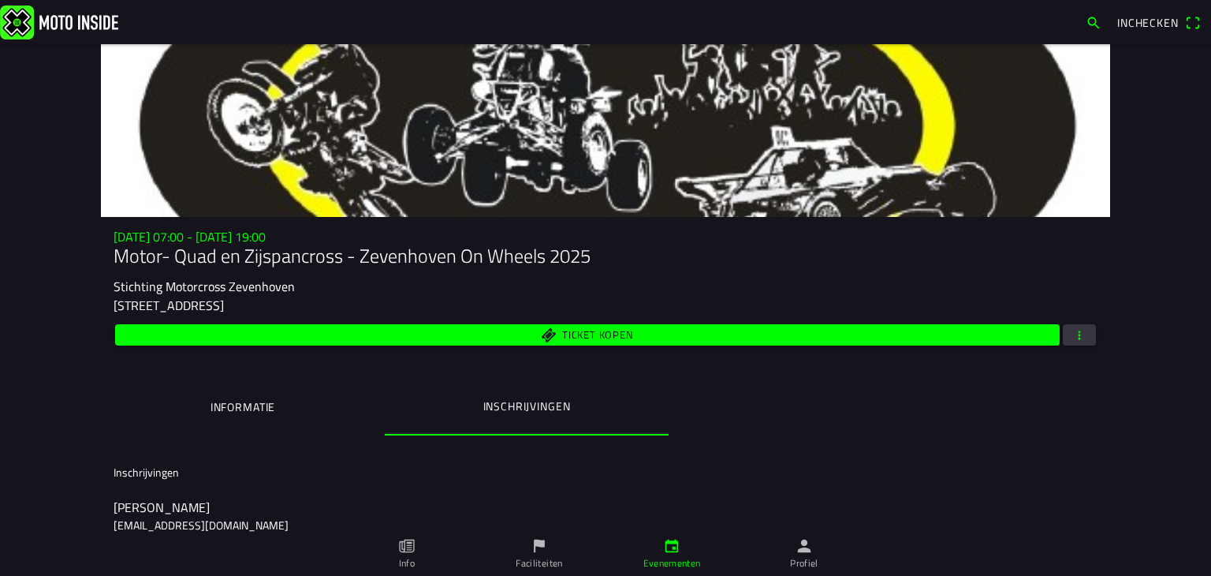
click at [1082, 332] on button "button" at bounding box center [1079, 334] width 33 height 21
click at [797, 390] on ion-backdrop at bounding box center [605, 288] width 1211 height 576
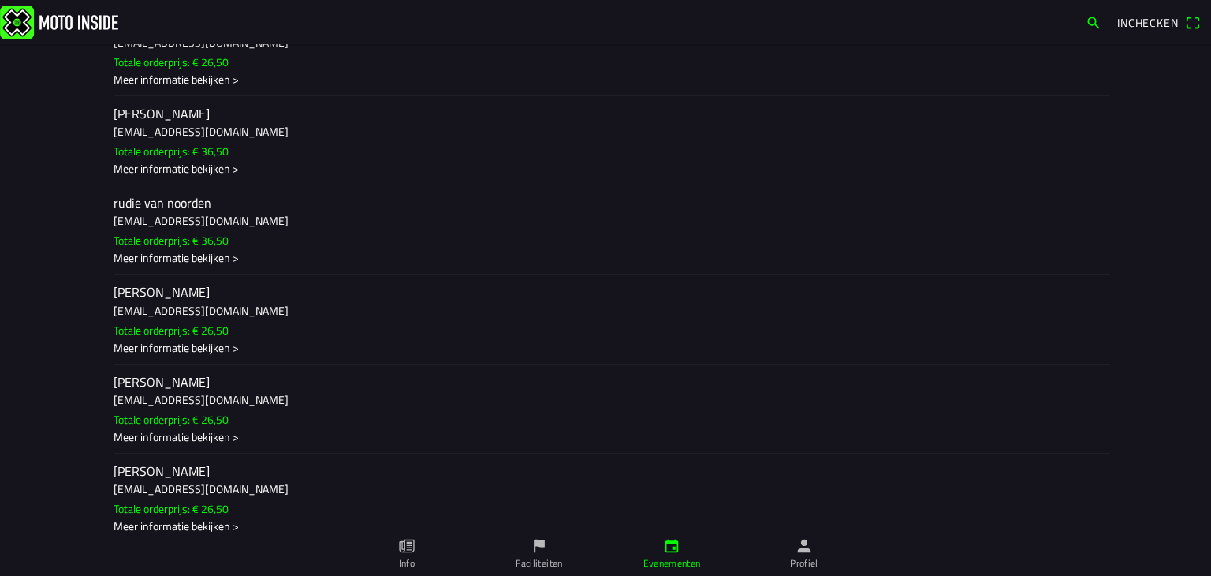
scroll to position [17115, 0]
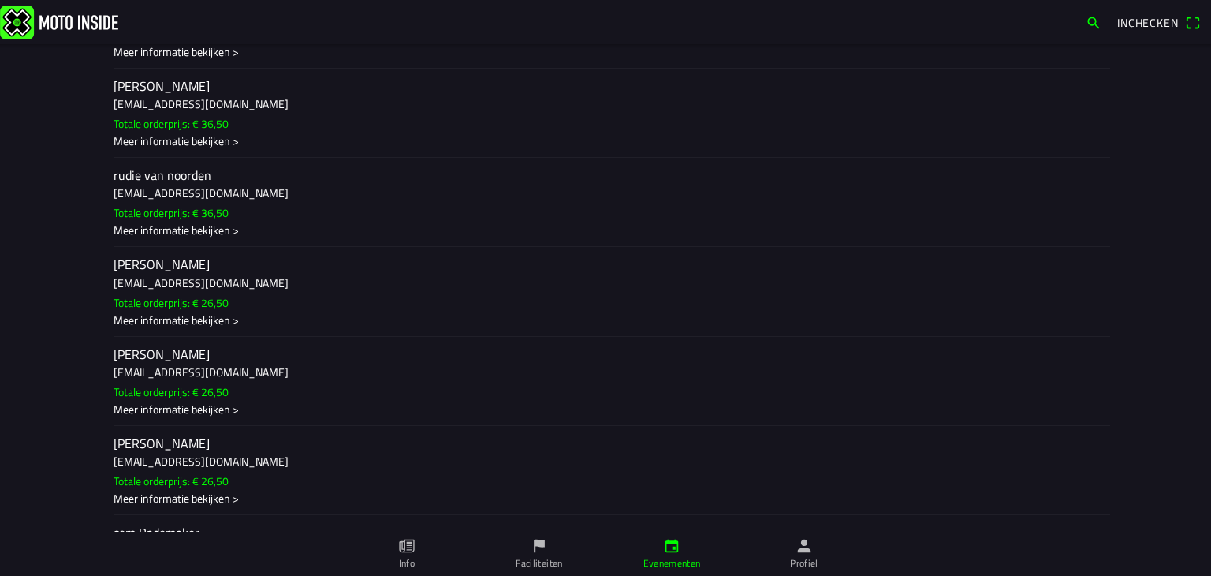
click at [189, 60] on div "Meer informatie bekijken >" at bounding box center [606, 51] width 984 height 17
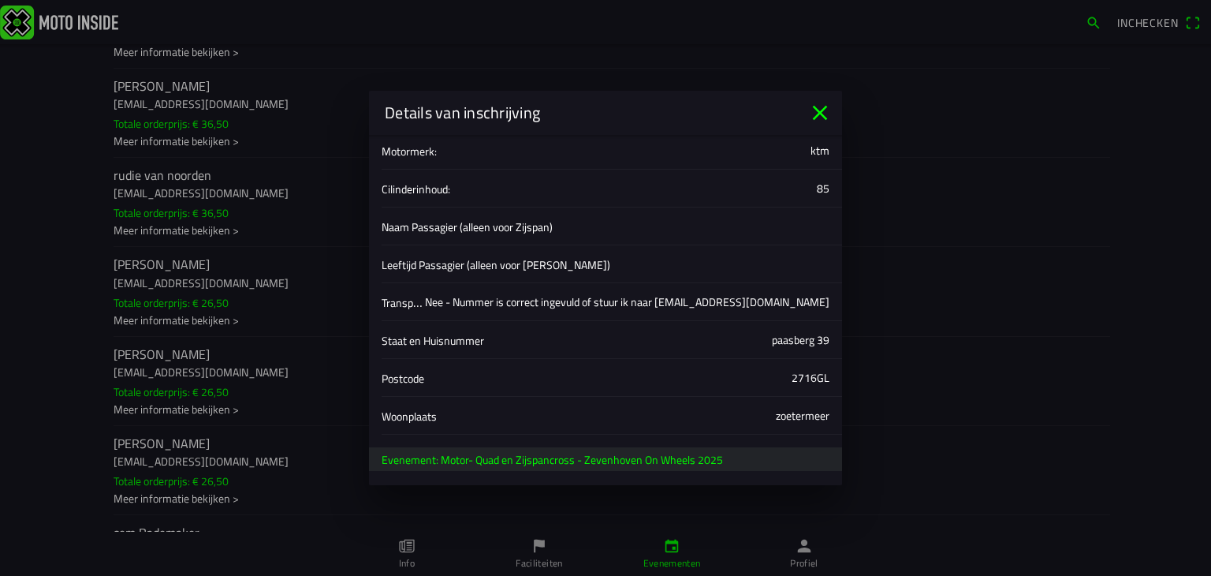
scroll to position [539, 0]
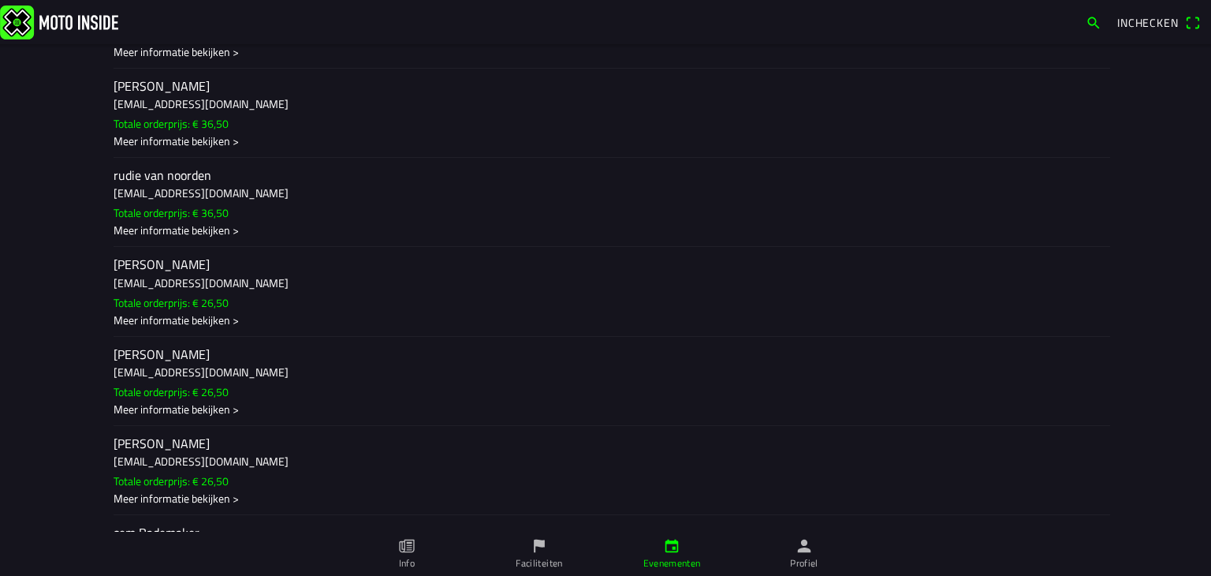
click at [207, 408] on ion-backdrop at bounding box center [605, 288] width 1211 height 576
click at [207, 150] on div "Meer informatie bekijken >" at bounding box center [606, 141] width 984 height 17
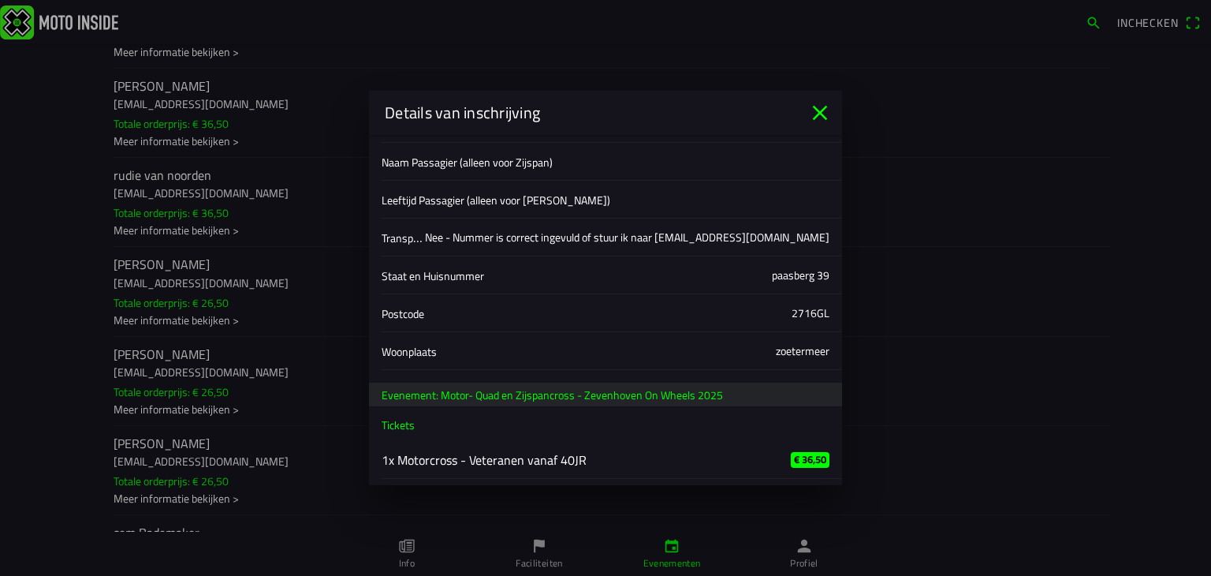
click at [816, 116] on icon "close" at bounding box center [820, 113] width 15 height 15
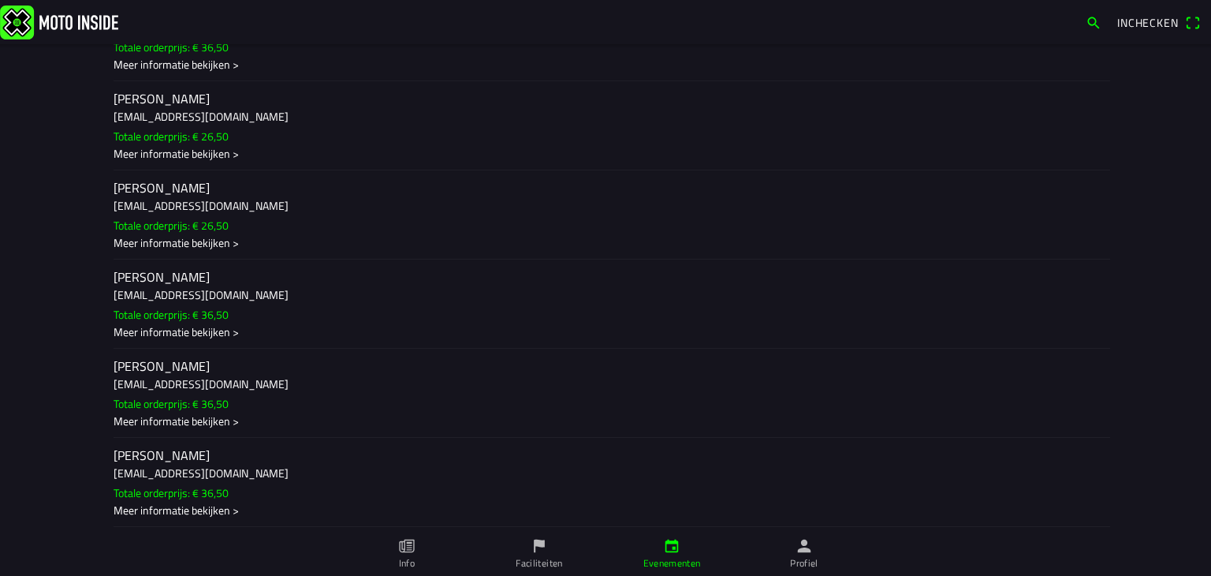
scroll to position [0, 0]
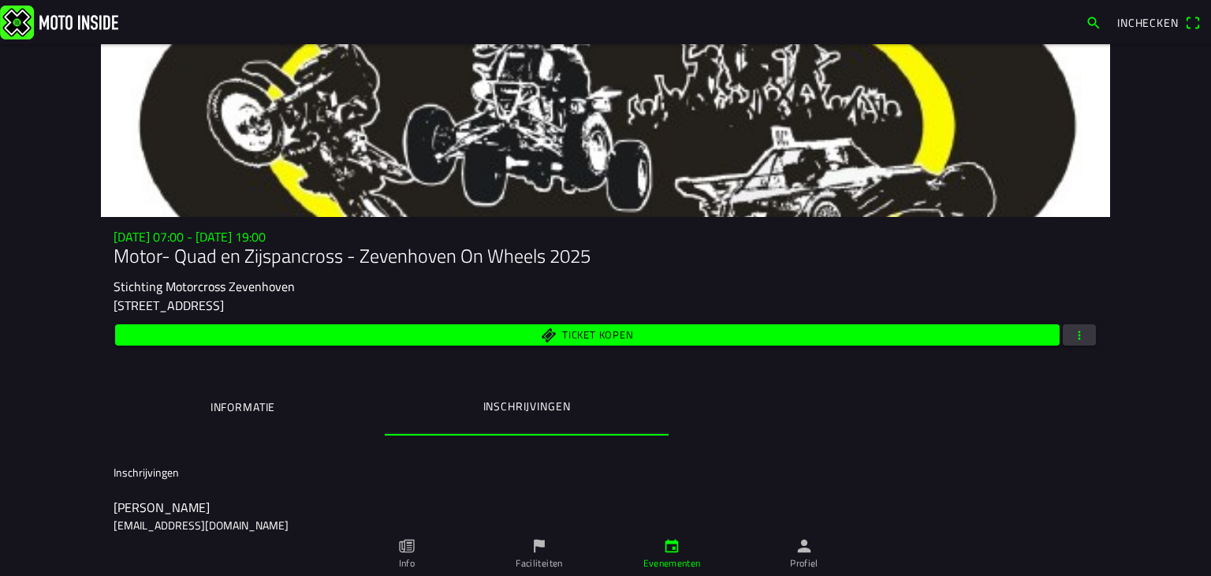
click at [1075, 338] on span "button" at bounding box center [1080, 334] width 14 height 21
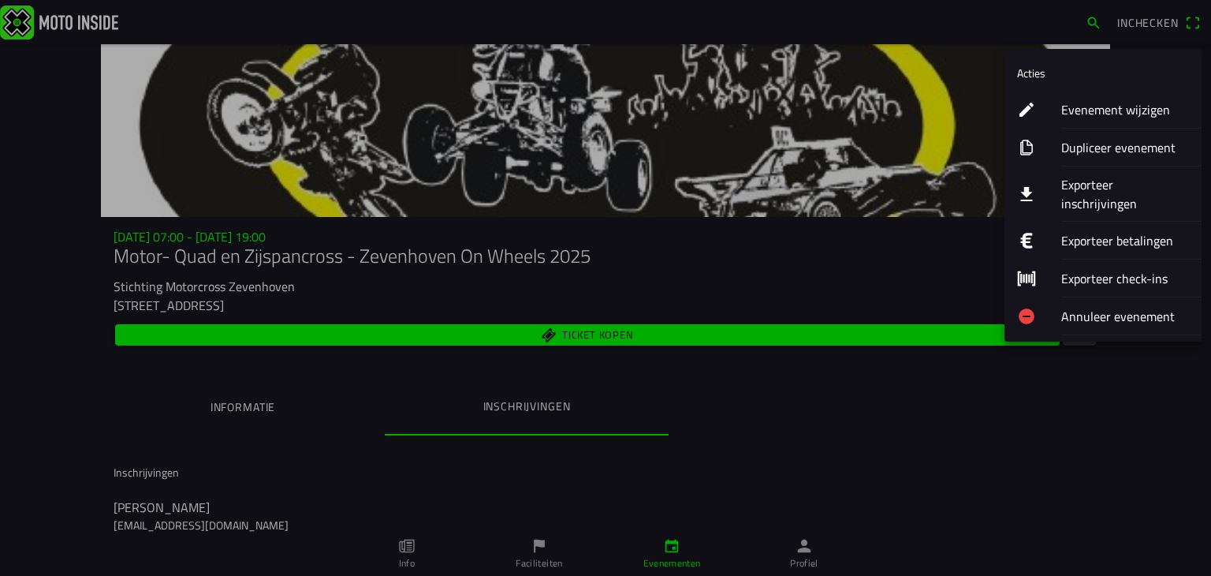
click at [1082, 187] on ion-label "Exporteer inschrijvingen" at bounding box center [1126, 194] width 128 height 38
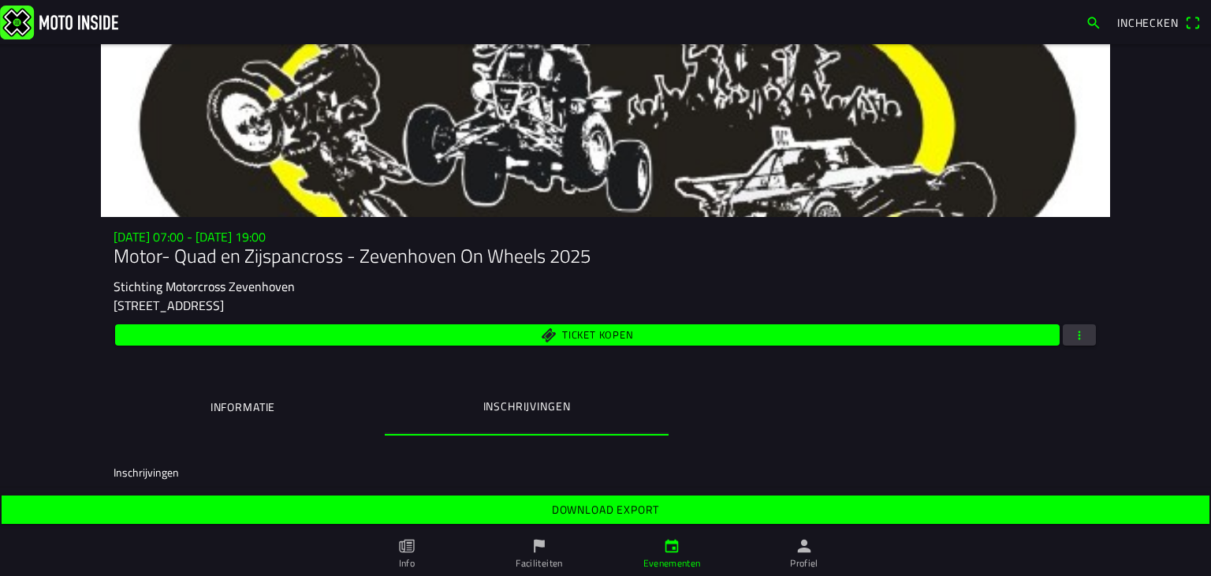
click at [0, 0] on slot "Download export" at bounding box center [0, 0] width 0 height 0
